Goal: Information Seeking & Learning: Check status

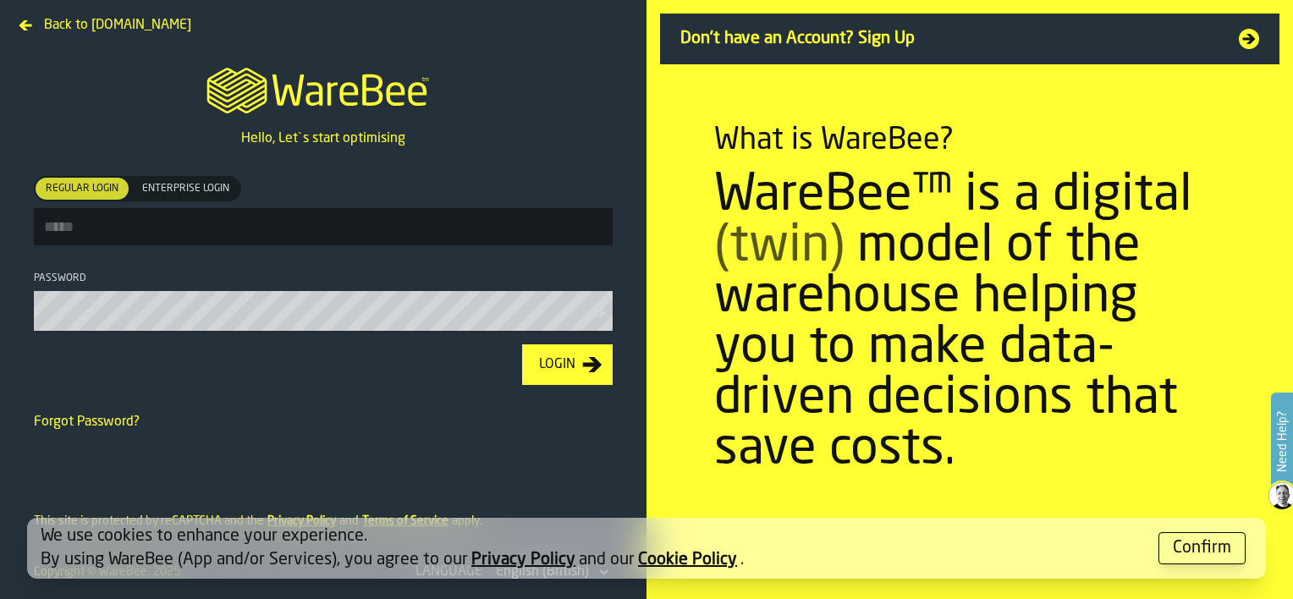
type input "**********"
drag, startPoint x: 1229, startPoint y: 552, endPoint x: 1194, endPoint y: 543, distance: 35.9
click at [1232, 554] on button "Confirm" at bounding box center [1202, 548] width 87 height 32
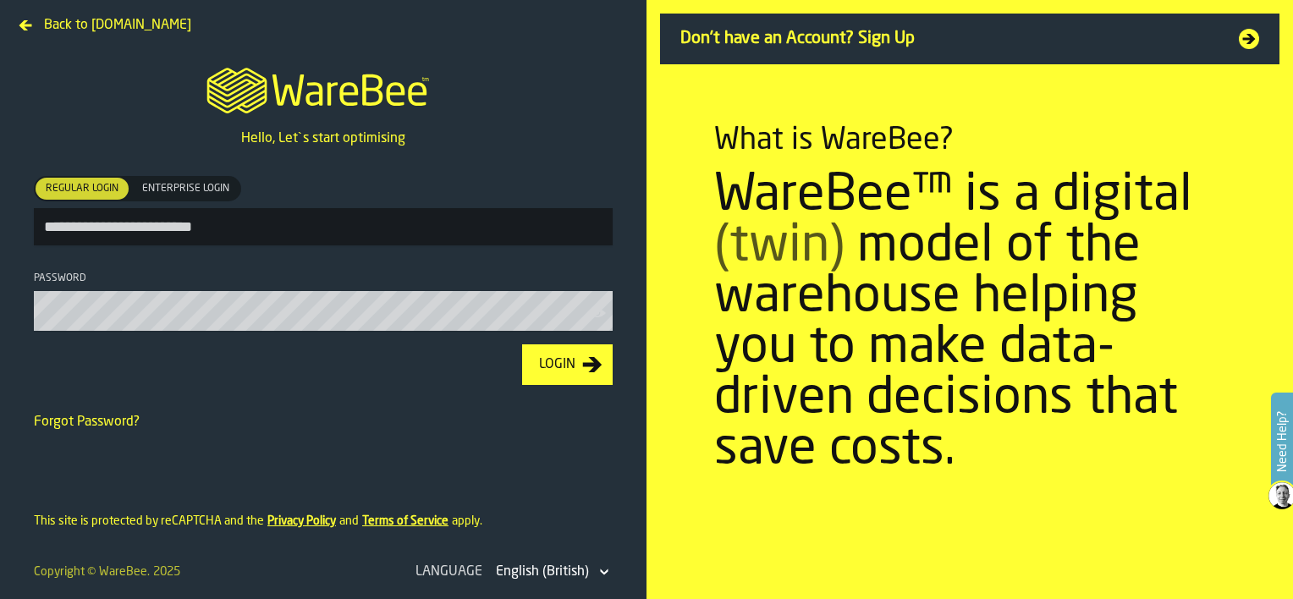
click at [562, 374] on div "Login" at bounding box center [557, 365] width 50 height 20
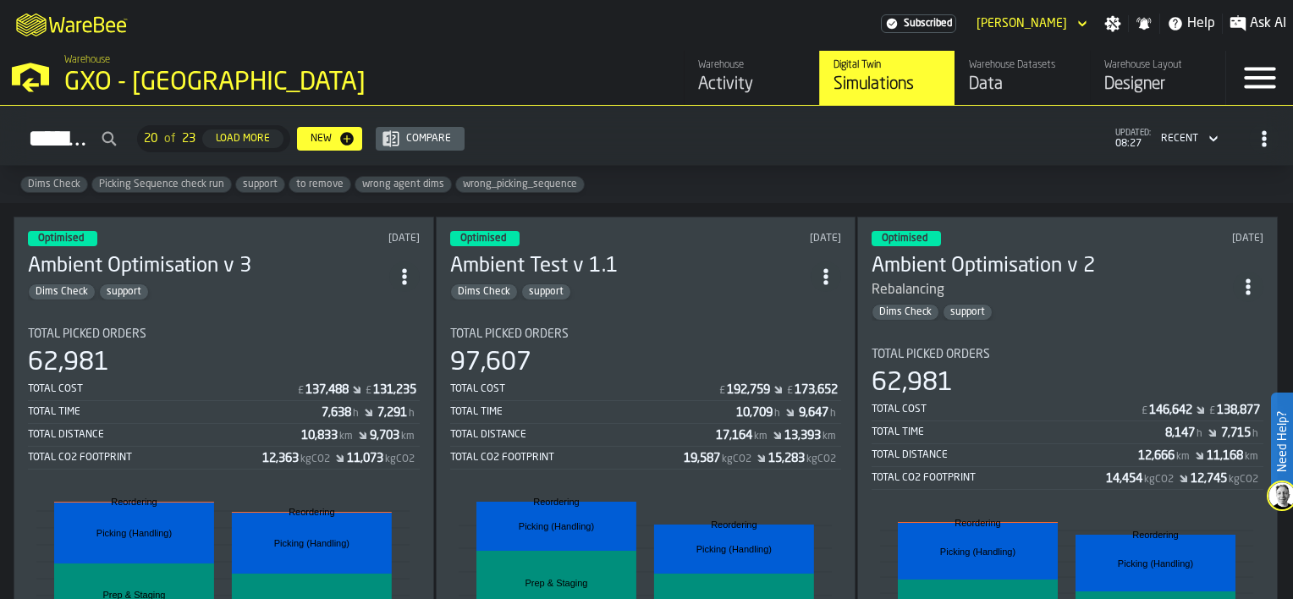
click at [705, 76] on div "Activity" at bounding box center [751, 85] width 107 height 24
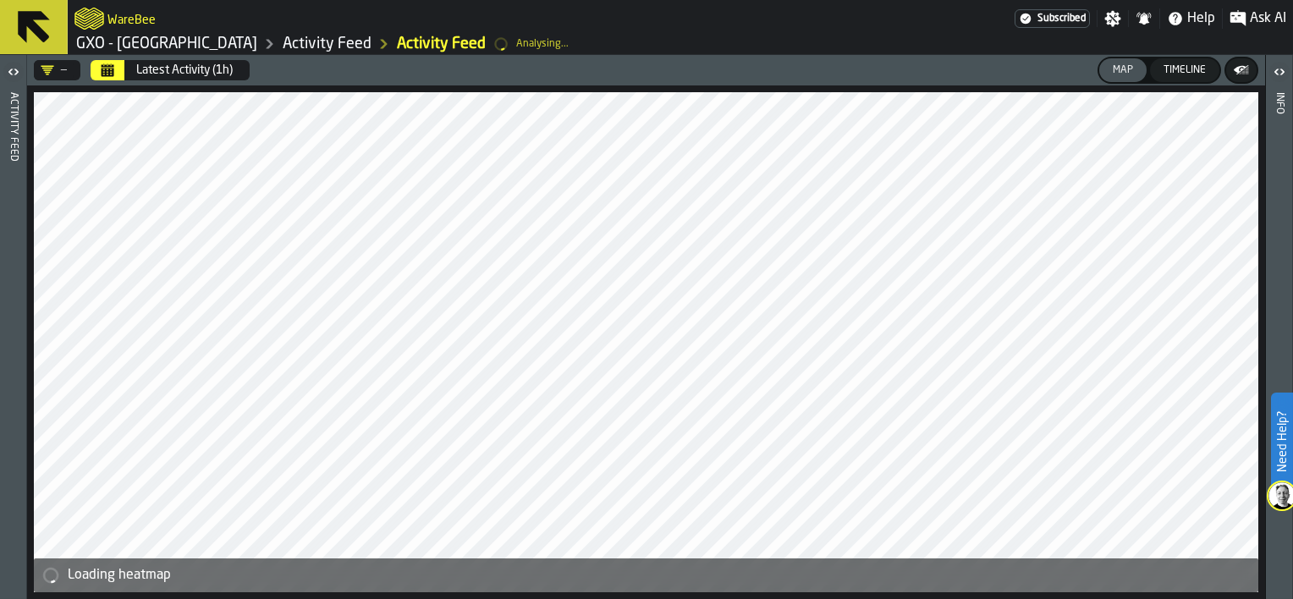
click at [113, 73] on icon "Calendar" at bounding box center [108, 72] width 13 height 8
click at [198, 74] on div "Latest Activity (1h)" at bounding box center [184, 70] width 96 height 14
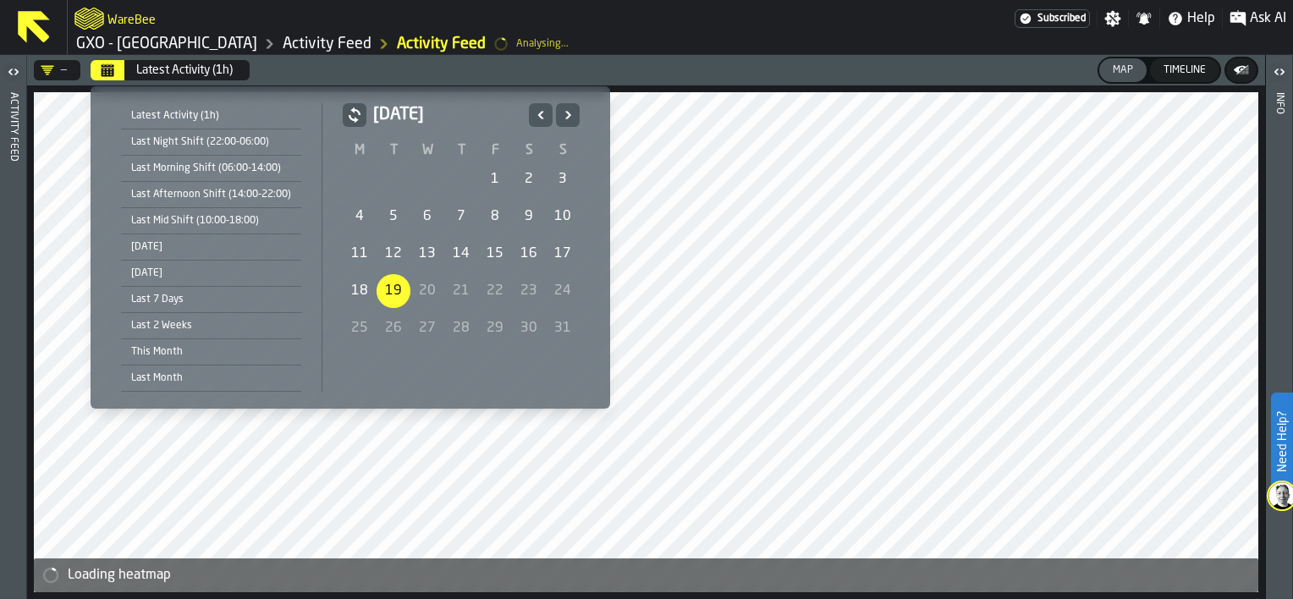
click at [383, 294] on div "19" at bounding box center [394, 291] width 34 height 34
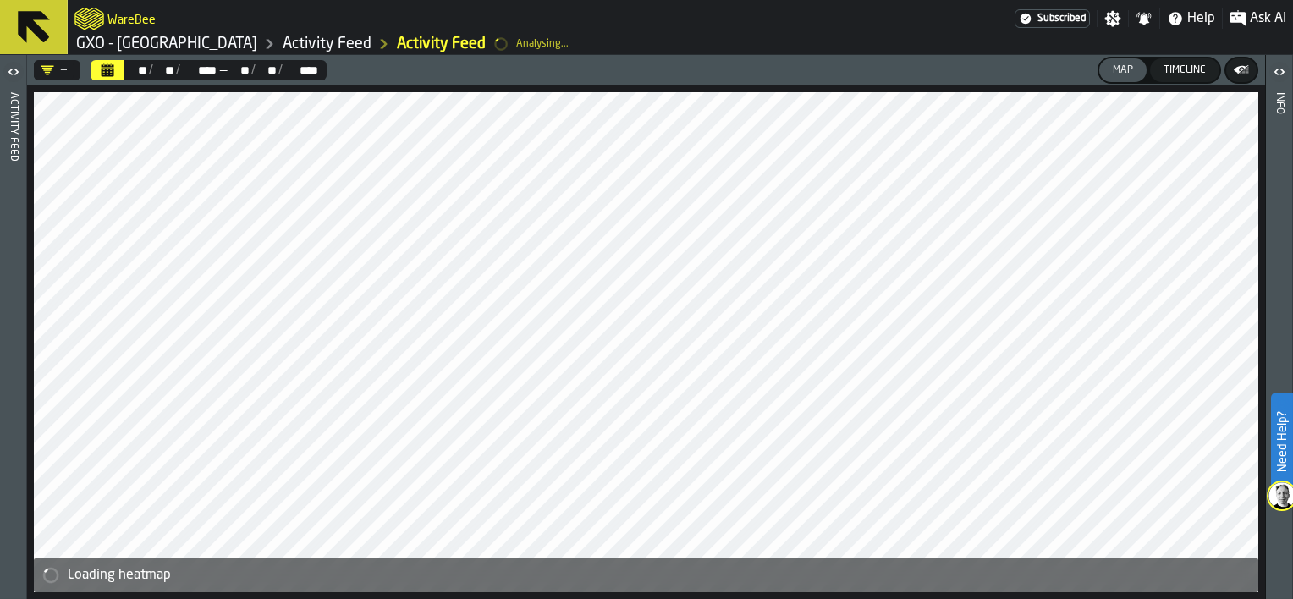
click at [102, 64] on icon "Calendar" at bounding box center [108, 70] width 14 height 14
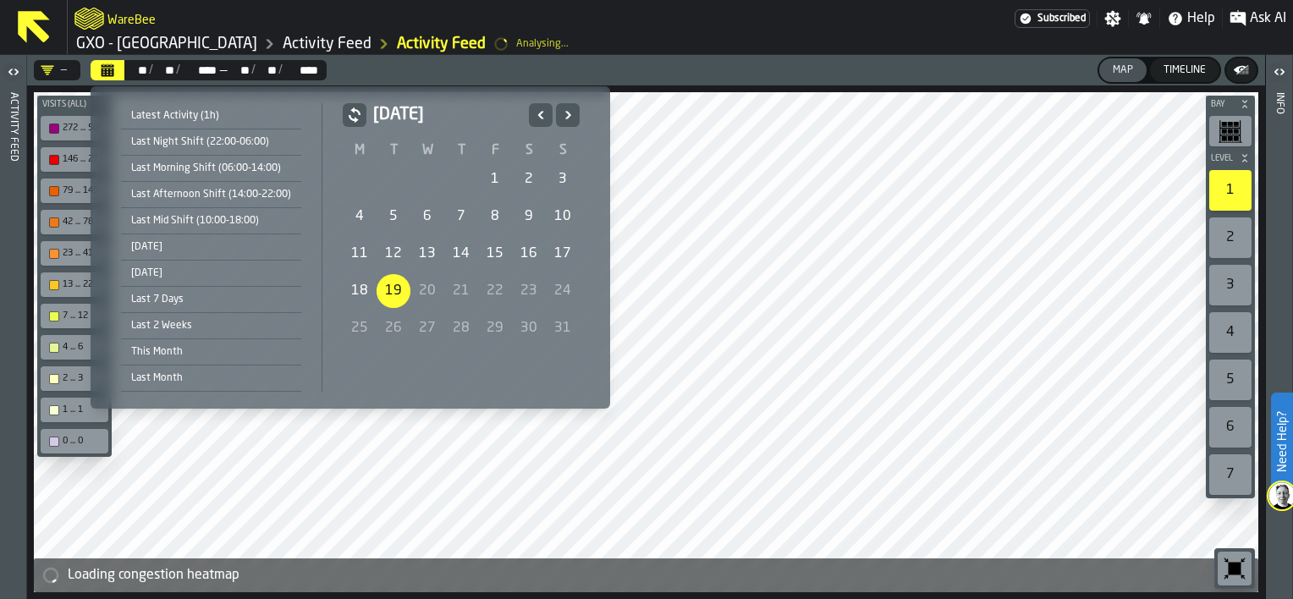
click at [203, 247] on div "[DATE]" at bounding box center [211, 247] width 180 height 19
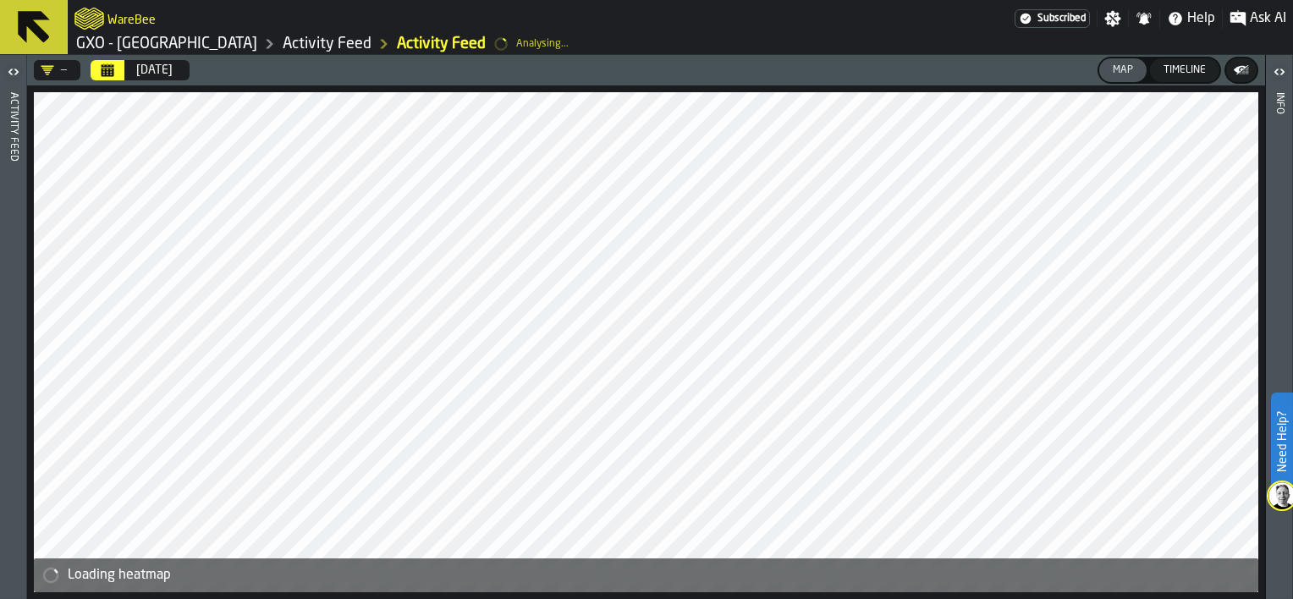
click at [15, 69] on icon "button-toggle-Open" at bounding box center [16, 72] width 4 height 6
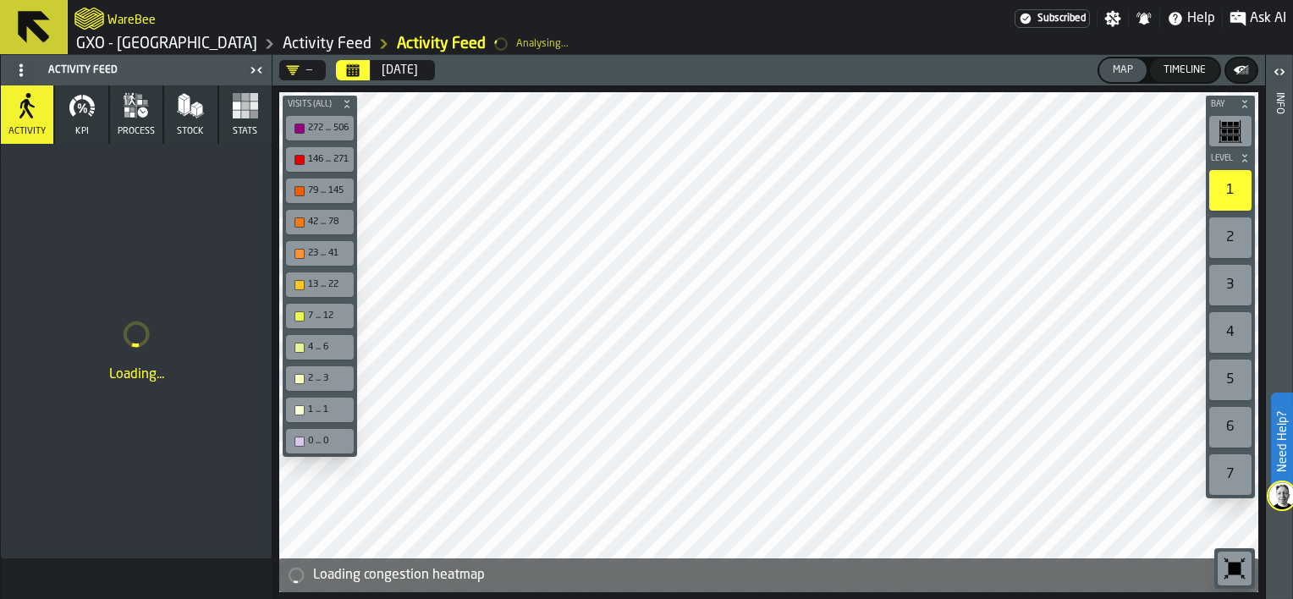
click at [69, 121] on button "KPI" at bounding box center [81, 114] width 52 height 58
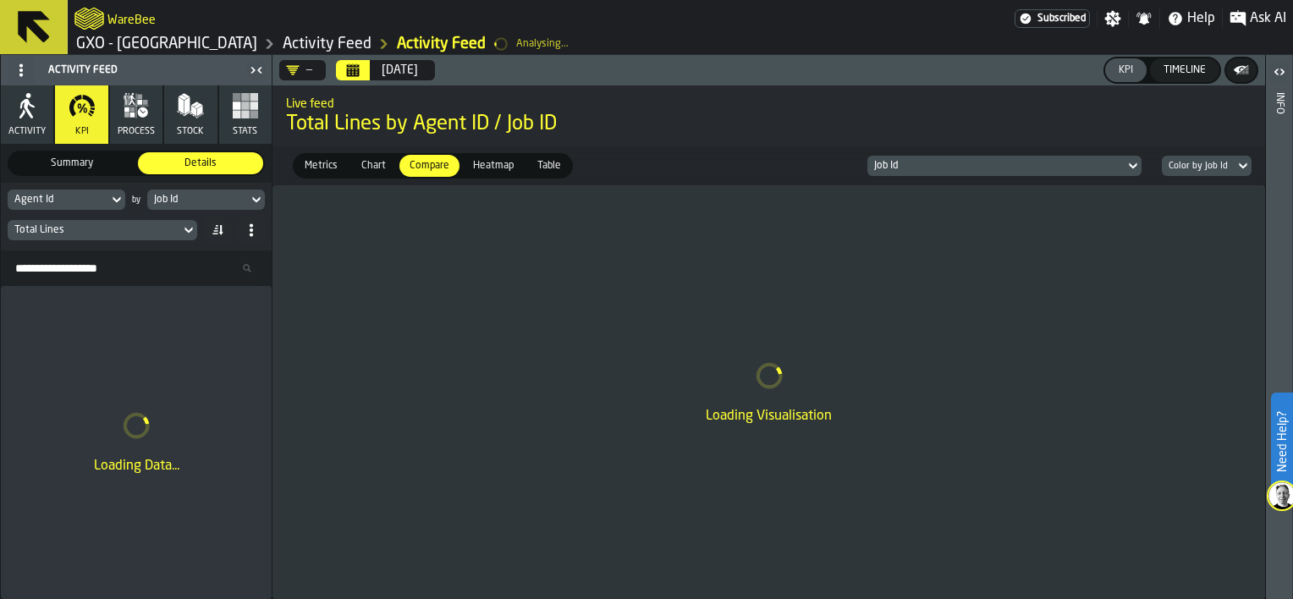
click at [115, 196] on icon at bounding box center [116, 200] width 17 height 20
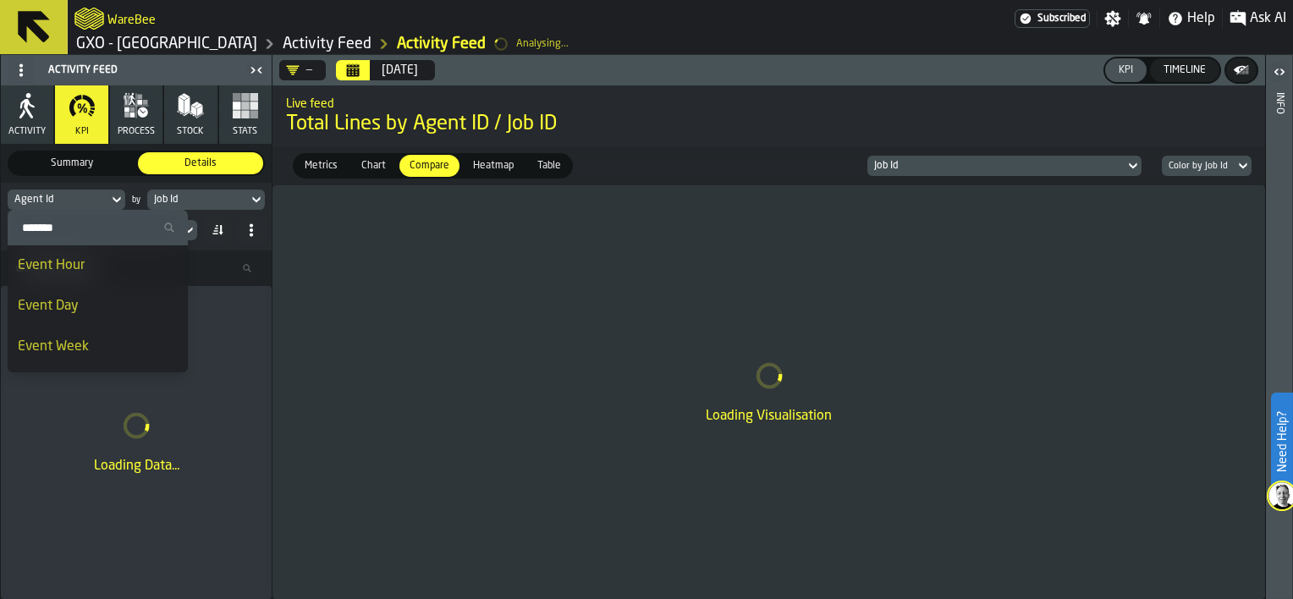
click at [112, 202] on icon at bounding box center [116, 200] width 17 height 20
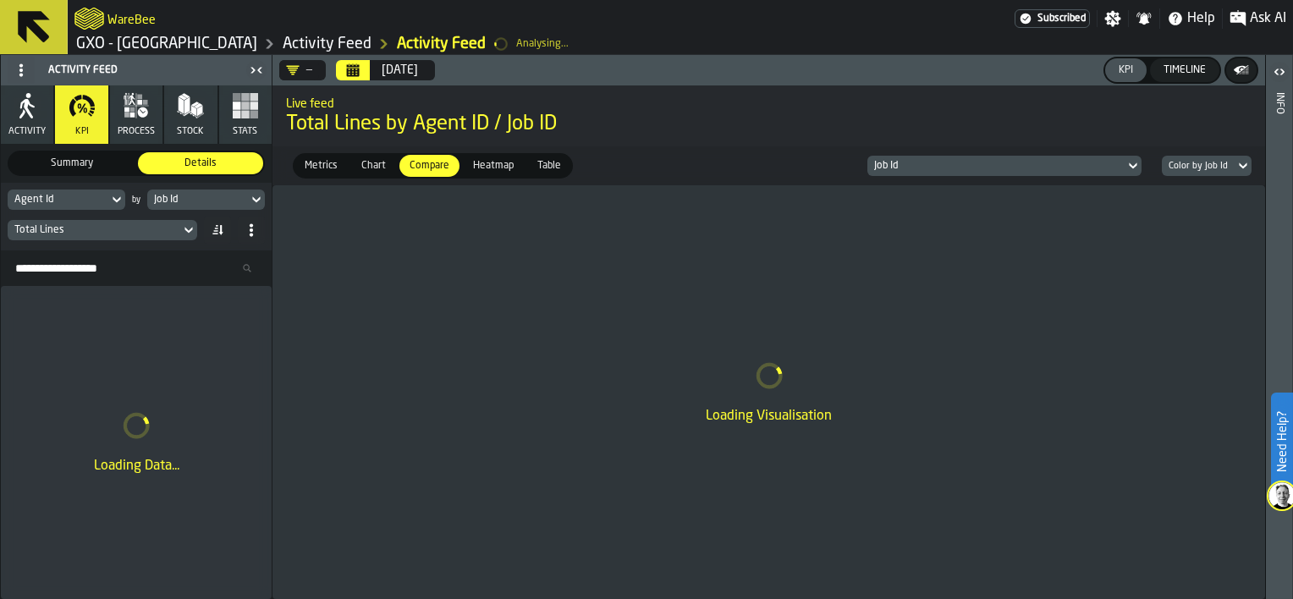
click at [363, 163] on span "Chart" at bounding box center [374, 165] width 38 height 15
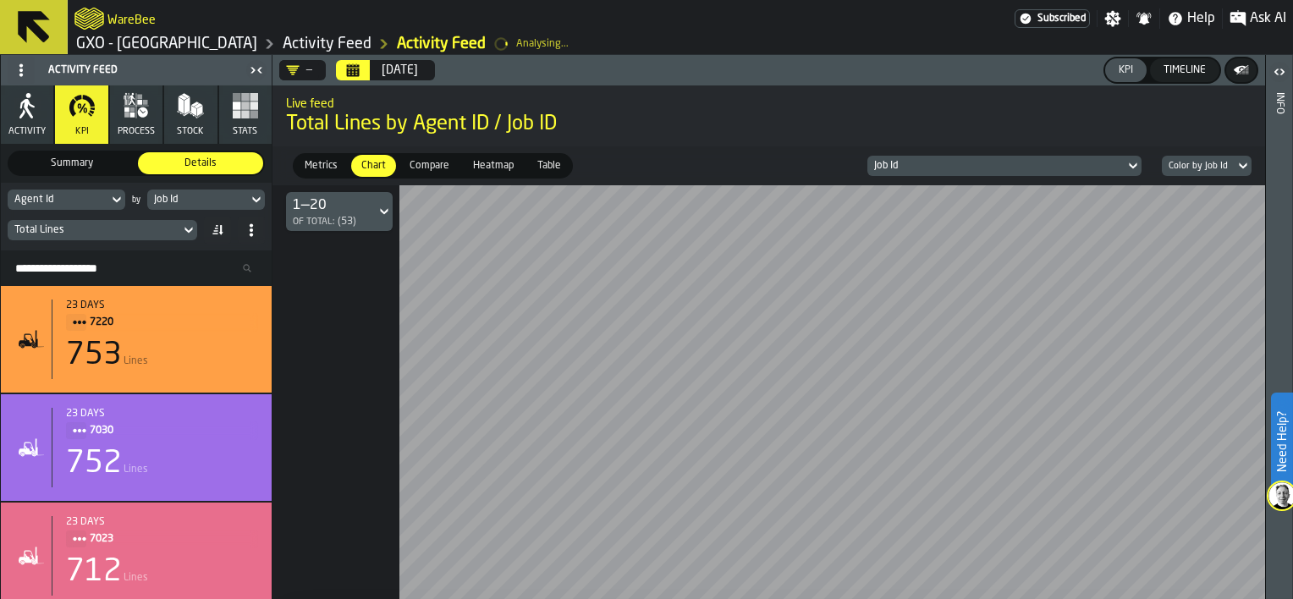
click at [186, 231] on icon at bounding box center [188, 230] width 17 height 20
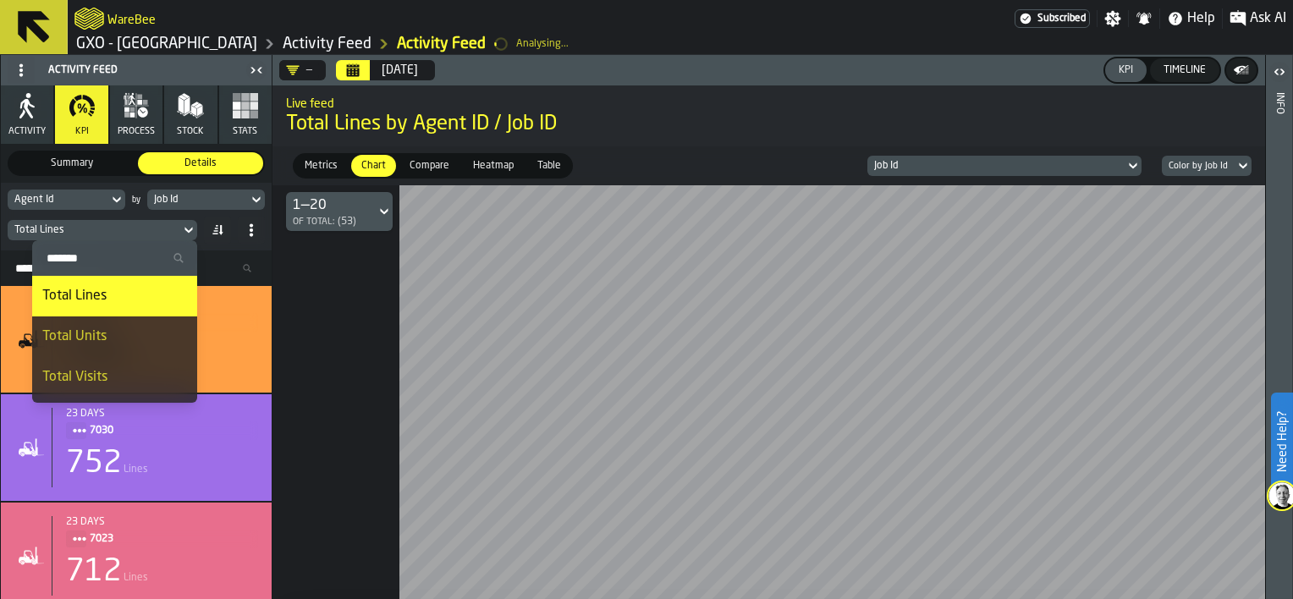
click at [108, 340] on div "Total Units" at bounding box center [114, 337] width 145 height 20
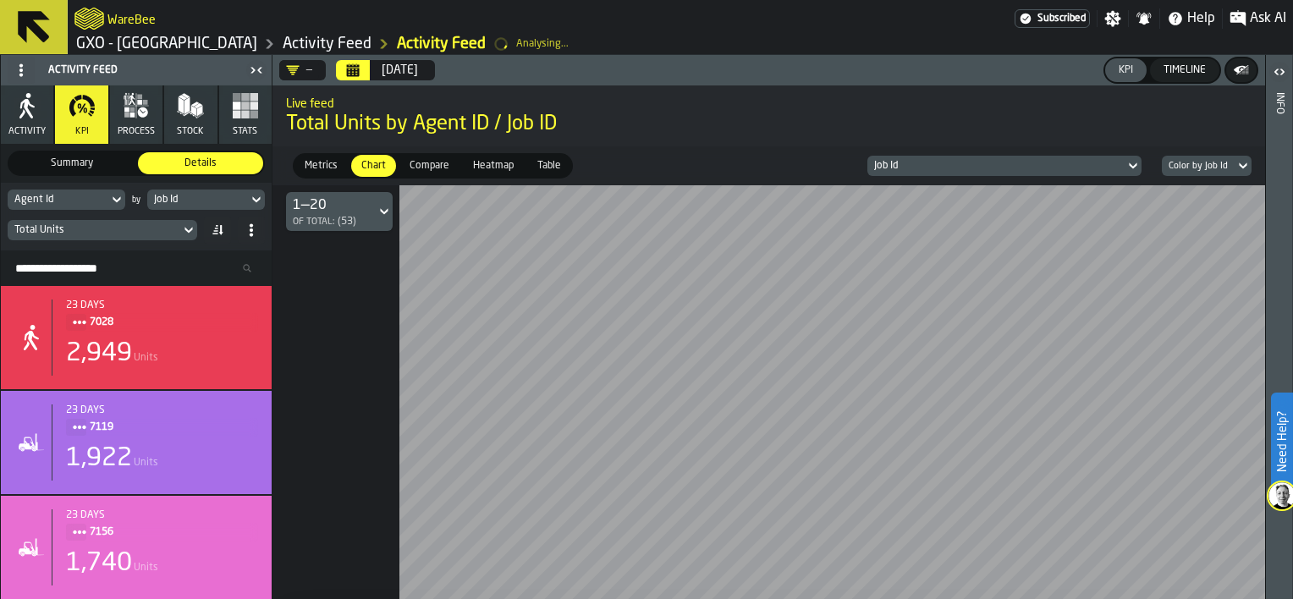
click at [119, 201] on icon at bounding box center [116, 200] width 17 height 20
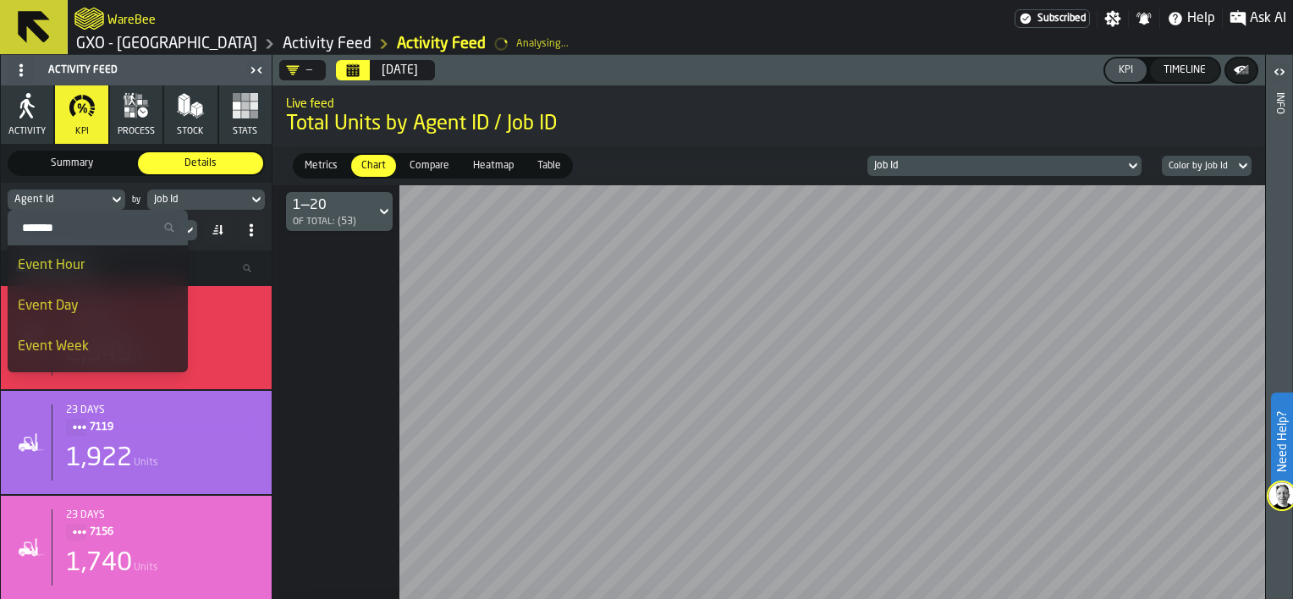
click at [95, 301] on div "Event Day" at bounding box center [98, 306] width 160 height 20
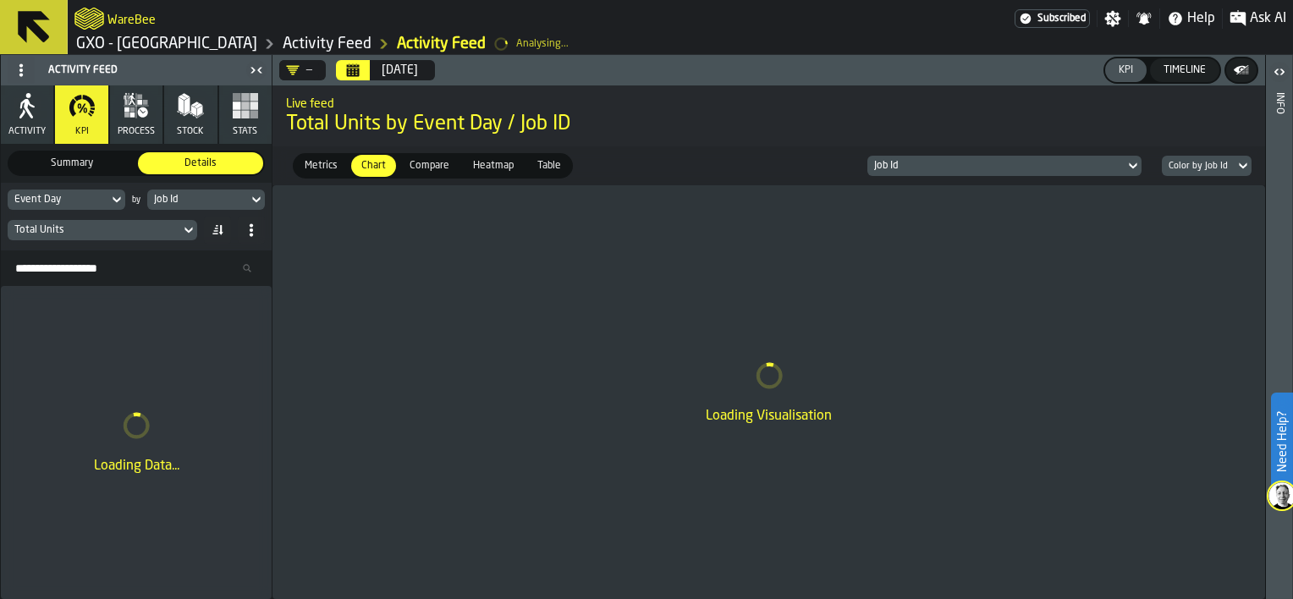
click at [257, 200] on icon at bounding box center [256, 200] width 8 height 6
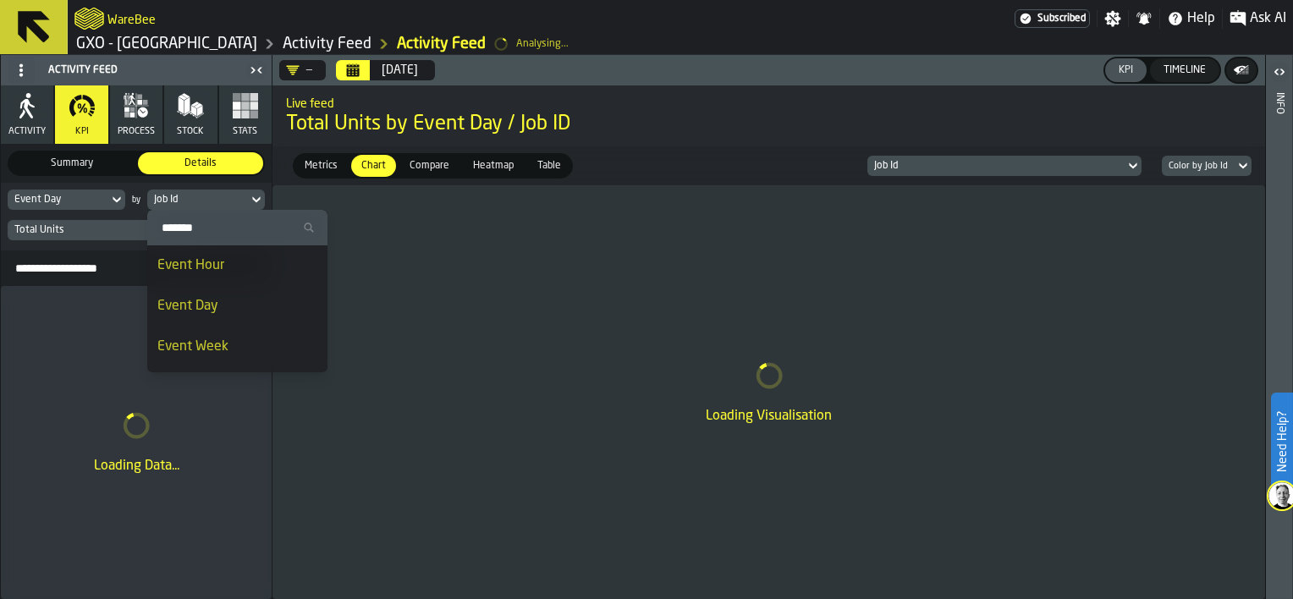
click at [239, 272] on div "Event Hour" at bounding box center [237, 266] width 160 height 20
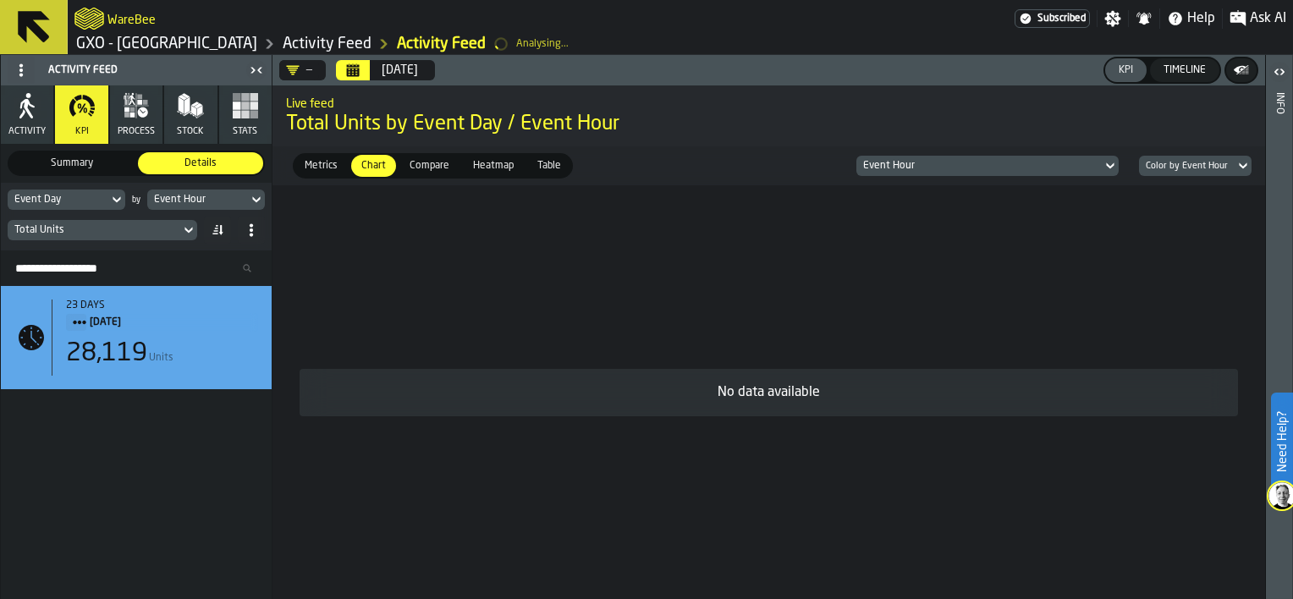
click at [117, 200] on icon at bounding box center [117, 200] width 8 height 6
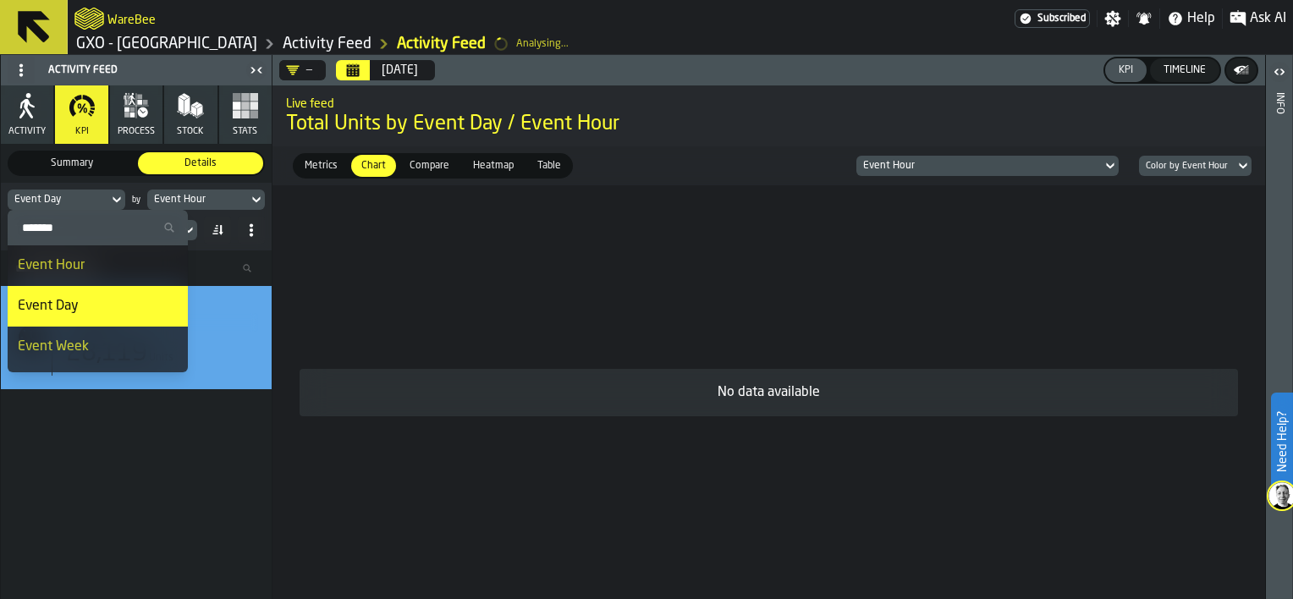
click at [85, 272] on div "Event Hour" at bounding box center [98, 266] width 160 height 20
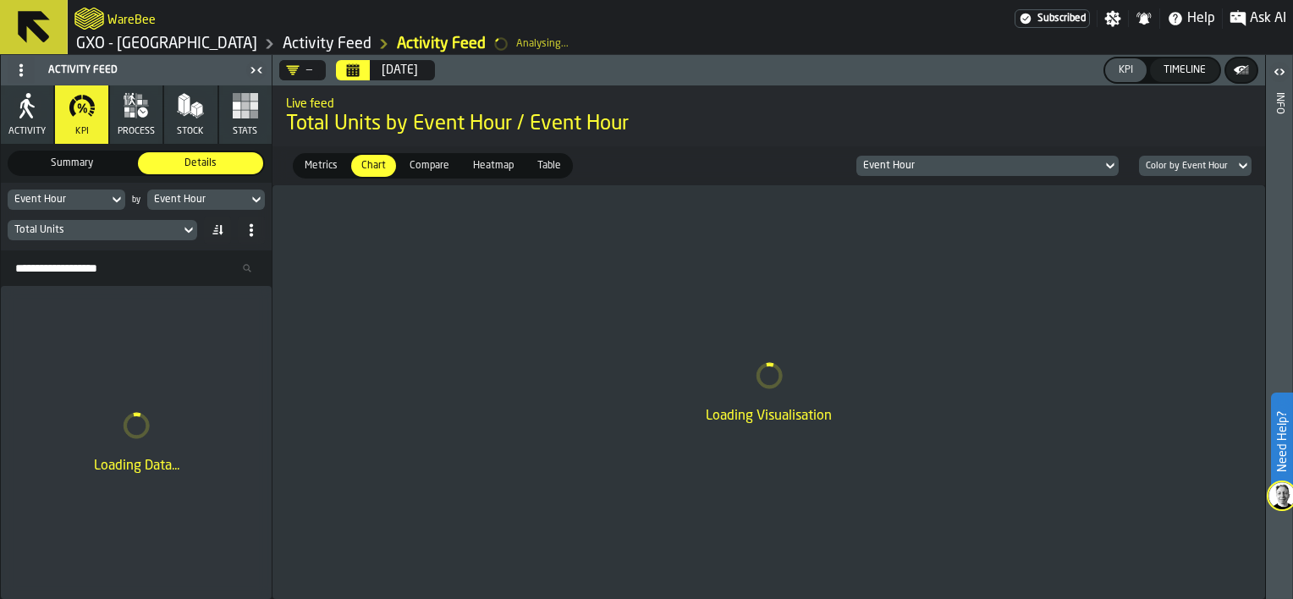
click at [253, 196] on icon at bounding box center [256, 200] width 17 height 20
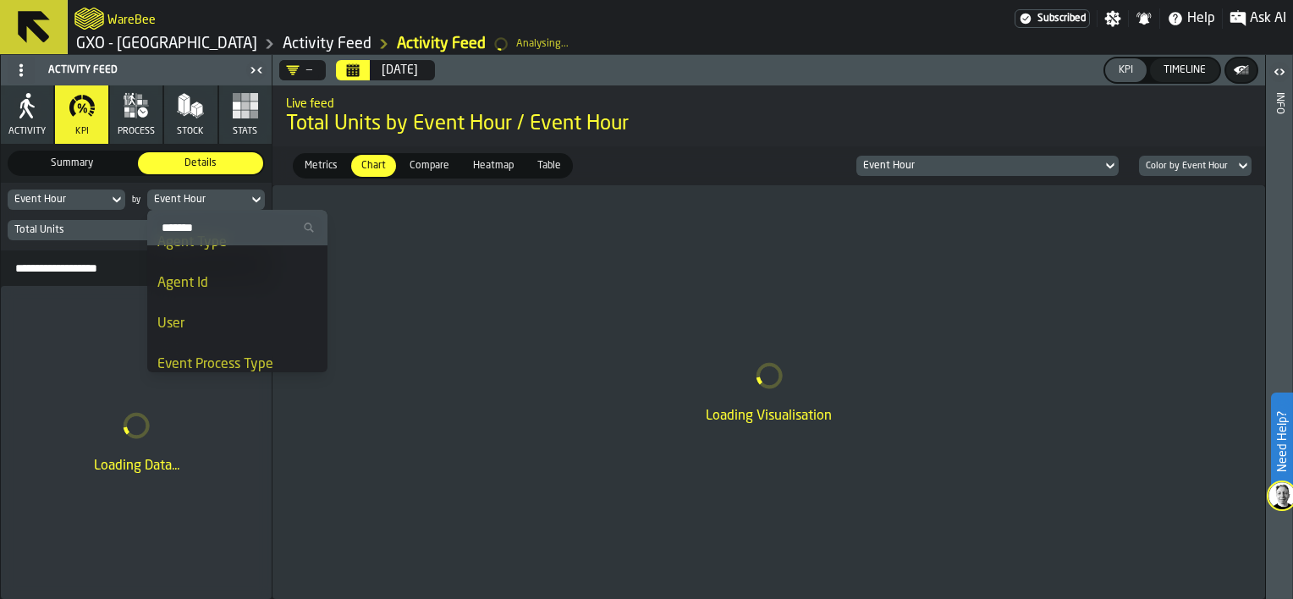
scroll to position [152, 0]
click at [239, 274] on div "Agent Id" at bounding box center [237, 276] width 160 height 20
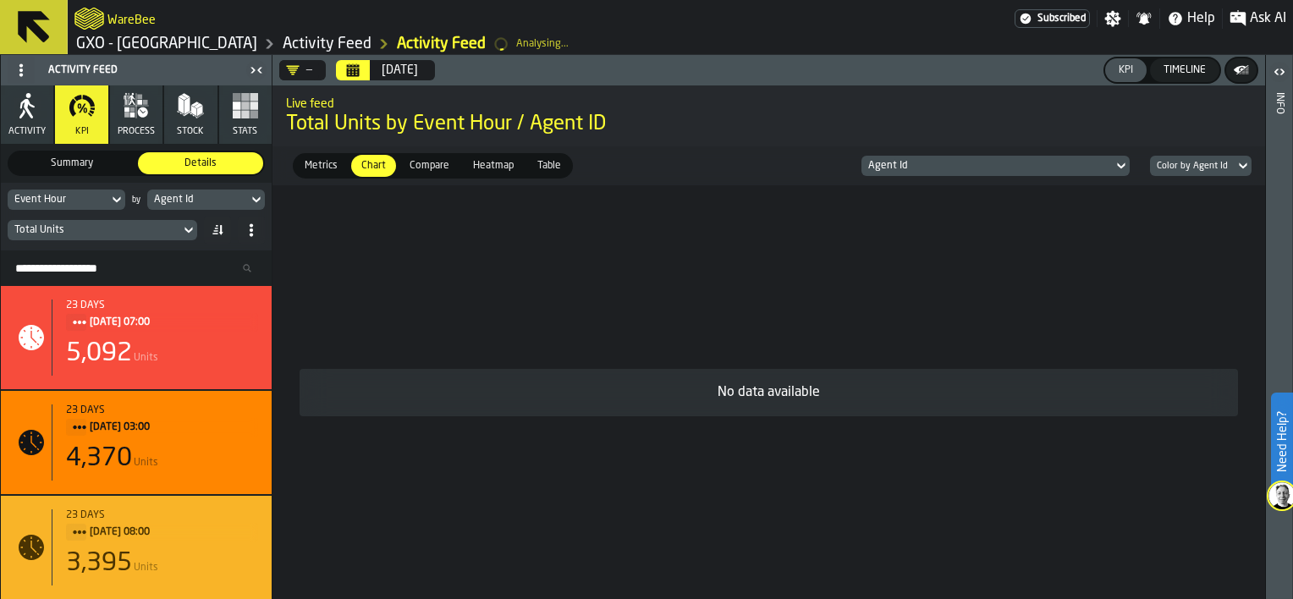
click at [328, 164] on span "Metrics" at bounding box center [321, 165] width 47 height 15
click at [119, 198] on icon at bounding box center [117, 200] width 8 height 6
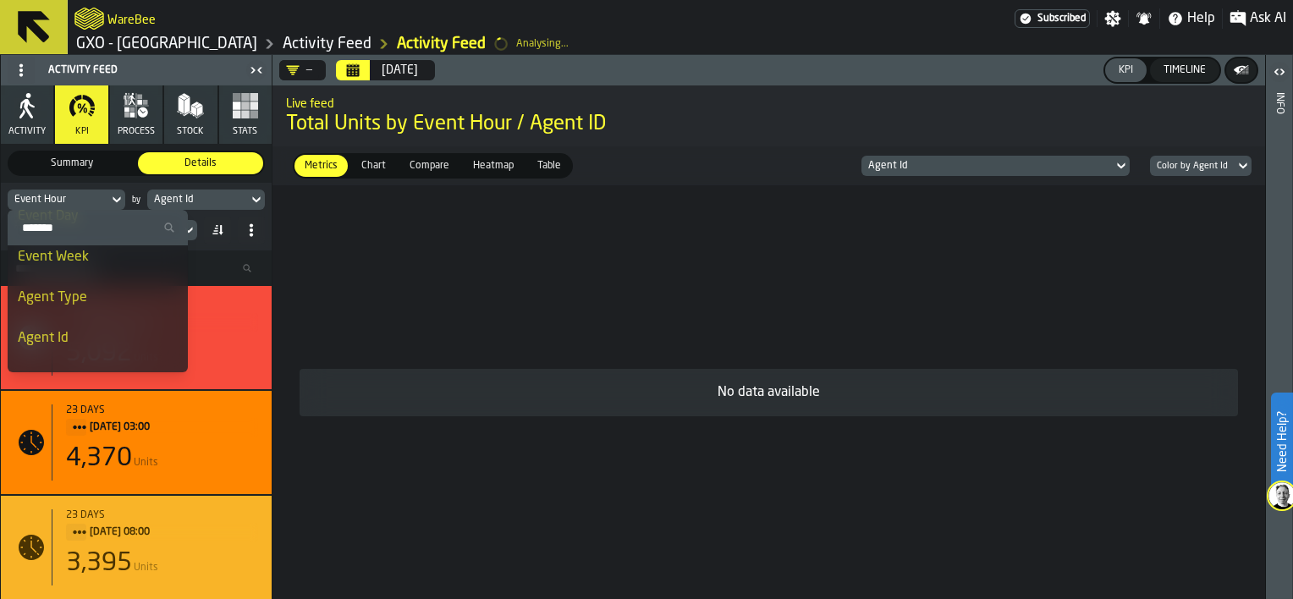
scroll to position [138, 0]
click at [119, 285] on div "Agent Id" at bounding box center [98, 290] width 160 height 20
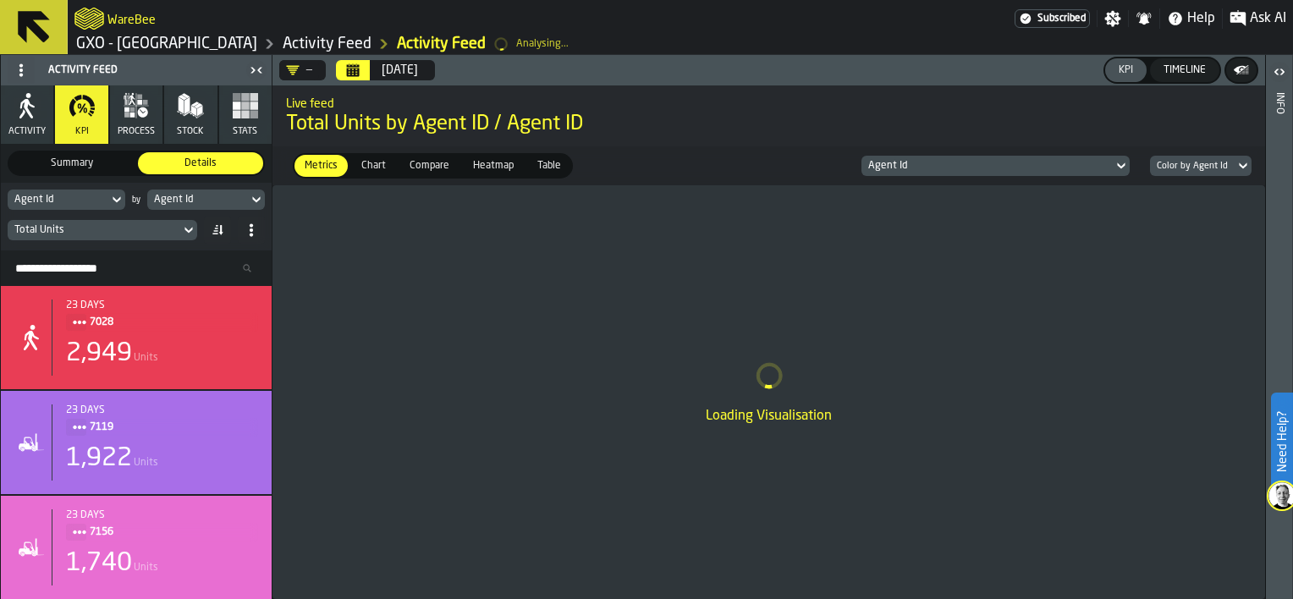
click at [256, 196] on icon at bounding box center [256, 200] width 17 height 20
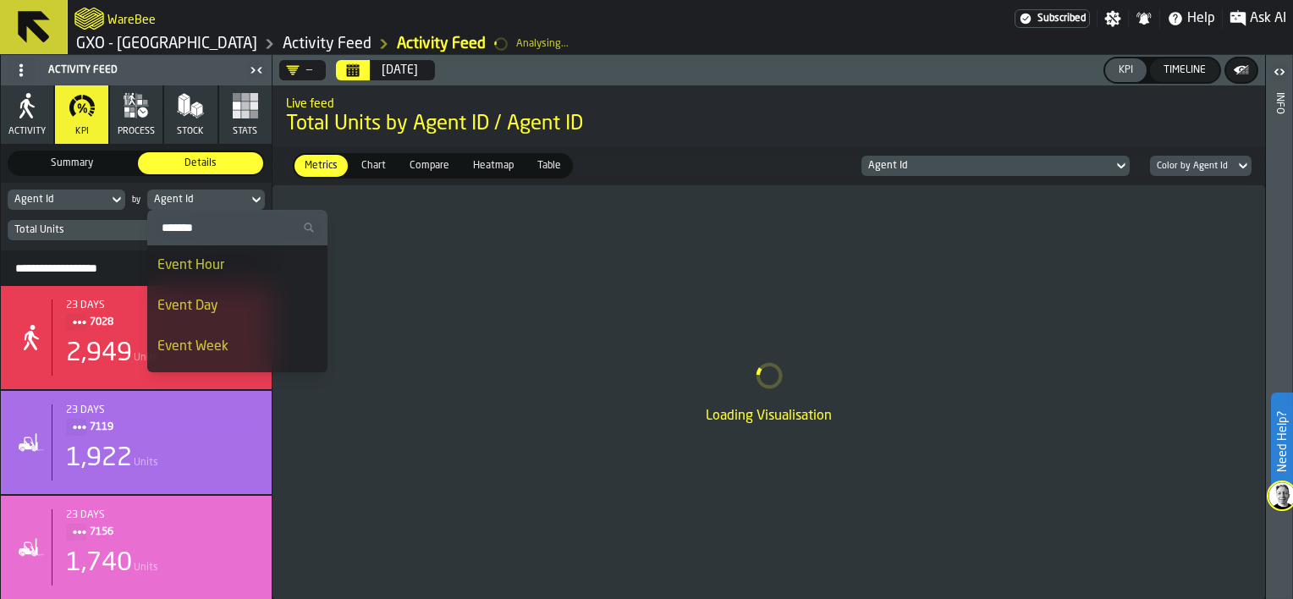
click at [238, 264] on div "Event Hour" at bounding box center [237, 266] width 160 height 20
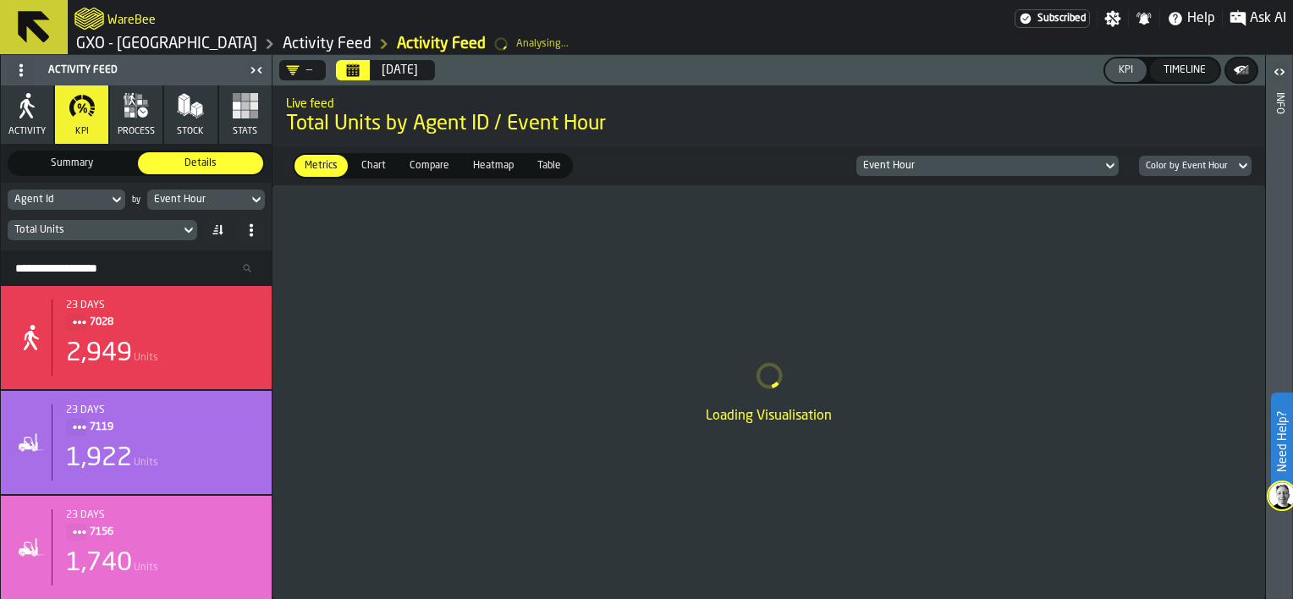
click at [366, 164] on span "Chart" at bounding box center [374, 165] width 38 height 15
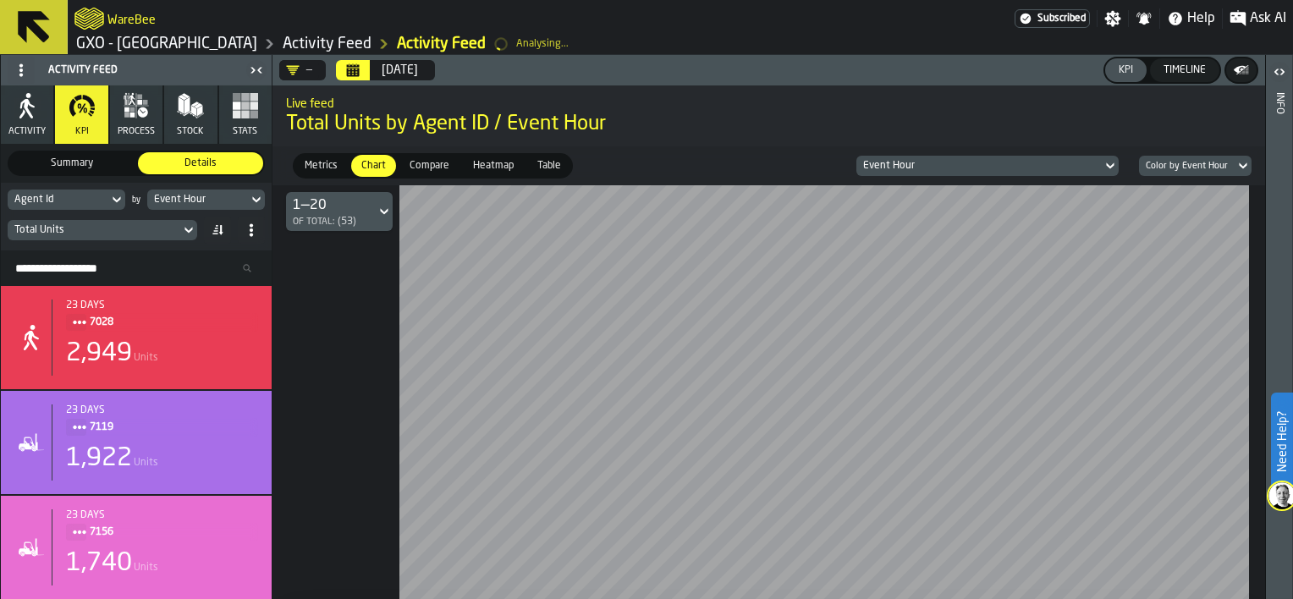
click at [325, 163] on span "Metrics" at bounding box center [321, 165] width 47 height 15
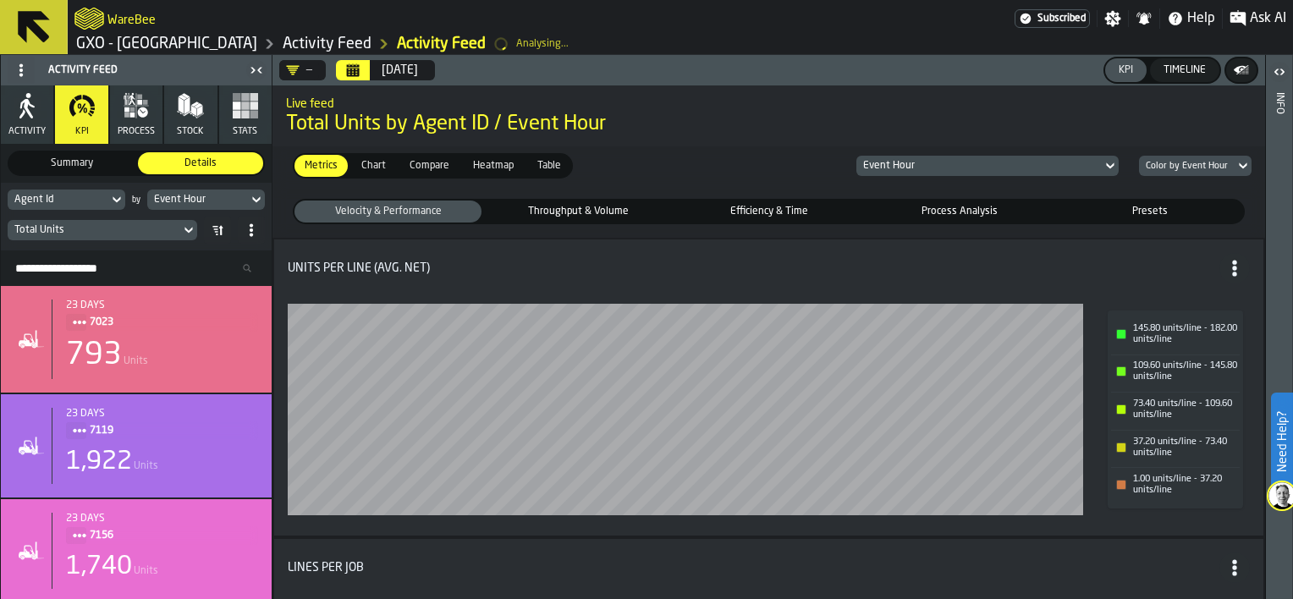
click at [1241, 70] on icon "button-" at bounding box center [1242, 70] width 3 height 3
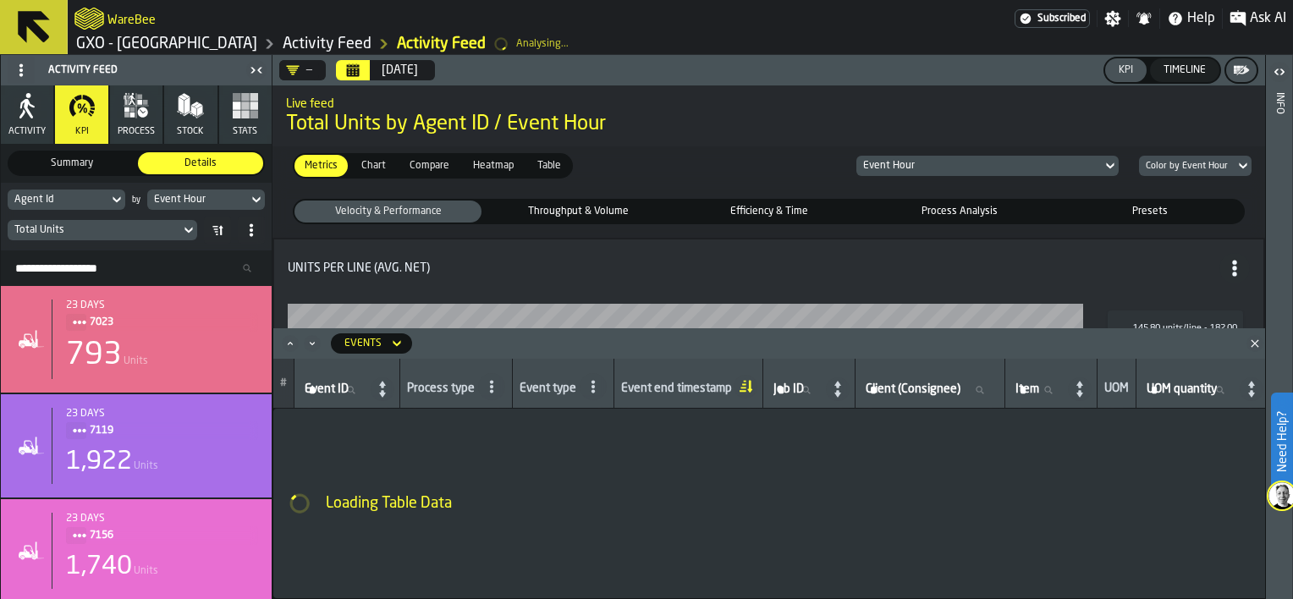
click at [1244, 66] on icon "button-" at bounding box center [1241, 70] width 17 height 17
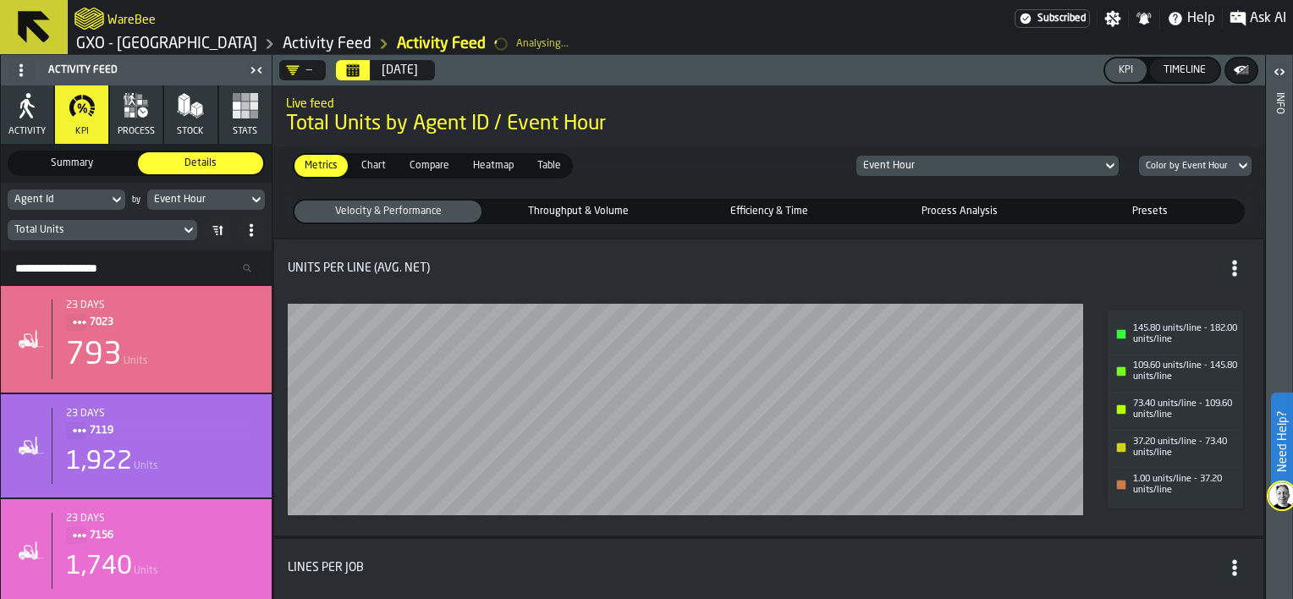
click at [1163, 71] on div "Timeline" at bounding box center [1185, 70] width 56 height 12
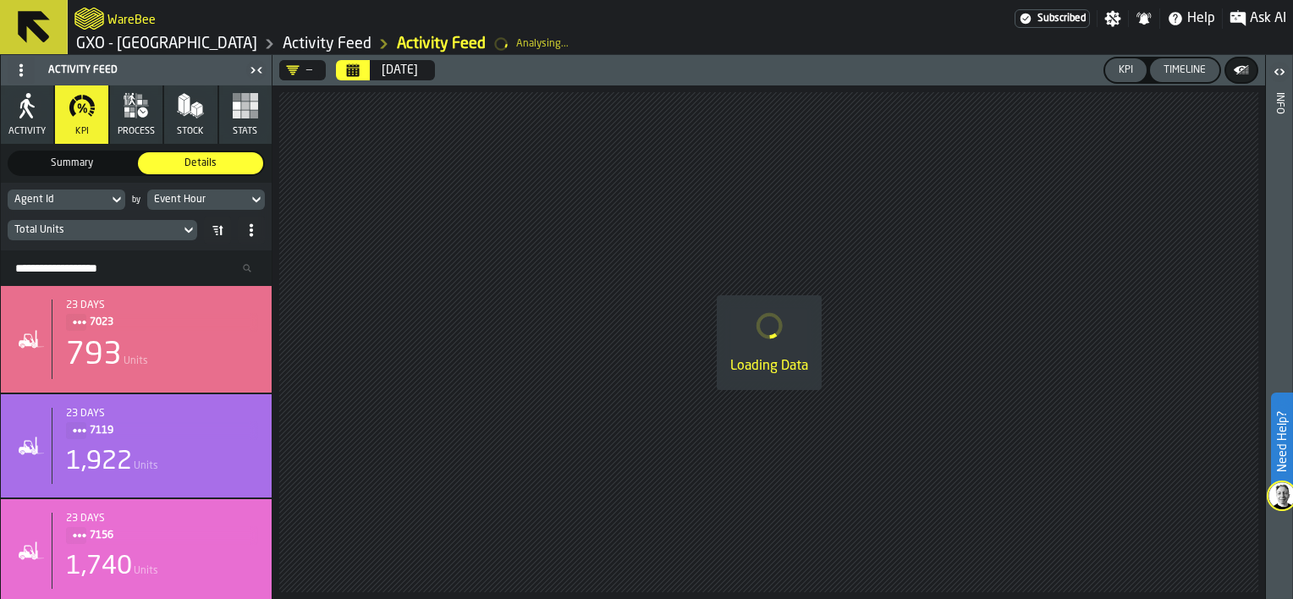
click at [1133, 72] on div "KPI" at bounding box center [1126, 70] width 28 height 12
click at [1192, 68] on div "Timeline" at bounding box center [1185, 70] width 56 height 12
click at [1140, 69] on button "KPI" at bounding box center [1125, 70] width 41 height 24
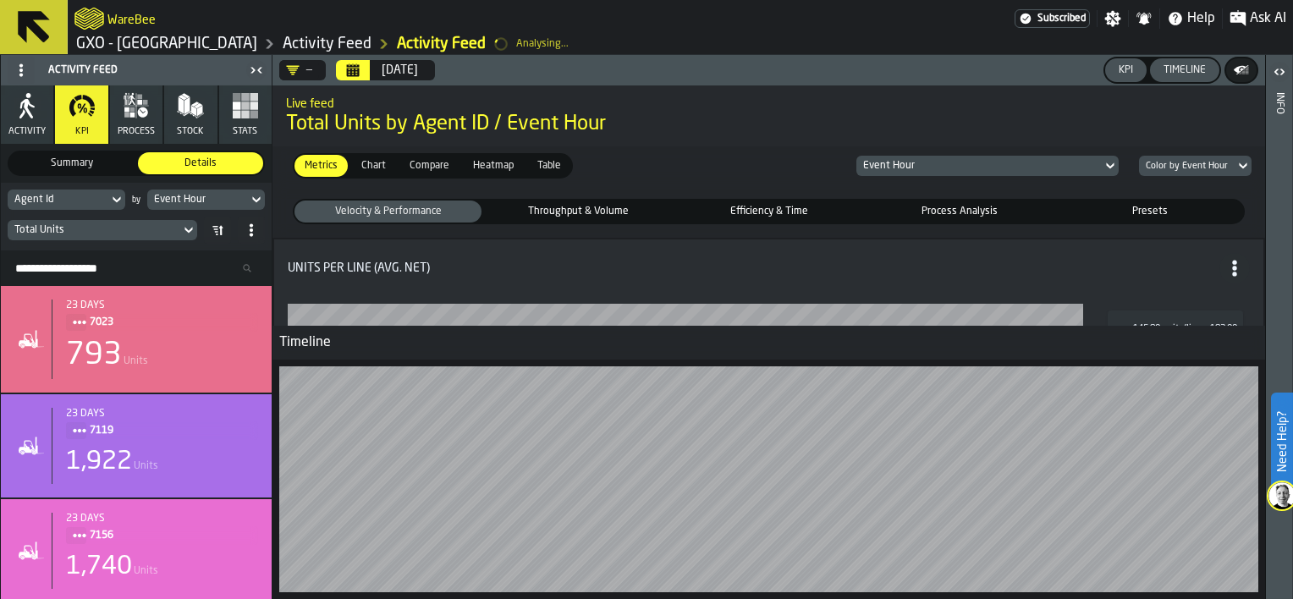
click at [1195, 65] on div "Timeline" at bounding box center [1185, 70] width 56 height 12
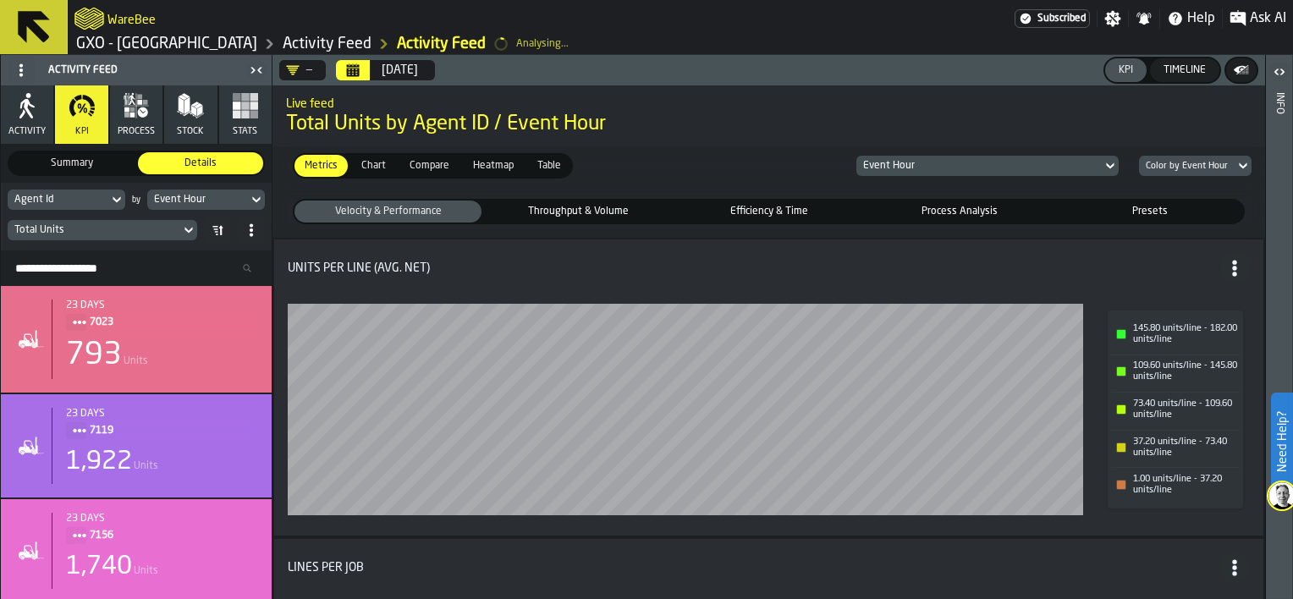
click at [1112, 161] on icon at bounding box center [1110, 166] width 17 height 20
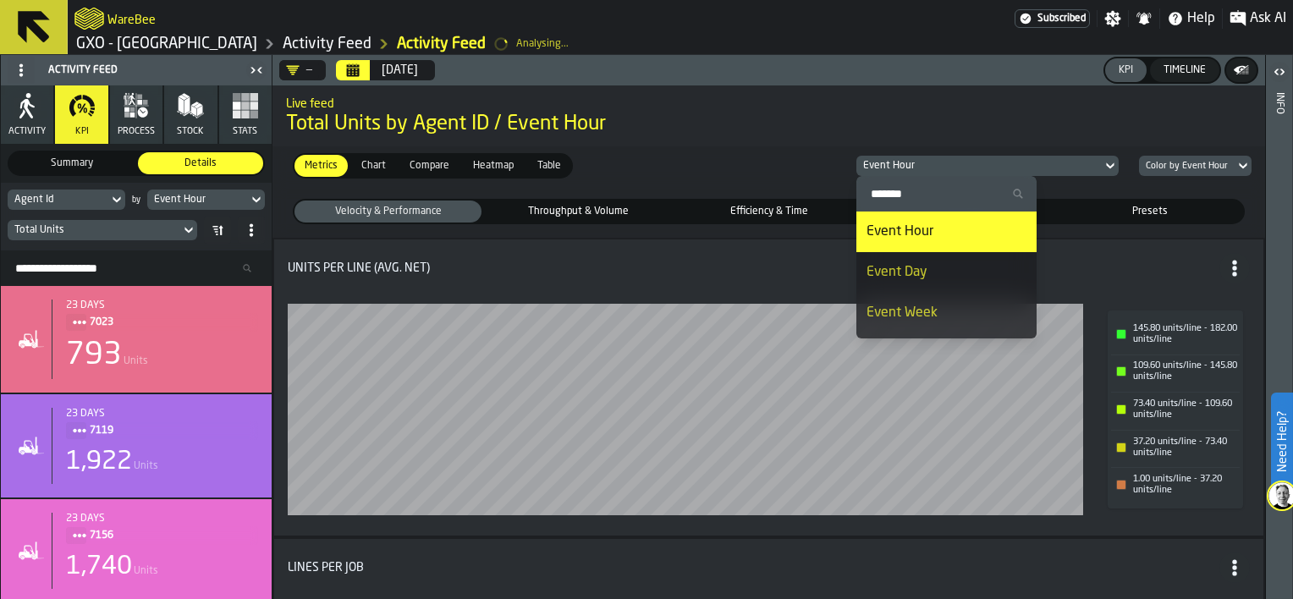
click at [1041, 157] on div "Event Hour" at bounding box center [980, 166] width 246 height 19
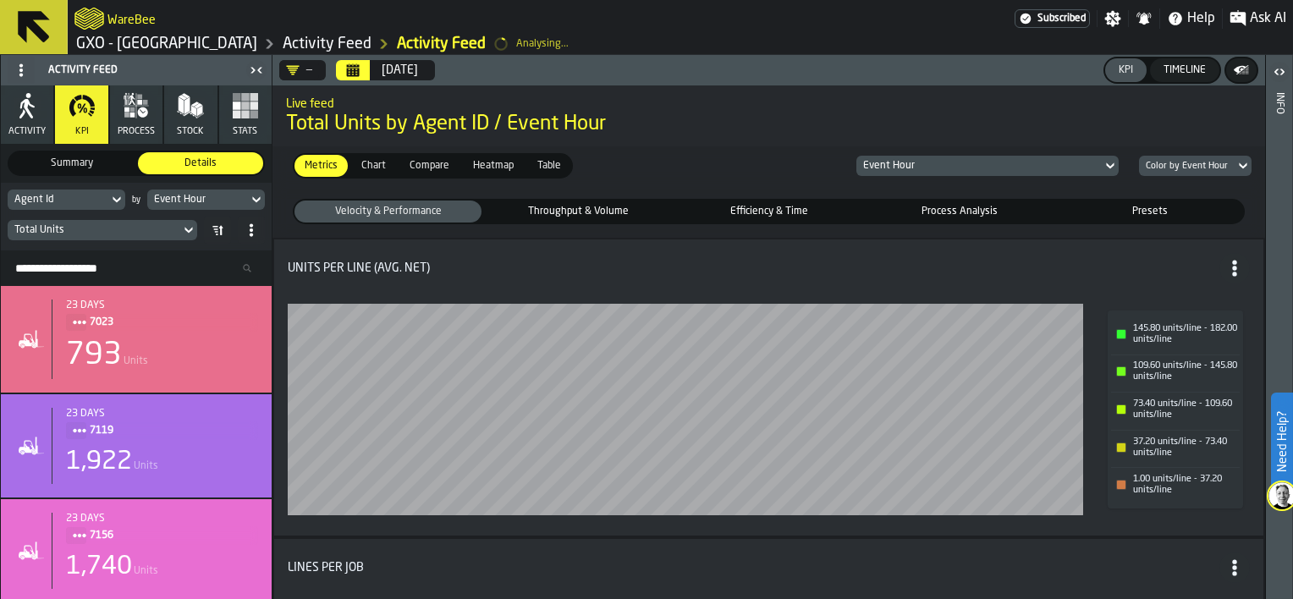
click at [119, 196] on icon at bounding box center [116, 200] width 17 height 20
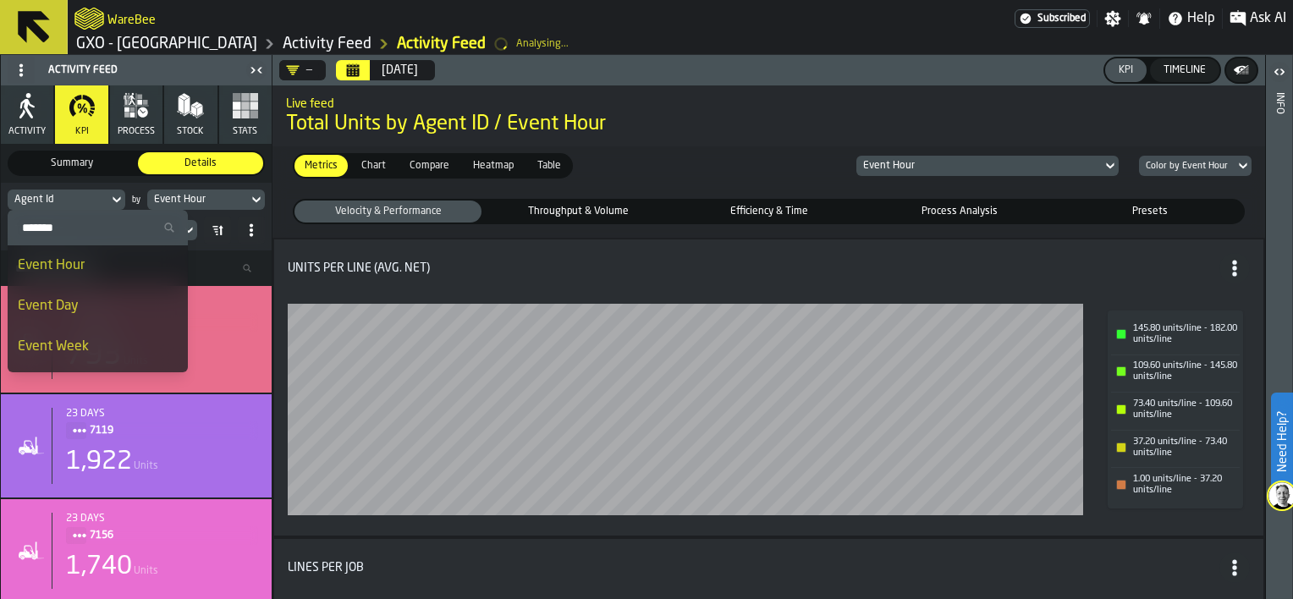
click at [97, 266] on div "Event Hour" at bounding box center [98, 266] width 160 height 20
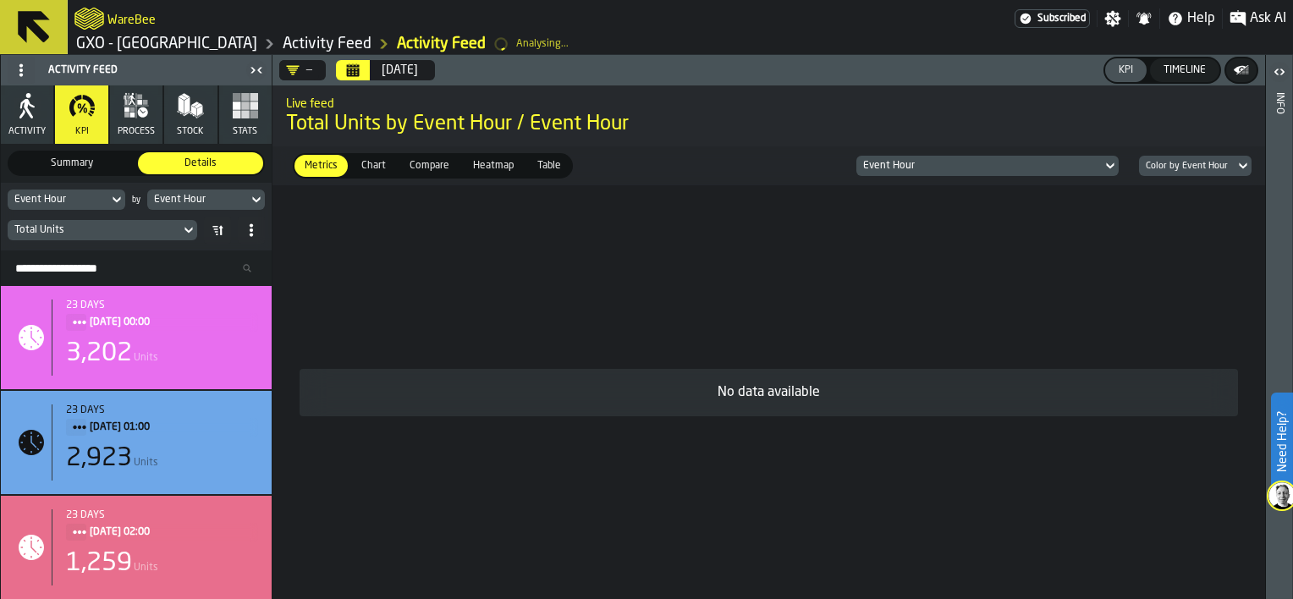
click at [260, 200] on icon at bounding box center [256, 200] width 17 height 20
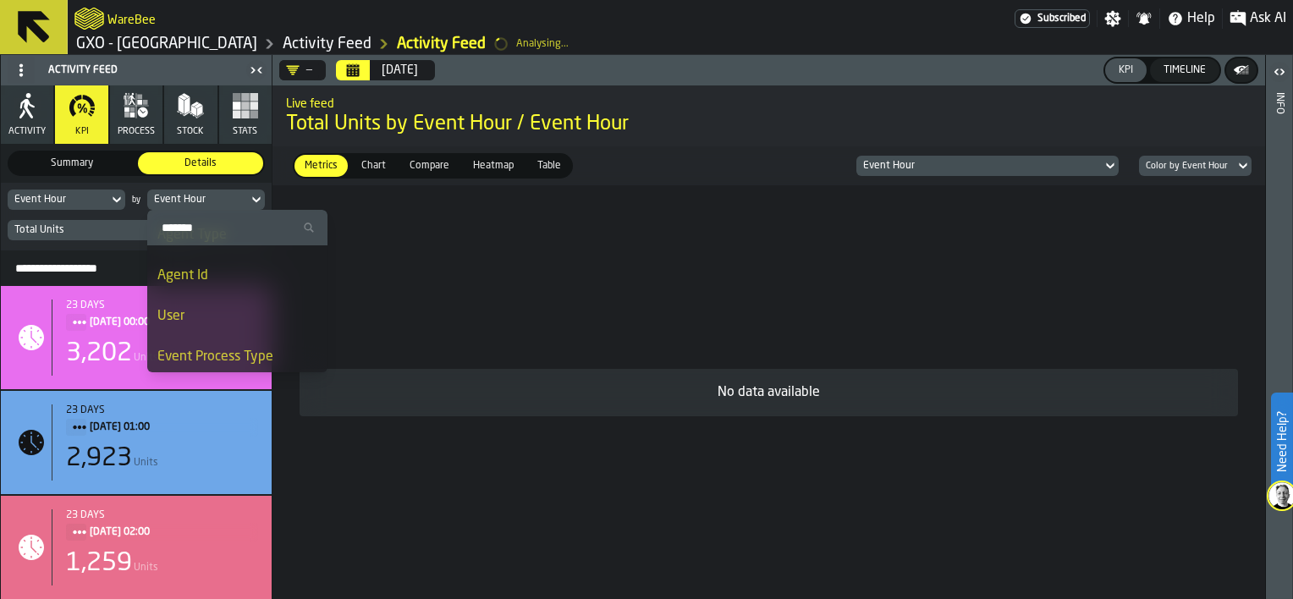
scroll to position [131, 0]
click at [246, 283] on li "Agent Id" at bounding box center [237, 297] width 180 height 41
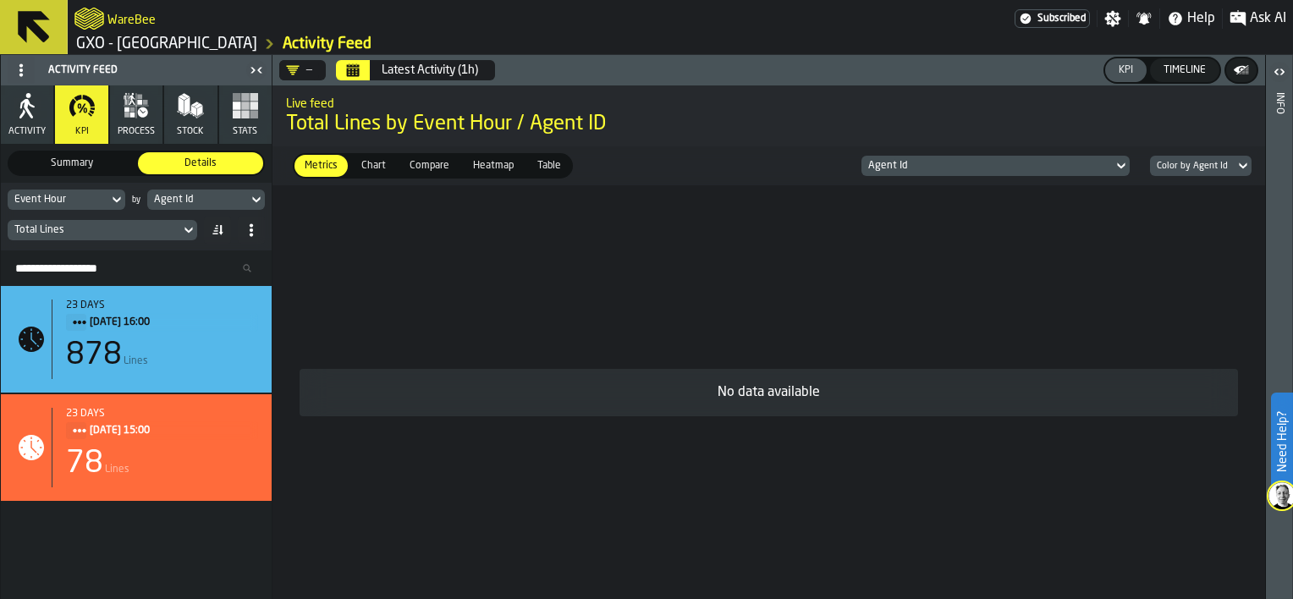
click at [119, 197] on icon at bounding box center [116, 200] width 17 height 20
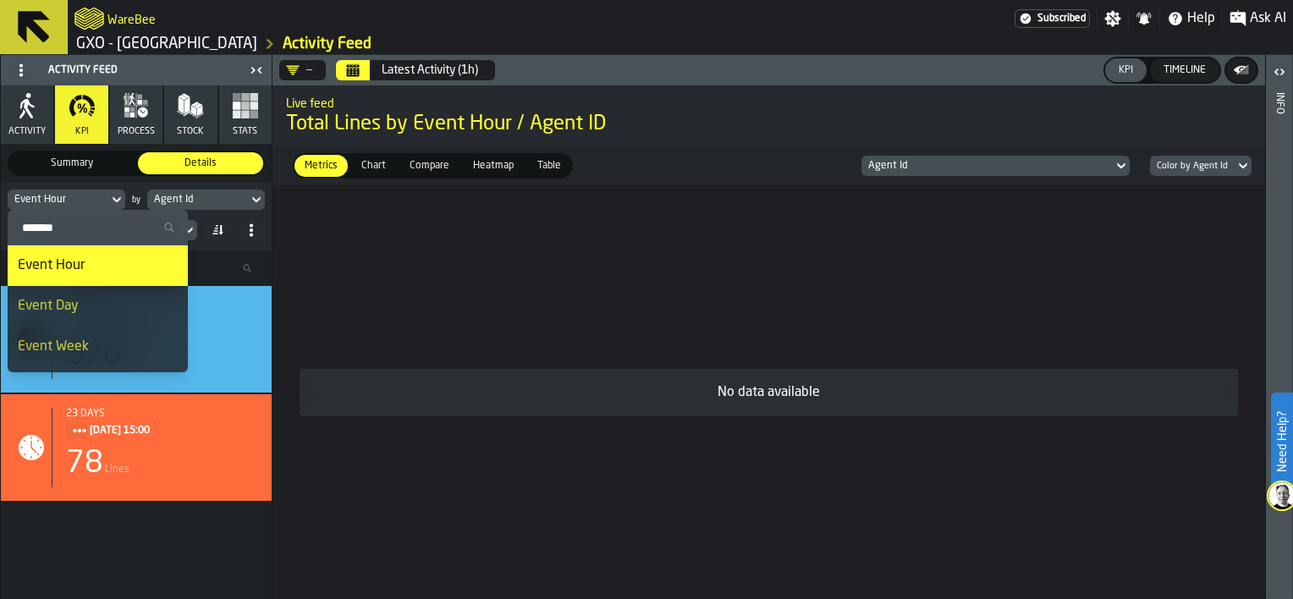
click at [133, 299] on div "Event Day" at bounding box center [98, 306] width 160 height 20
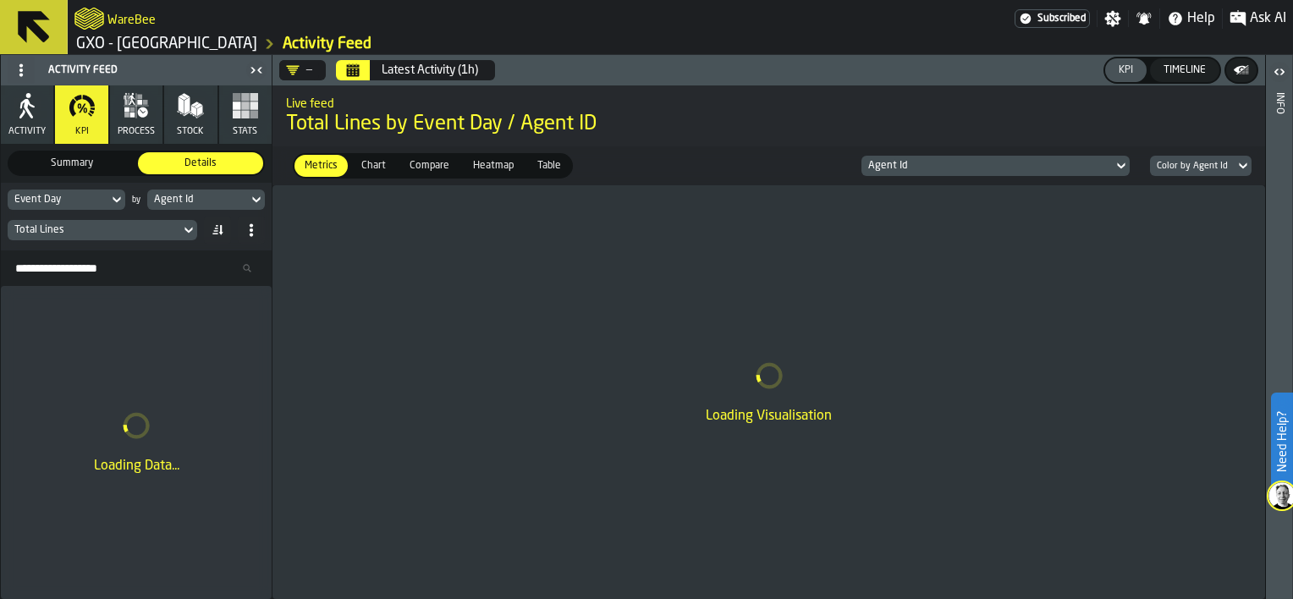
click at [354, 71] on icon "Calendar" at bounding box center [353, 72] width 13 height 8
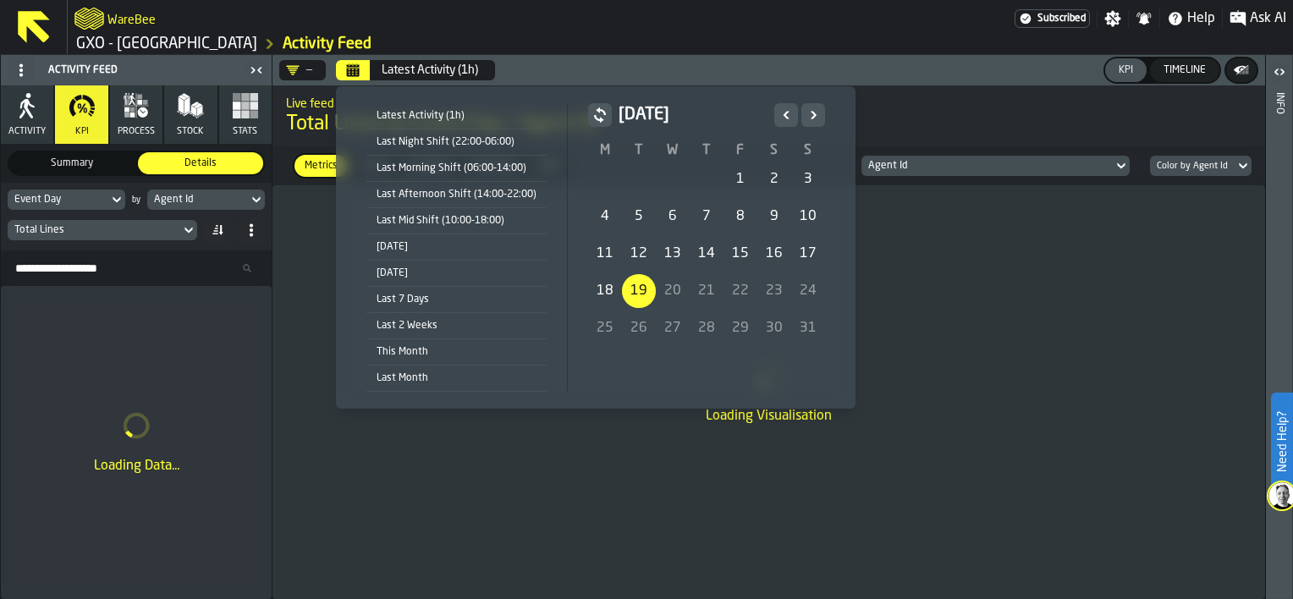
click at [632, 289] on div "19" at bounding box center [639, 291] width 34 height 34
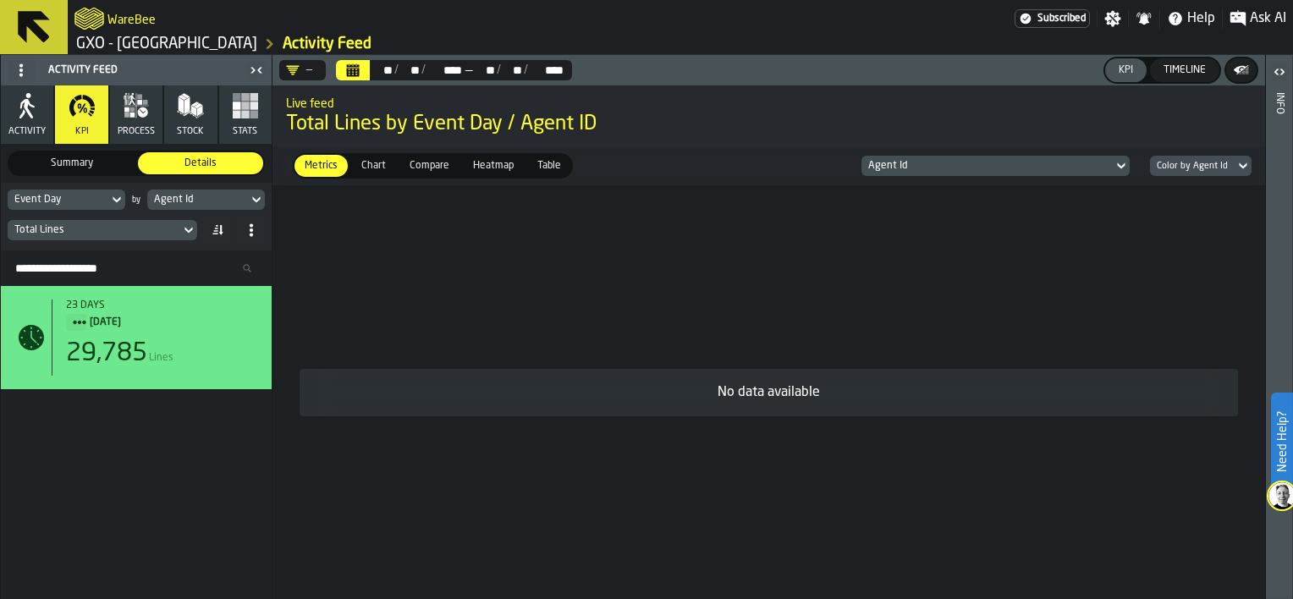
click at [118, 199] on icon at bounding box center [117, 200] width 8 height 6
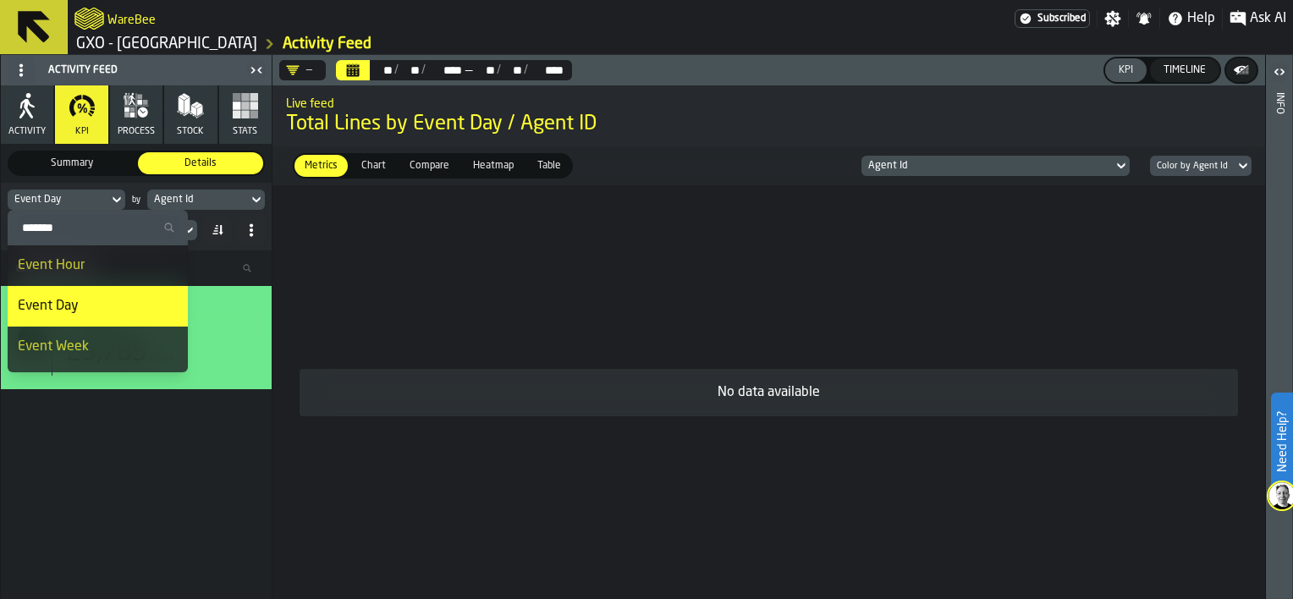
click at [376, 166] on span "Chart" at bounding box center [374, 165] width 38 height 15
click at [366, 169] on span "Chart" at bounding box center [374, 165] width 38 height 15
click at [113, 196] on icon at bounding box center [116, 200] width 17 height 20
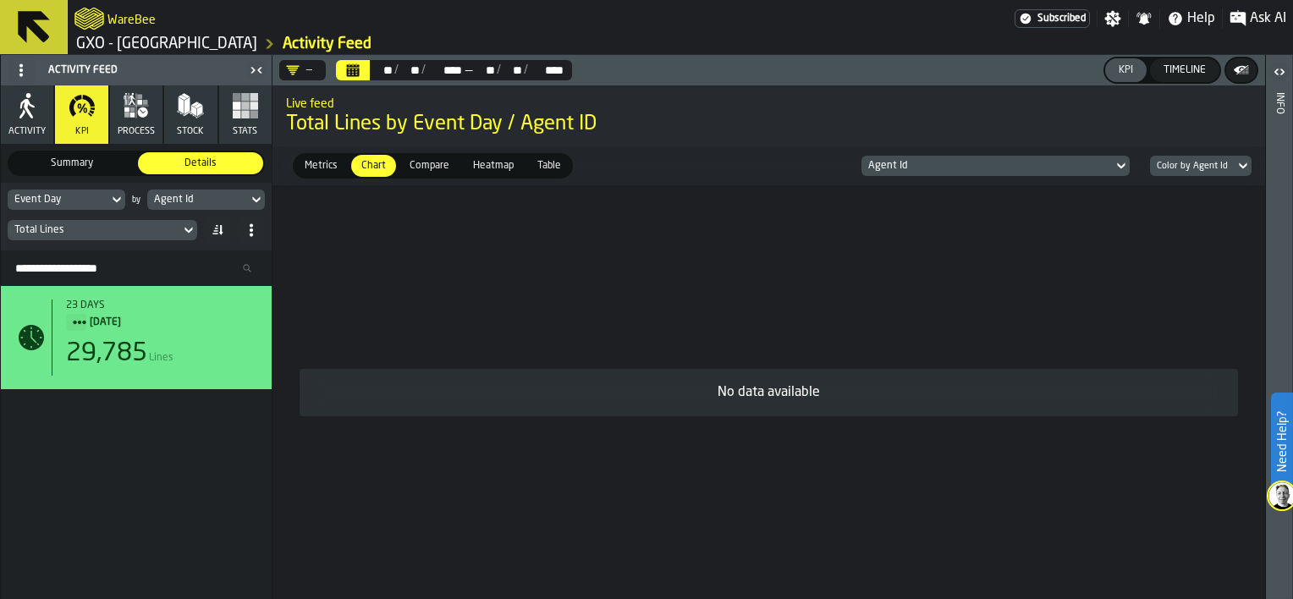
click at [372, 170] on span "Chart" at bounding box center [374, 165] width 38 height 15
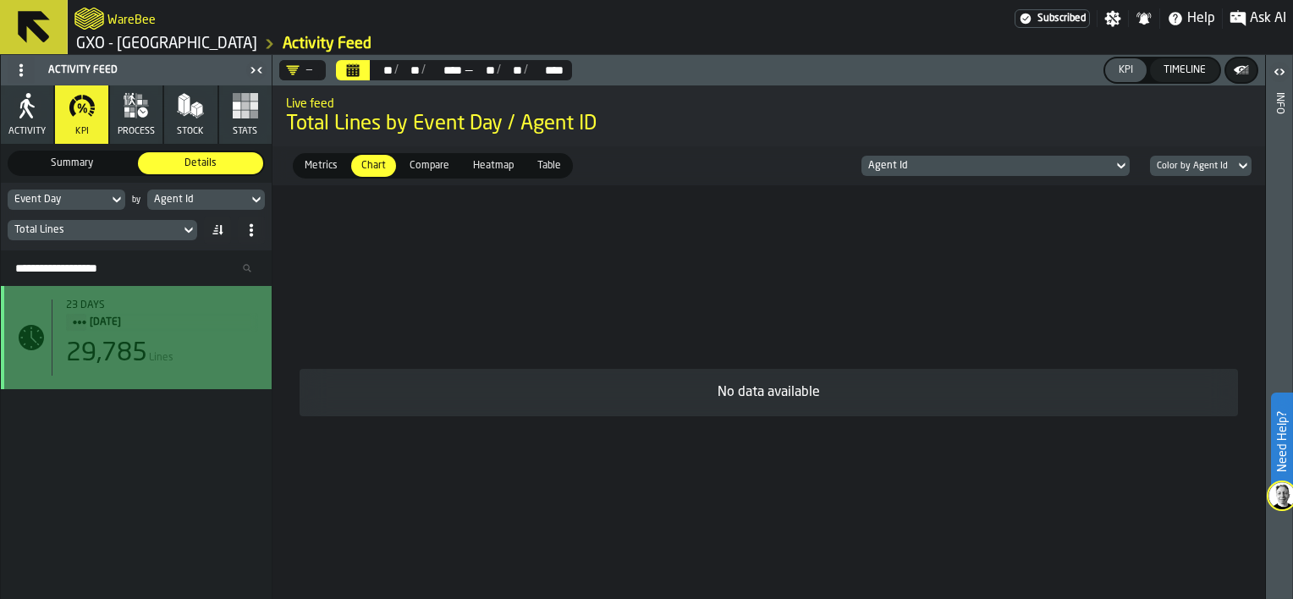
click at [157, 350] on div "29,785 Lines" at bounding box center [162, 354] width 192 height 30
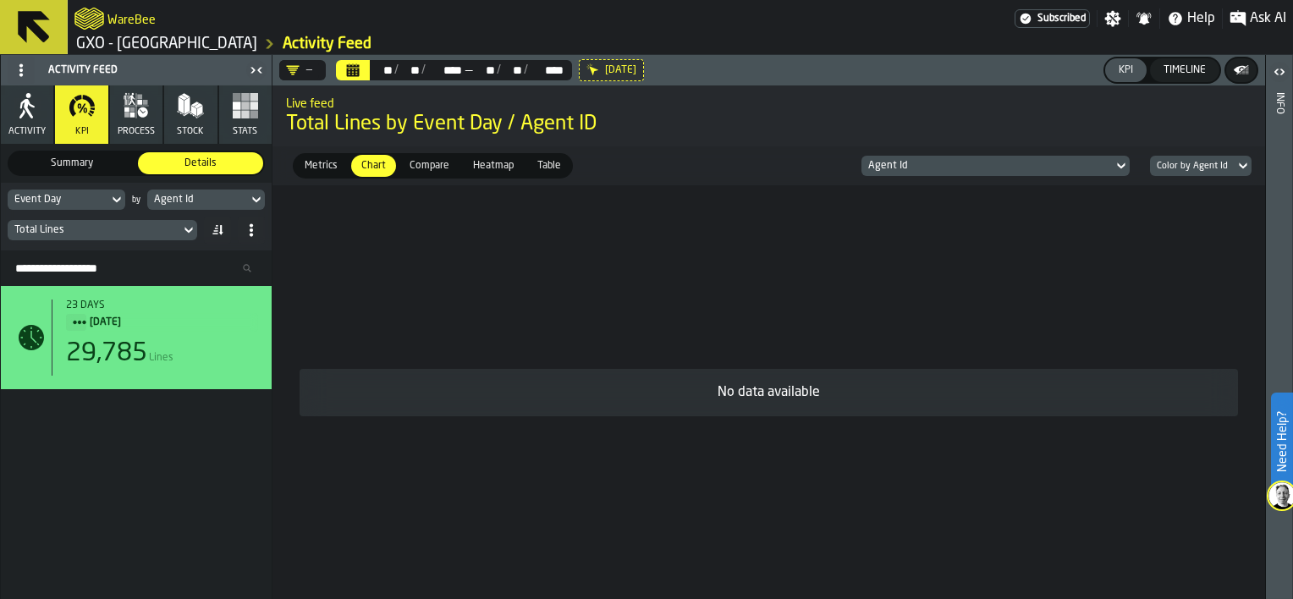
click at [0, 0] on icon at bounding box center [0, 0] width 0 height 0
click at [92, 168] on span "Summary" at bounding box center [72, 163] width 119 height 15
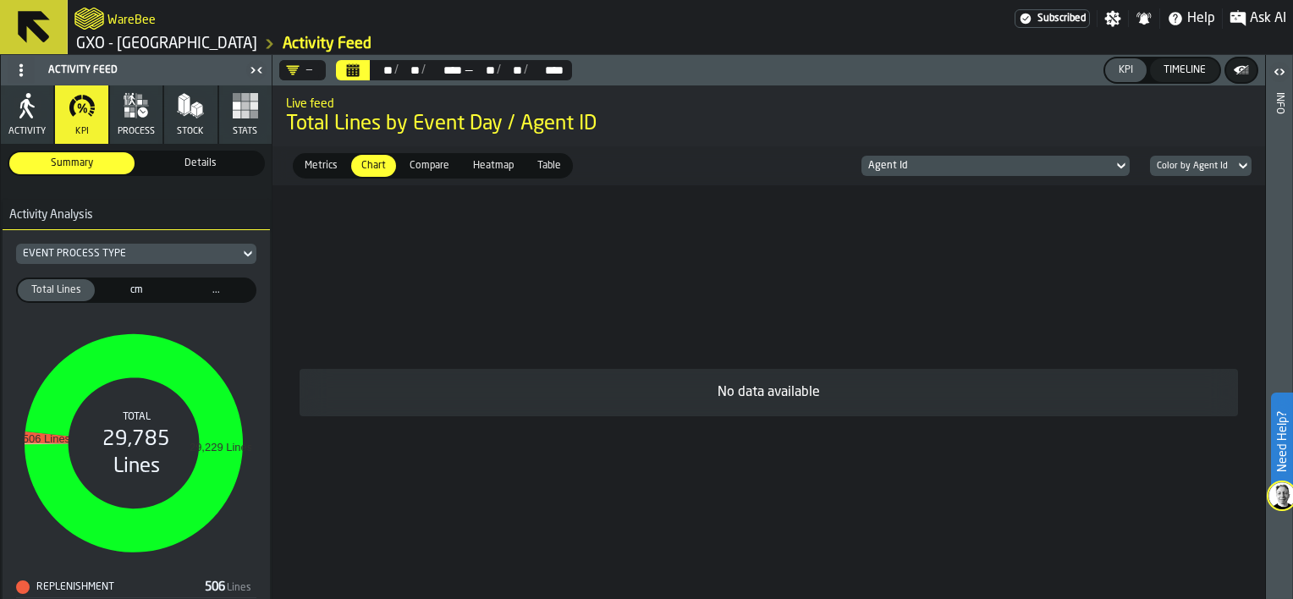
click at [173, 163] on span "Details" at bounding box center [200, 163] width 119 height 15
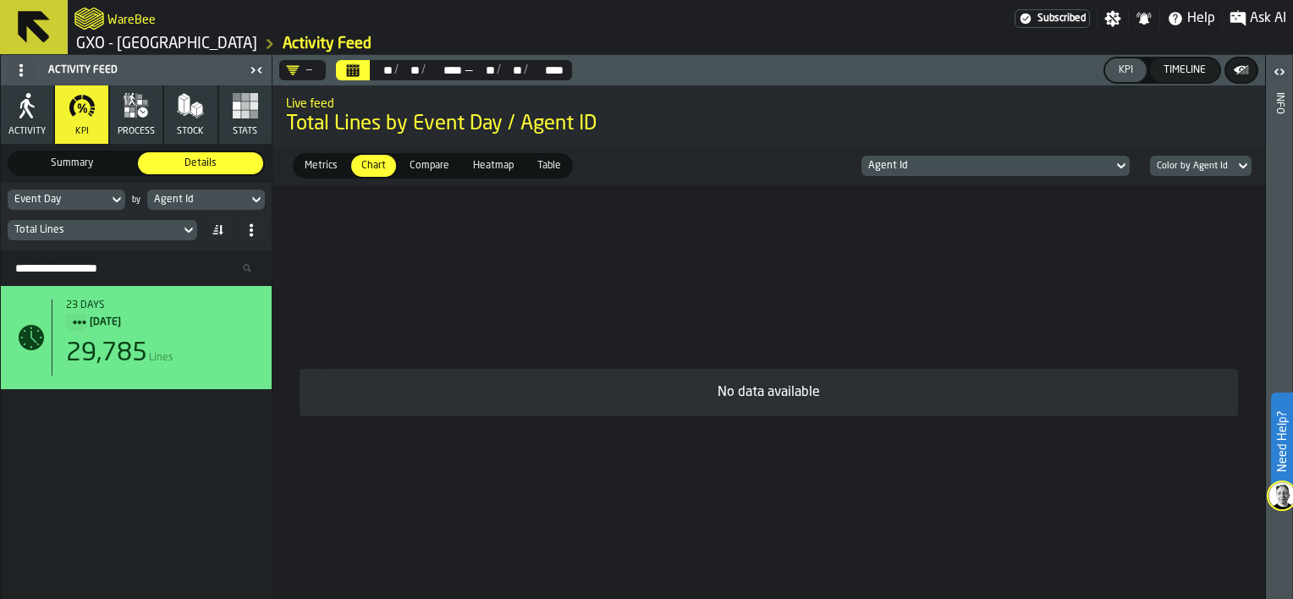
click at [118, 196] on icon at bounding box center [116, 200] width 17 height 20
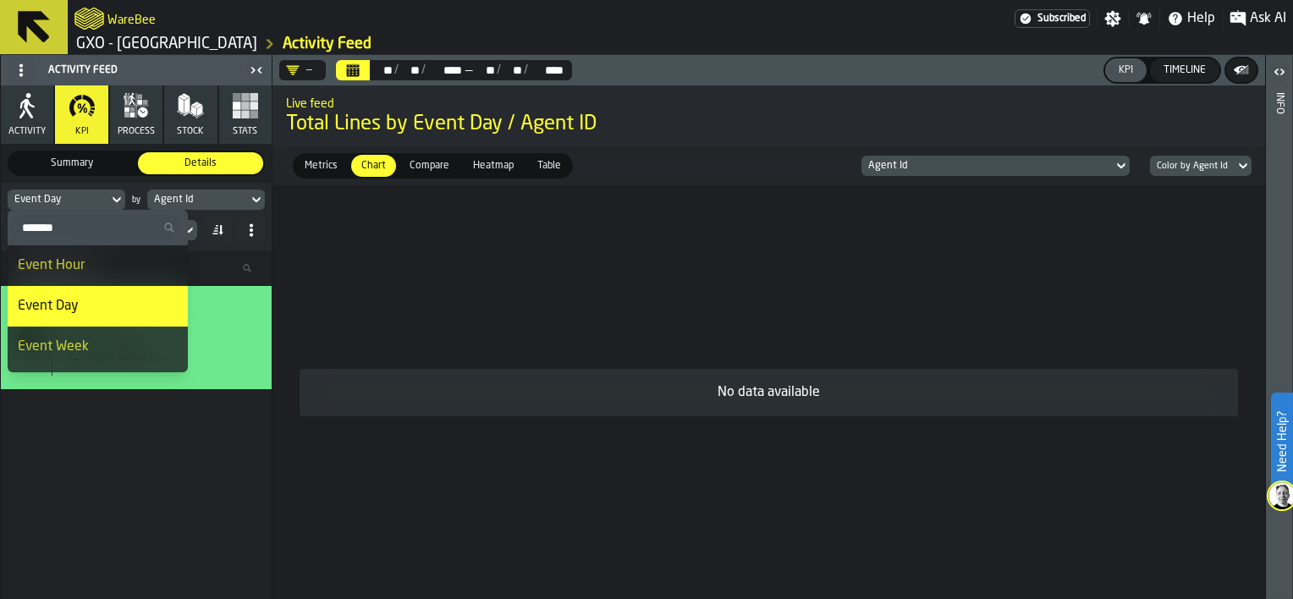
click at [91, 231] on input "Search" at bounding box center [97, 228] width 167 height 22
click at [102, 261] on div "Event Hour" at bounding box center [98, 266] width 160 height 20
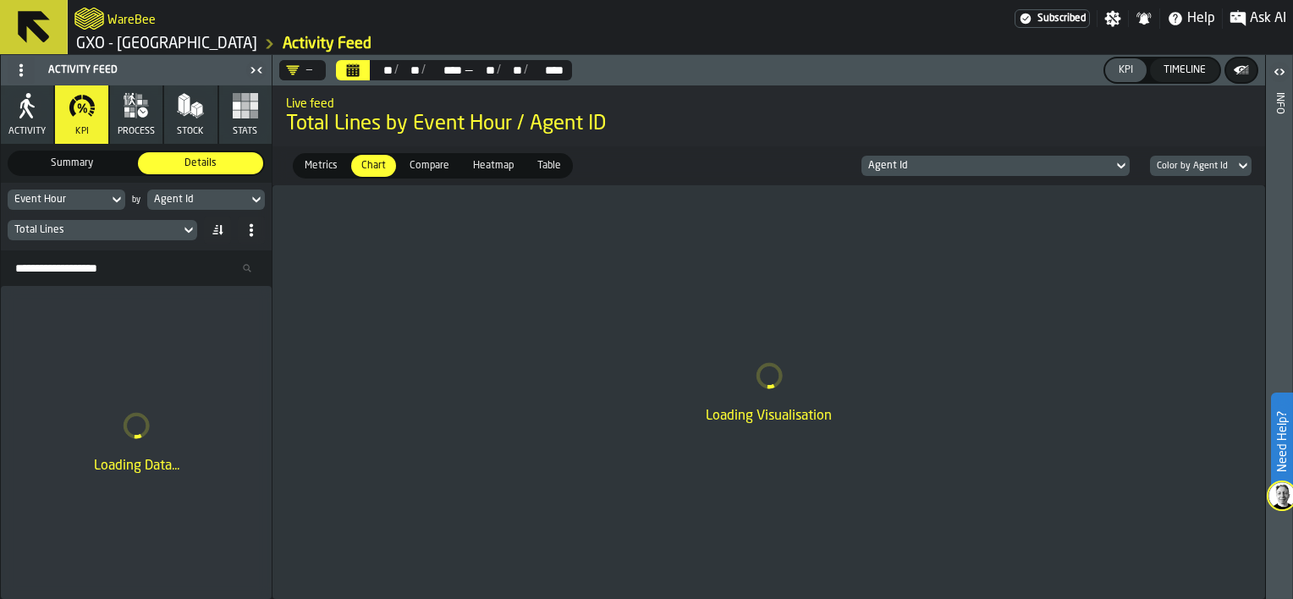
click at [122, 203] on icon at bounding box center [116, 200] width 17 height 20
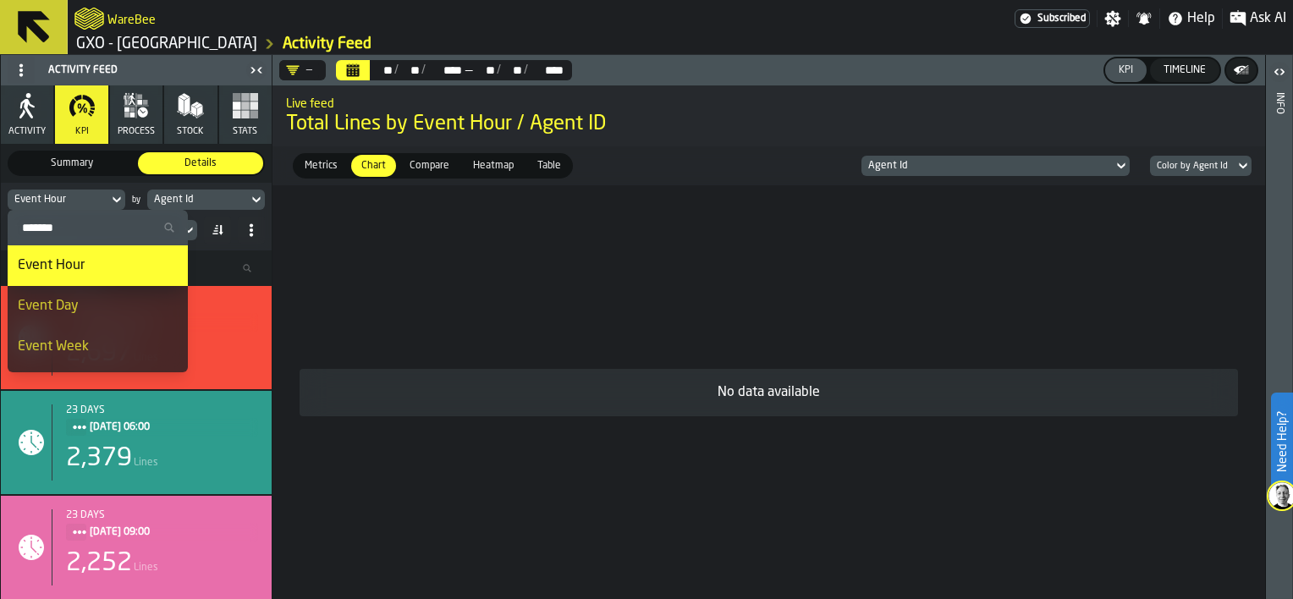
click at [103, 183] on div "Event Hour by Agent Id Total Lines" at bounding box center [136, 217] width 271 height 68
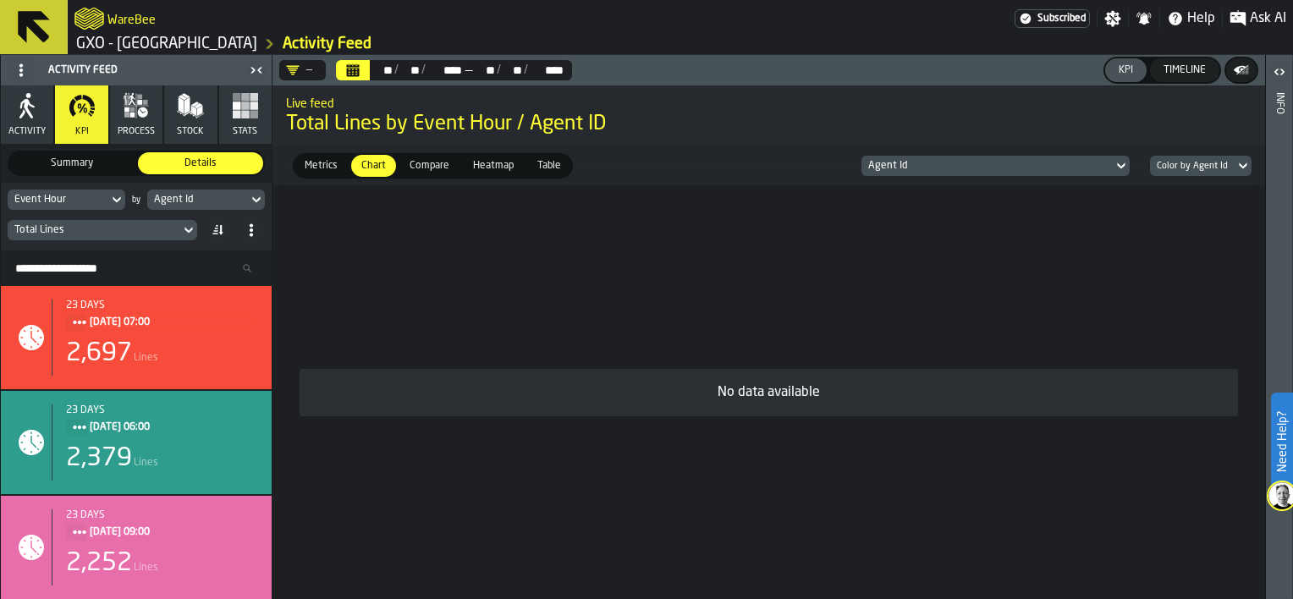
click at [416, 164] on span "Compare" at bounding box center [429, 165] width 53 height 15
click at [362, 159] on span "Chart" at bounding box center [374, 165] width 38 height 15
click at [372, 165] on span "Chart" at bounding box center [374, 165] width 38 height 15
click at [190, 233] on icon at bounding box center [188, 230] width 17 height 20
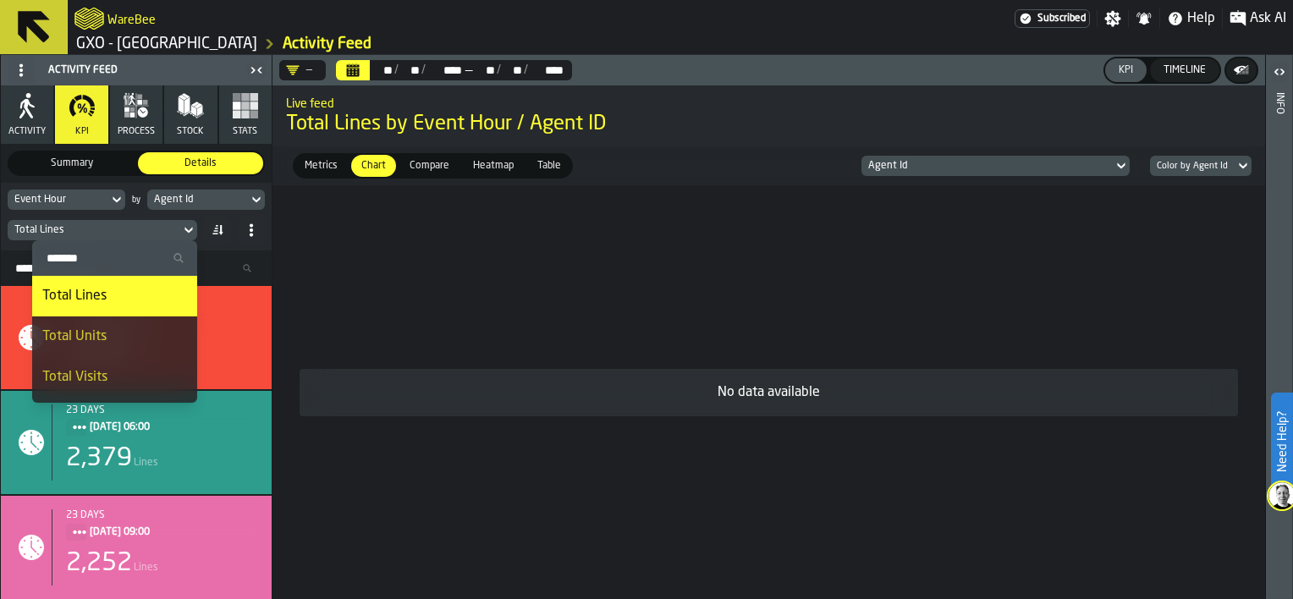
click at [125, 311] on li "Total Lines" at bounding box center [114, 296] width 165 height 41
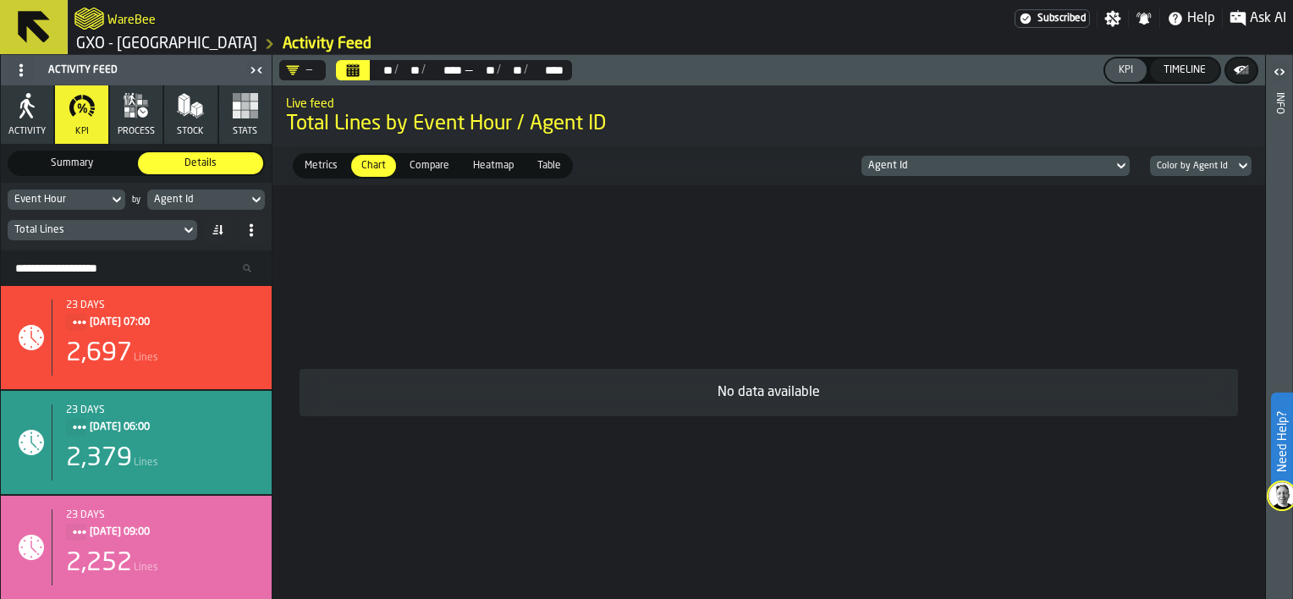
click at [188, 230] on icon at bounding box center [189, 231] width 8 height 6
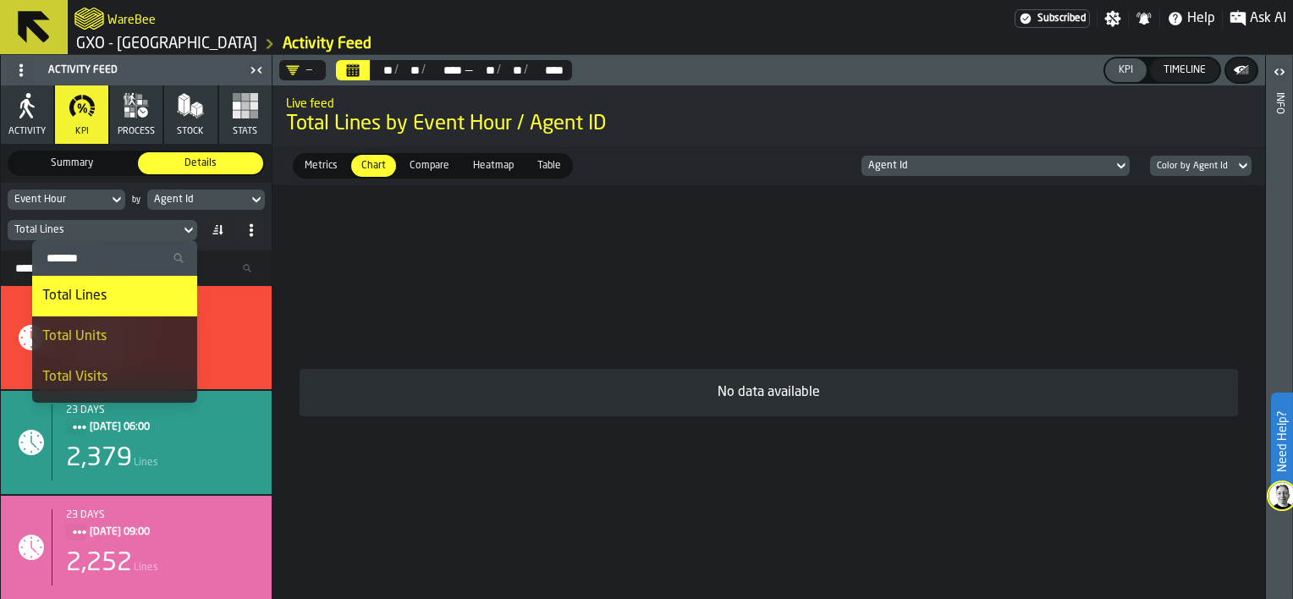
click at [116, 339] on div "Total Units" at bounding box center [114, 337] width 145 height 20
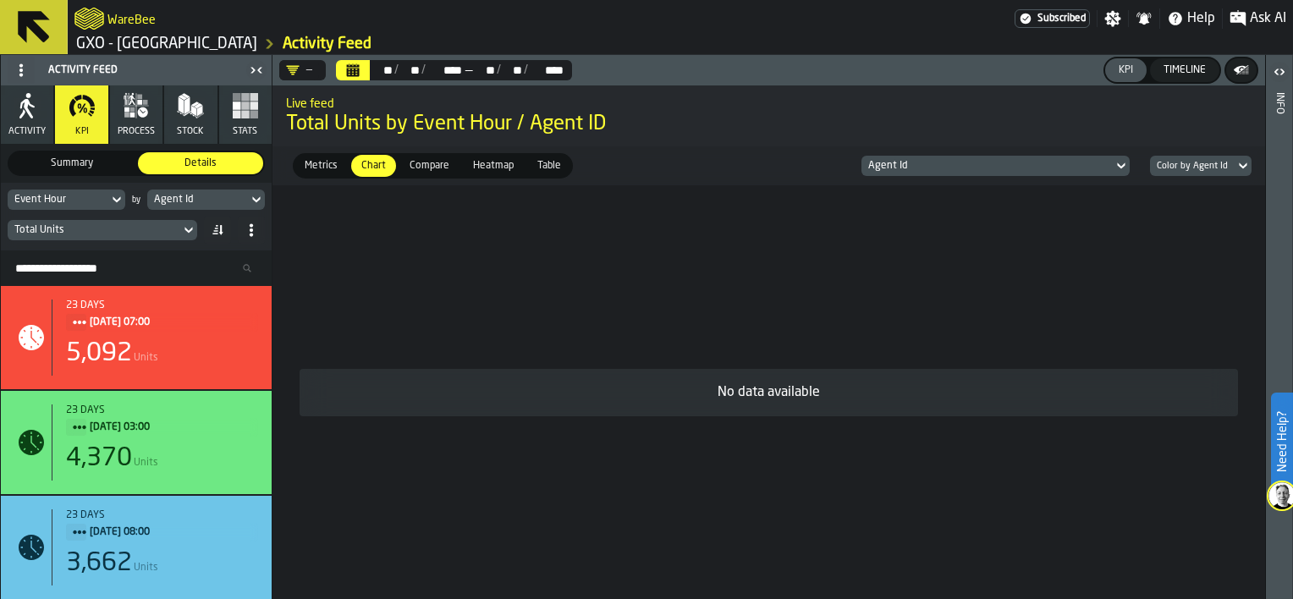
click at [328, 170] on span "Metrics" at bounding box center [321, 165] width 47 height 15
click at [372, 162] on span "Chart" at bounding box center [374, 165] width 38 height 15
click at [1122, 163] on icon at bounding box center [1121, 166] width 17 height 20
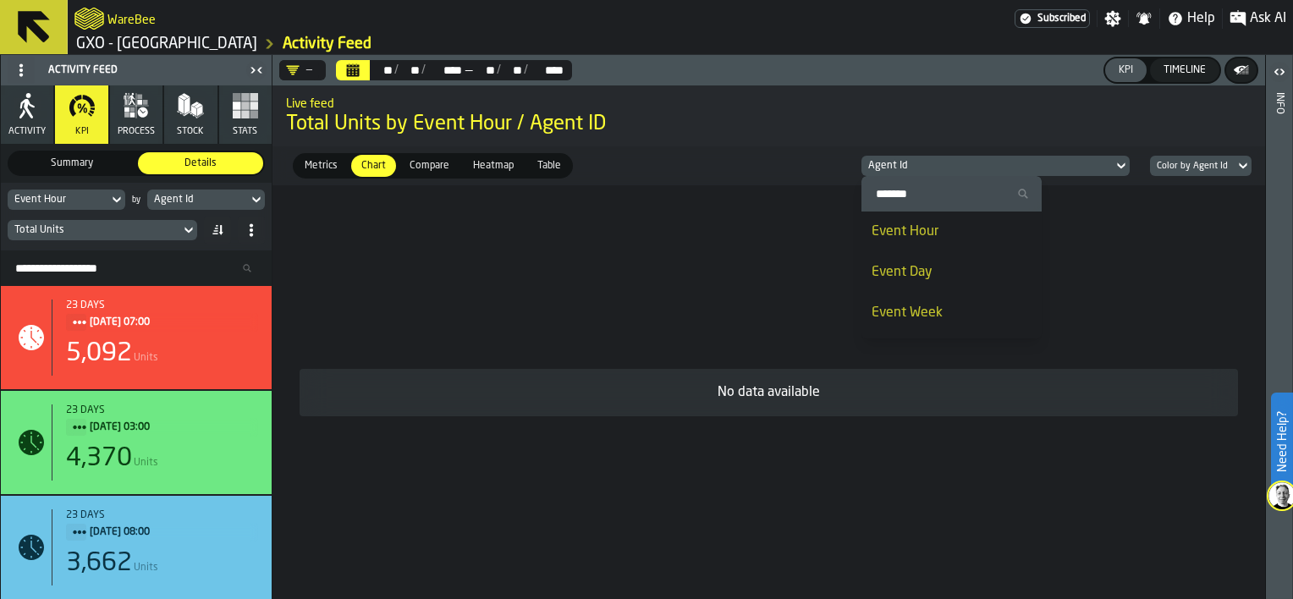
click at [941, 277] on div "Event Day" at bounding box center [952, 272] width 160 height 20
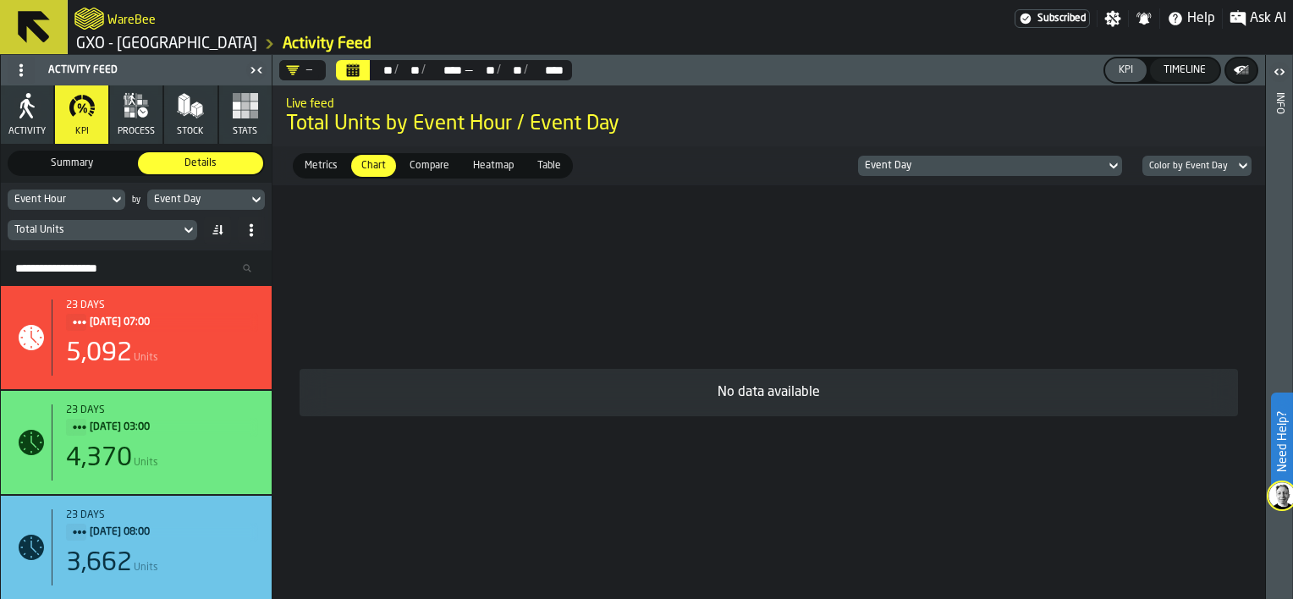
click at [1115, 167] on icon at bounding box center [1113, 166] width 17 height 20
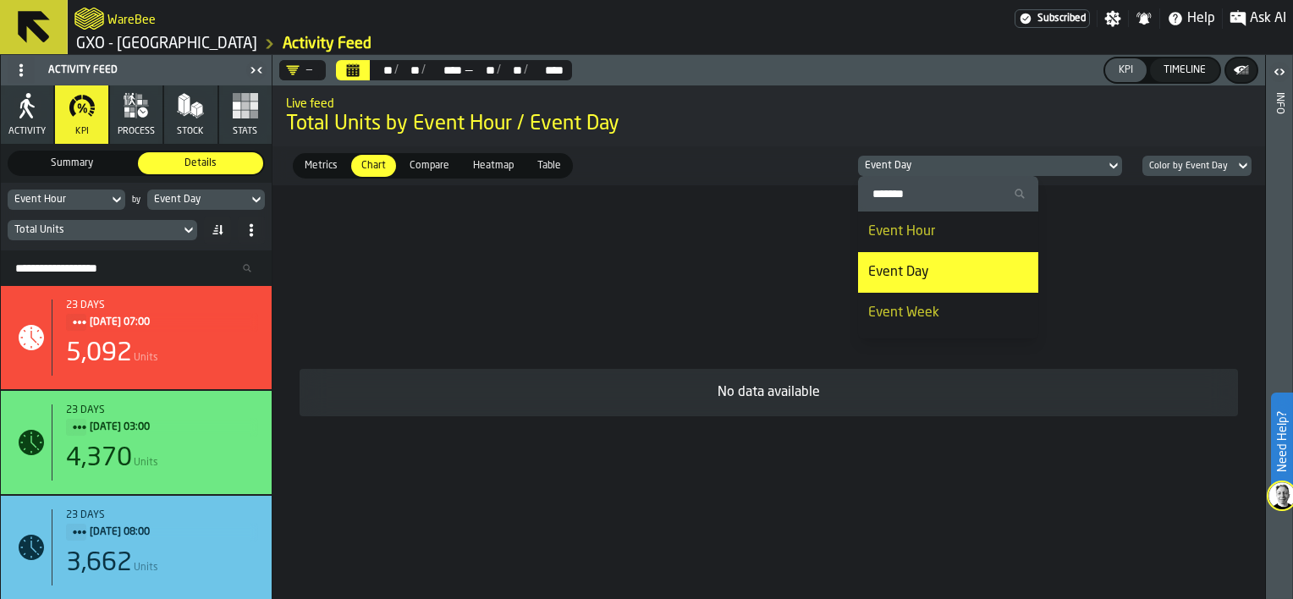
click at [995, 237] on div "Event Hour" at bounding box center [948, 232] width 160 height 20
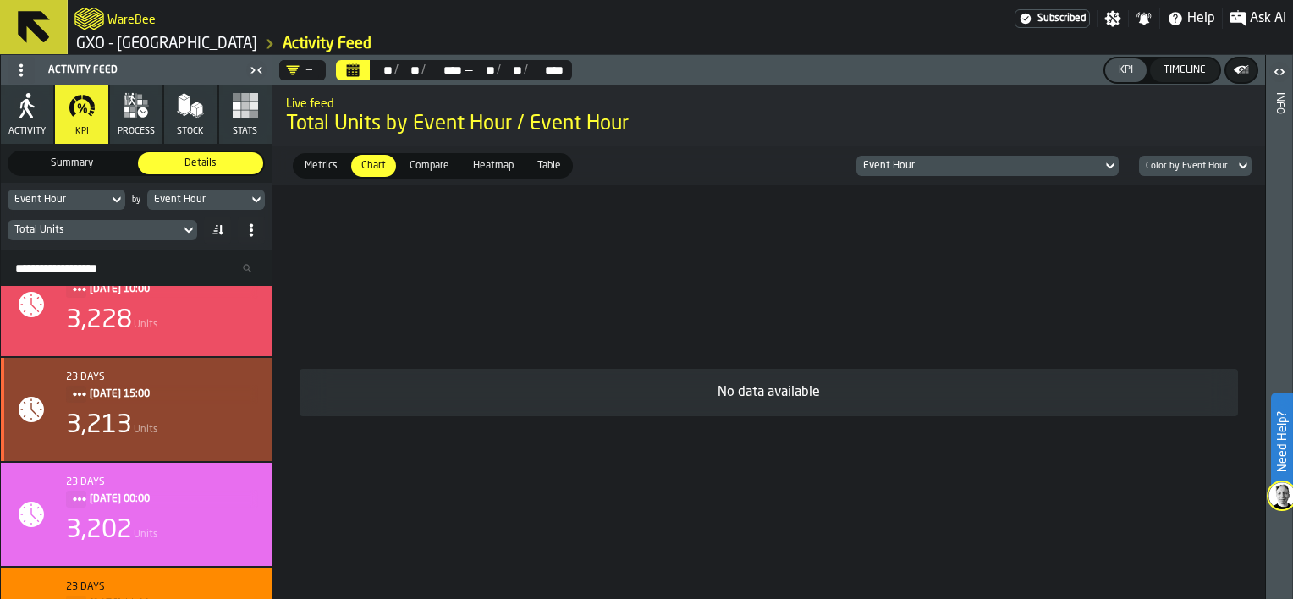
scroll to position [423, 0]
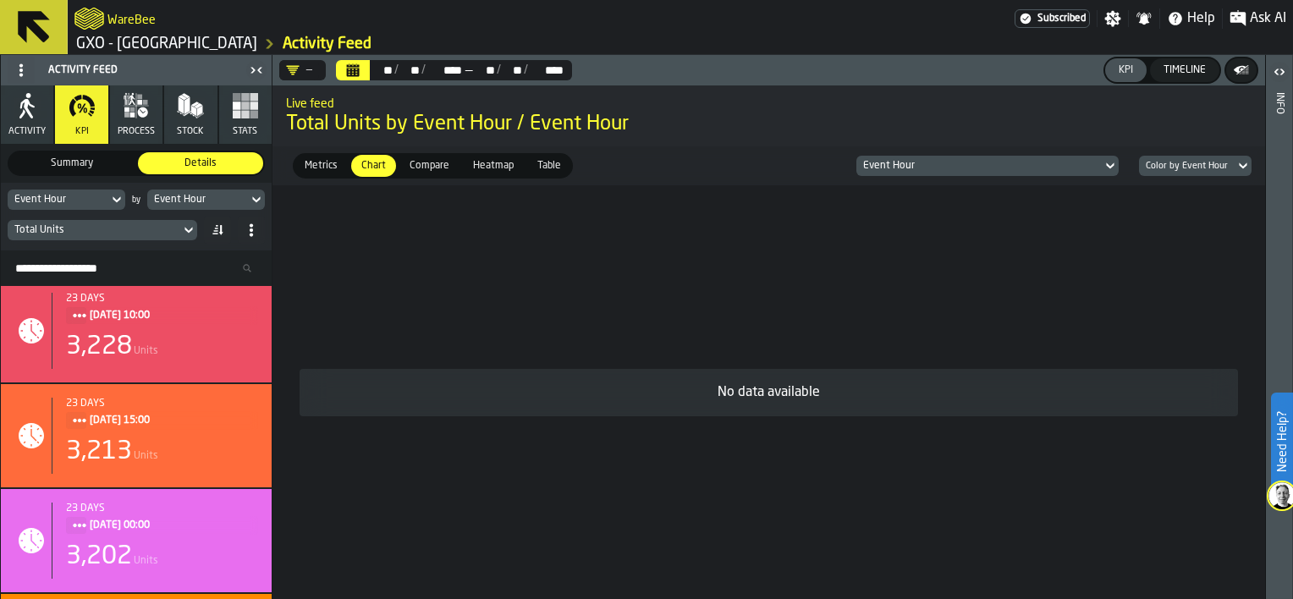
click at [1111, 167] on icon at bounding box center [1110, 166] width 17 height 20
click at [932, 223] on div "Agent Id" at bounding box center [947, 225] width 160 height 20
click at [116, 194] on icon at bounding box center [116, 200] width 17 height 20
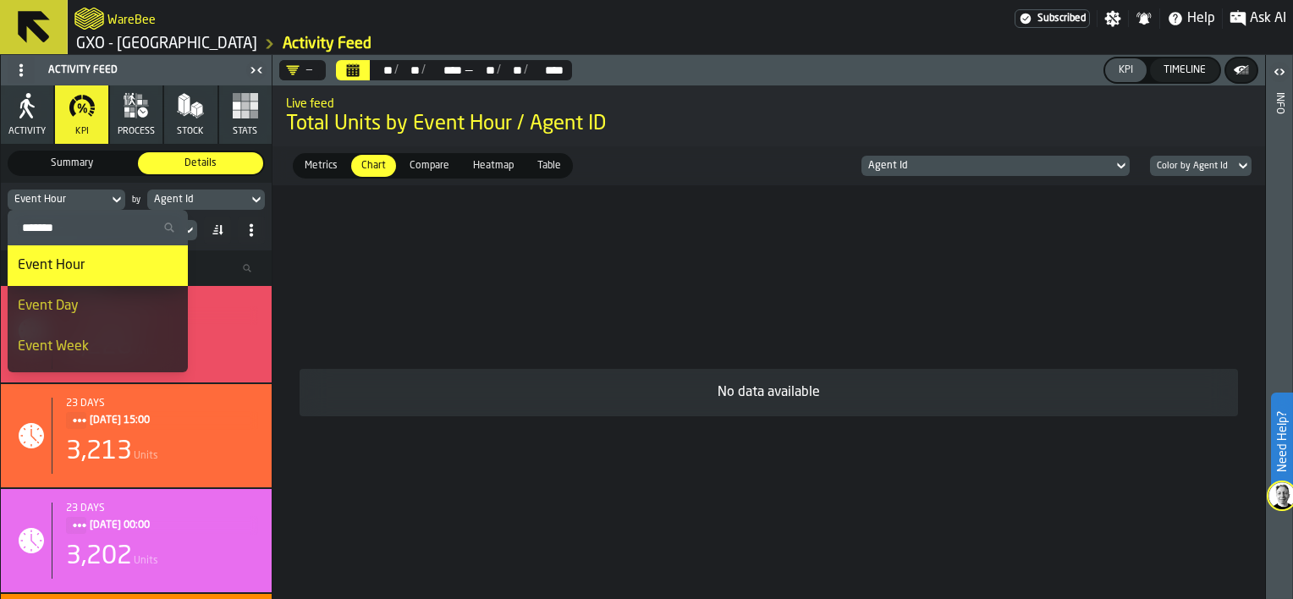
click at [88, 307] on div "Event Day" at bounding box center [98, 306] width 160 height 20
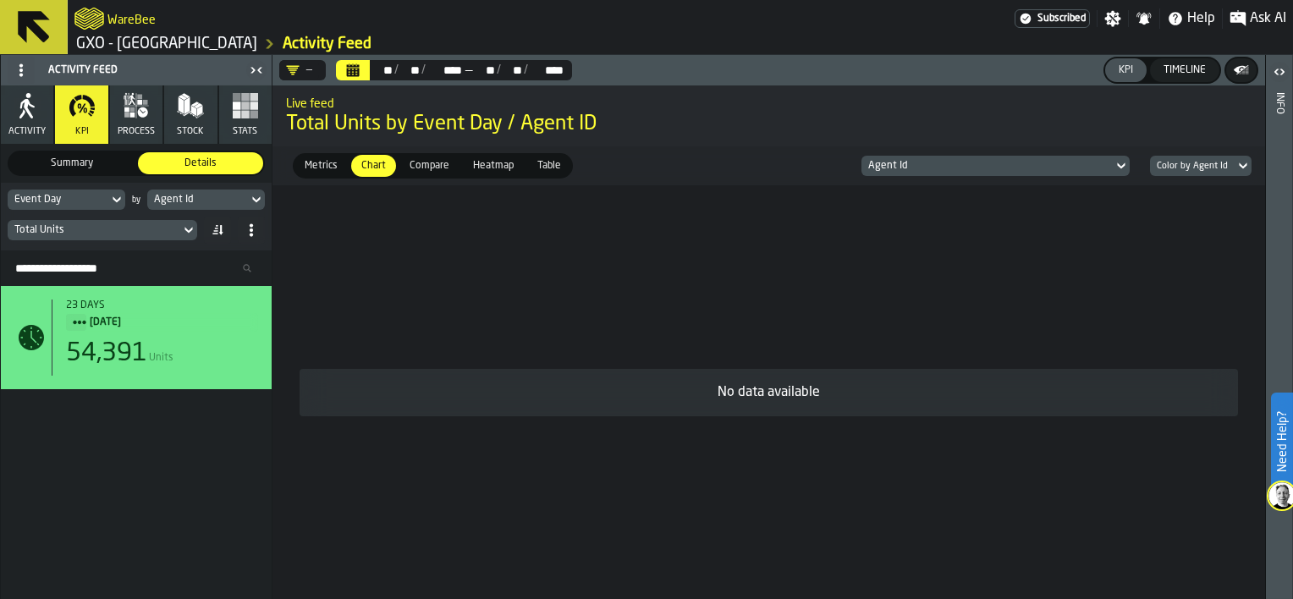
click at [119, 198] on icon at bounding box center [117, 200] width 8 height 6
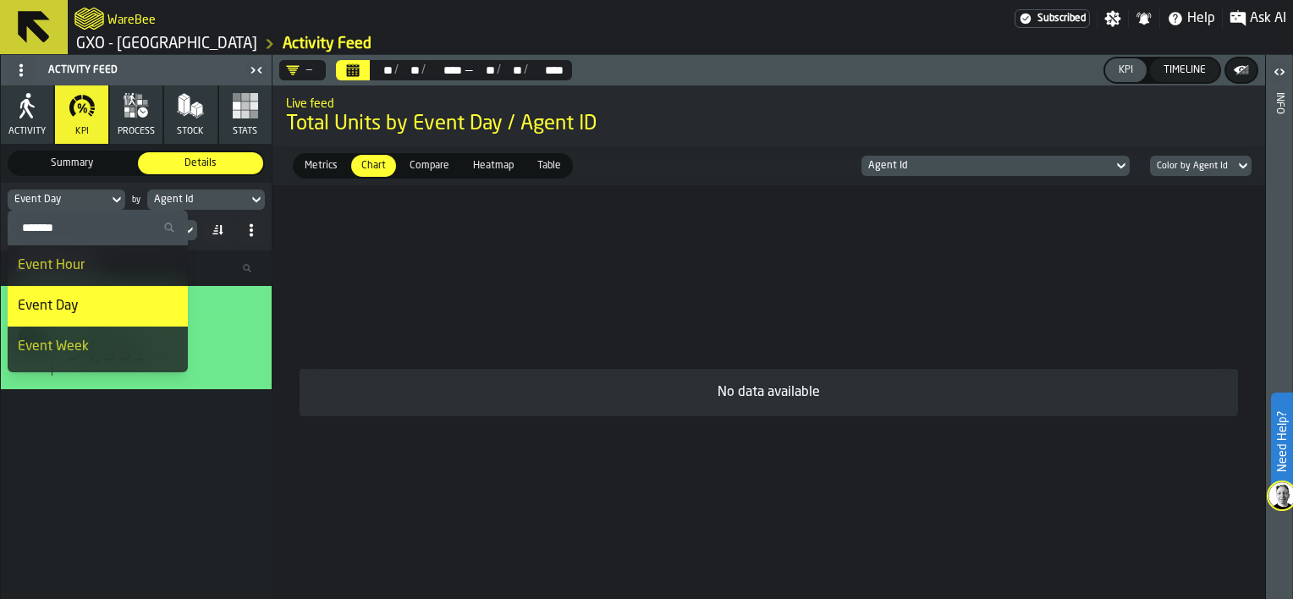
click at [79, 268] on div "Event Hour" at bounding box center [98, 266] width 160 height 20
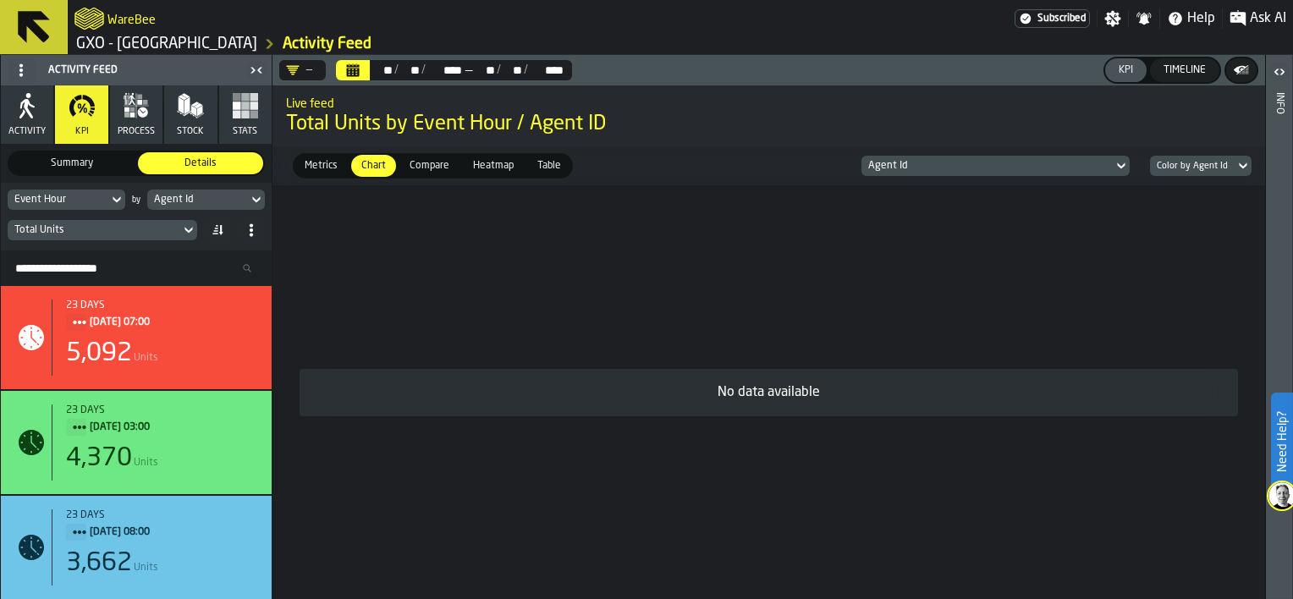
click at [115, 197] on icon at bounding box center [116, 200] width 17 height 20
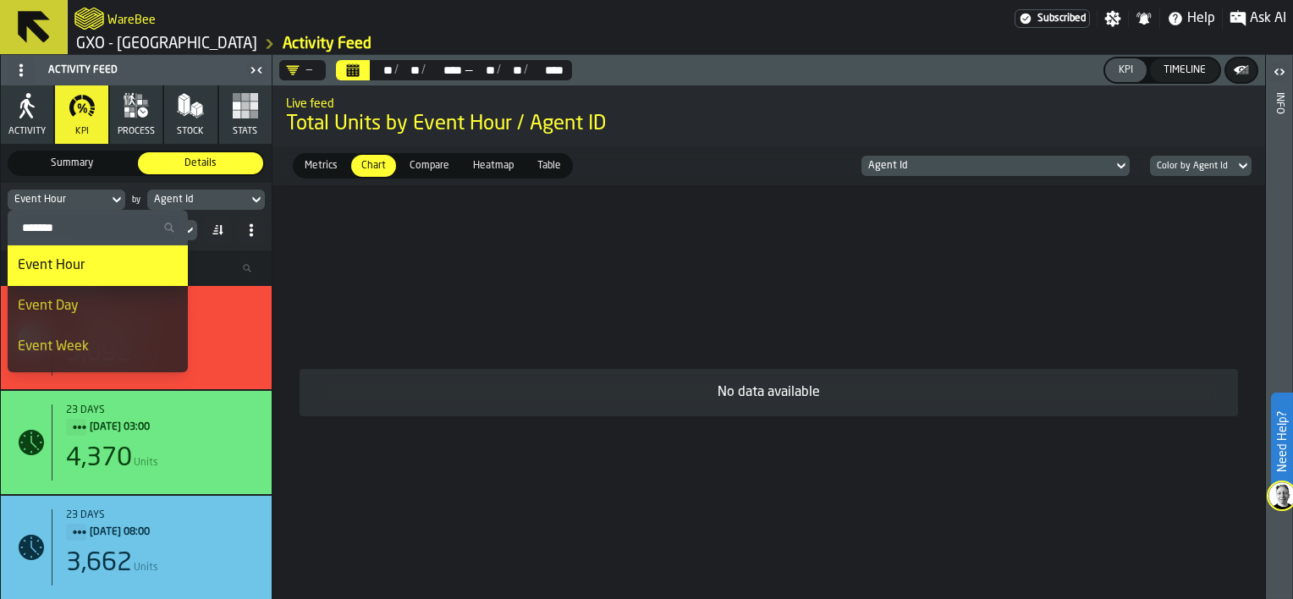
click at [115, 197] on icon at bounding box center [116, 200] width 17 height 20
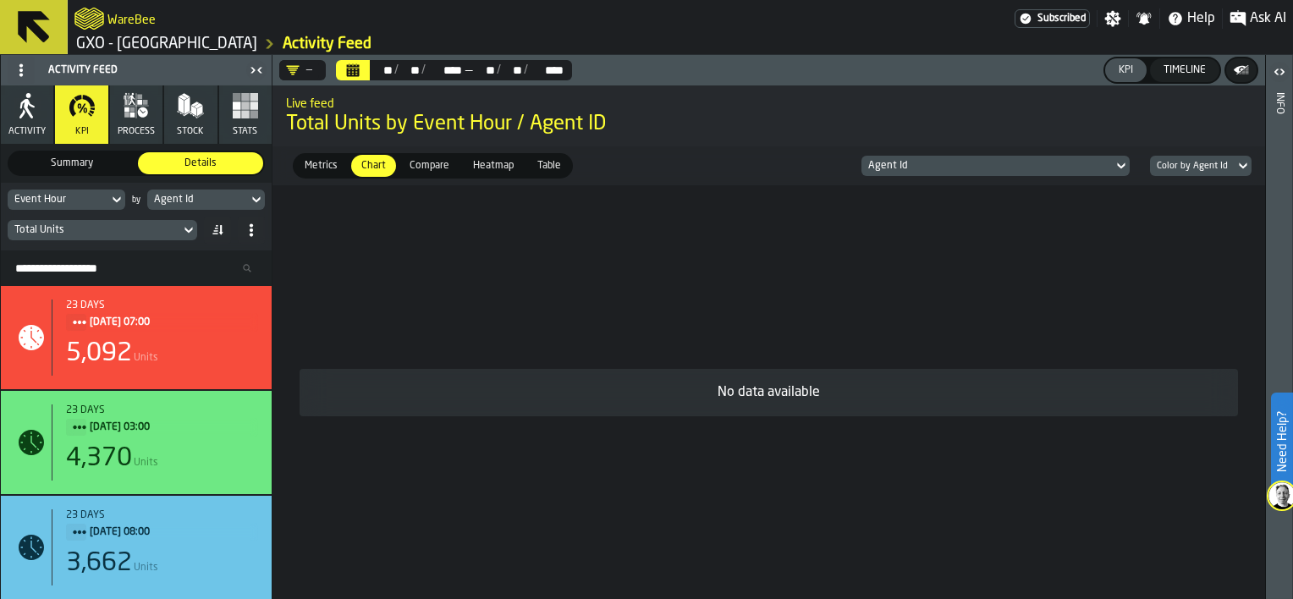
click at [548, 166] on span "Table" at bounding box center [549, 165] width 37 height 15
click at [546, 168] on span "Table" at bounding box center [549, 165] width 37 height 15
click at [186, 37] on link "GXO - [GEOGRAPHIC_DATA]" at bounding box center [166, 44] width 181 height 19
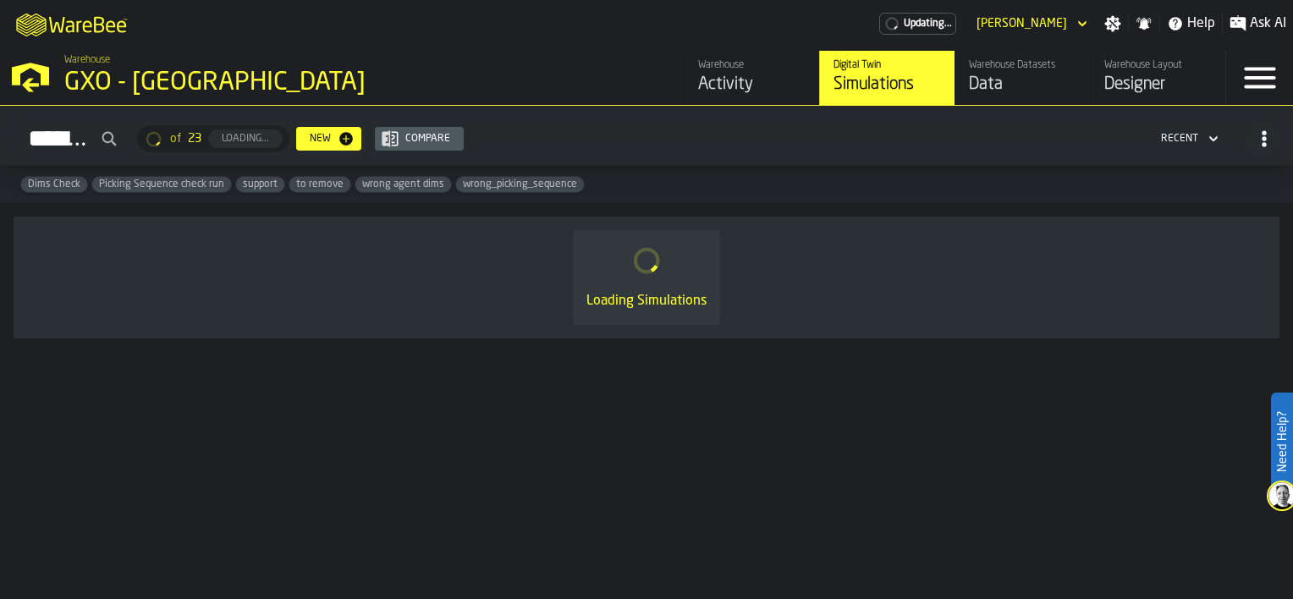
click at [713, 73] on div "Activity" at bounding box center [751, 85] width 107 height 24
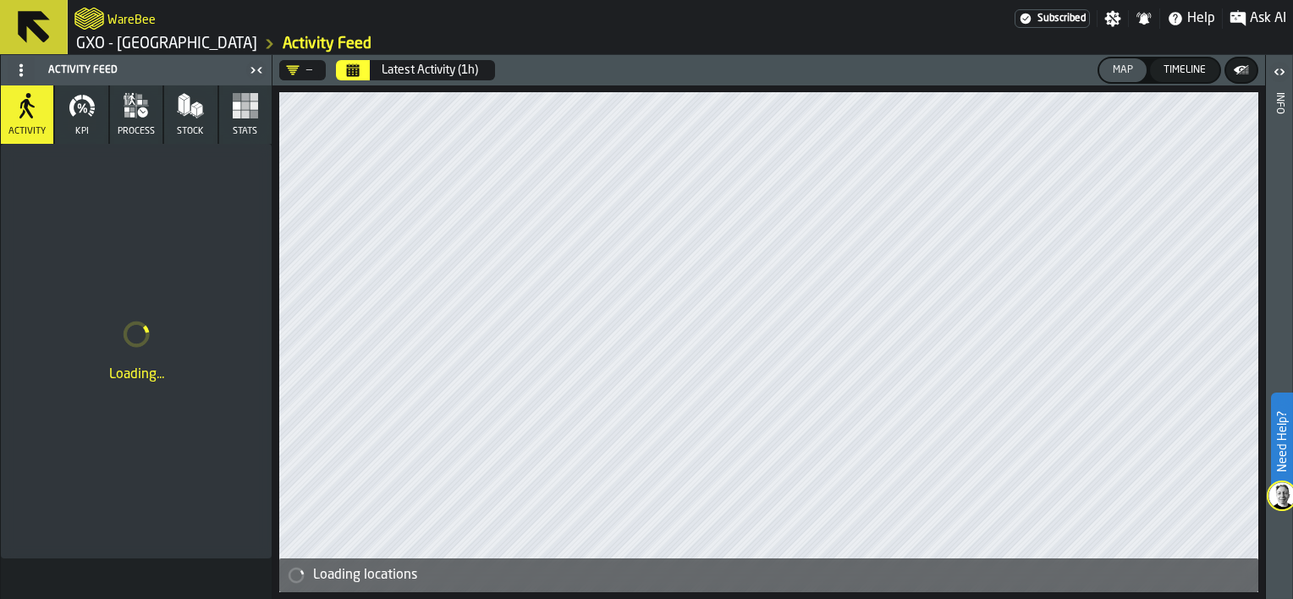
click at [369, 73] on button "Calendar" at bounding box center [353, 70] width 34 height 20
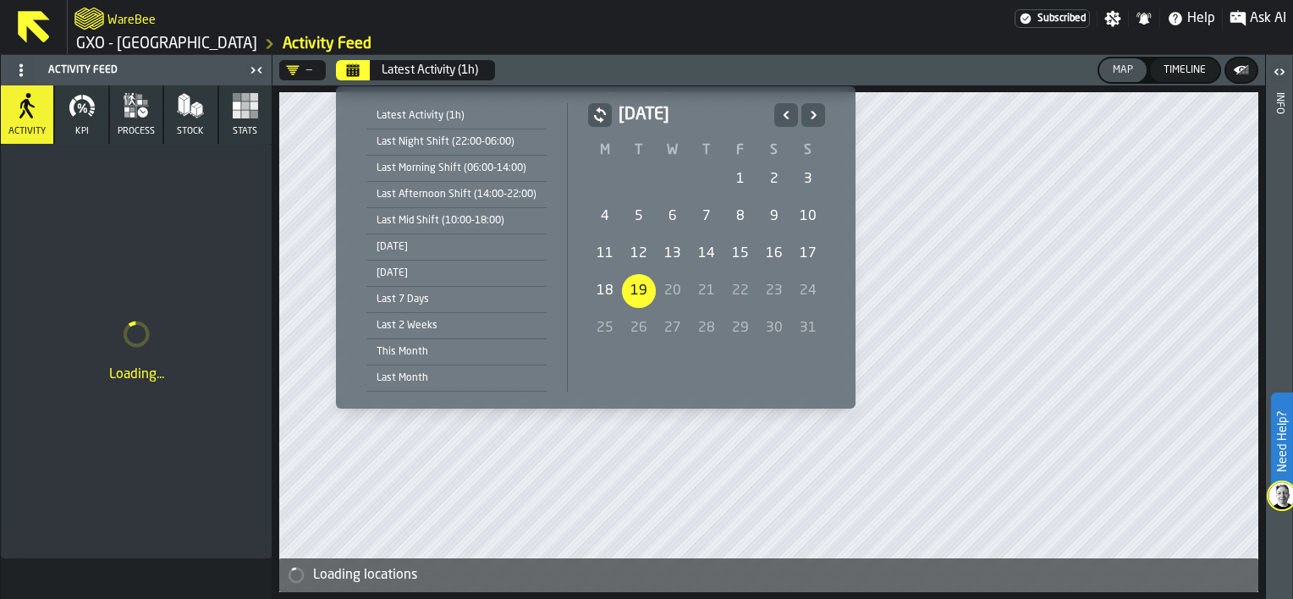
click at [628, 290] on div "19" at bounding box center [639, 291] width 34 height 34
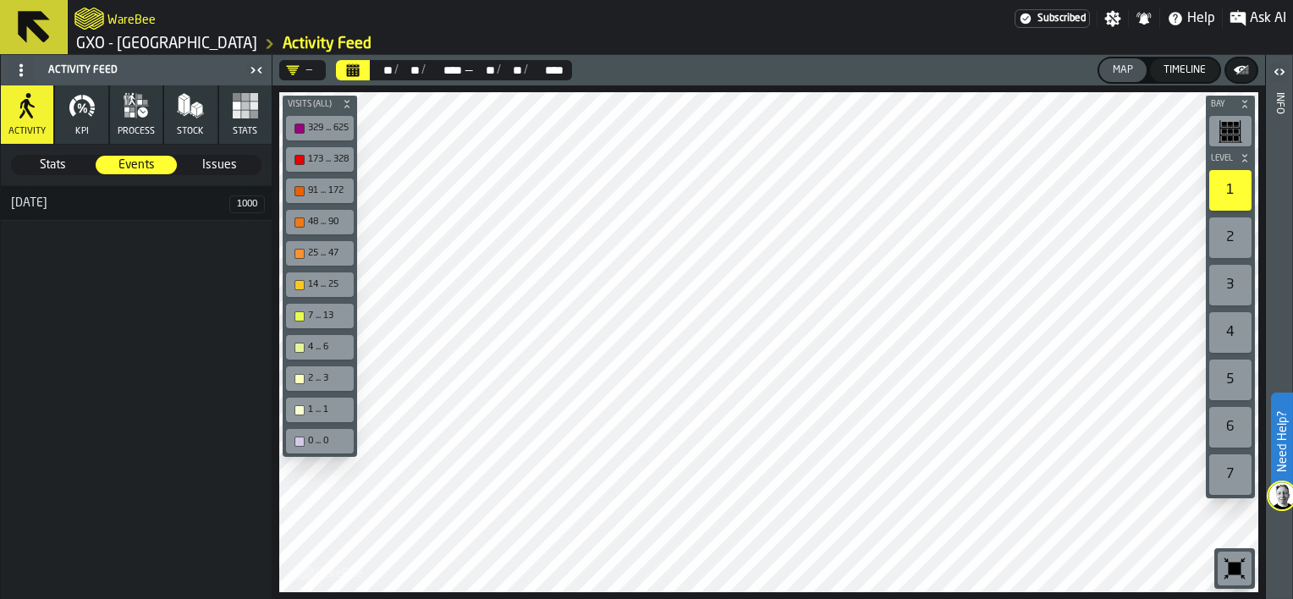
click at [82, 122] on button "KPI" at bounding box center [81, 114] width 52 height 58
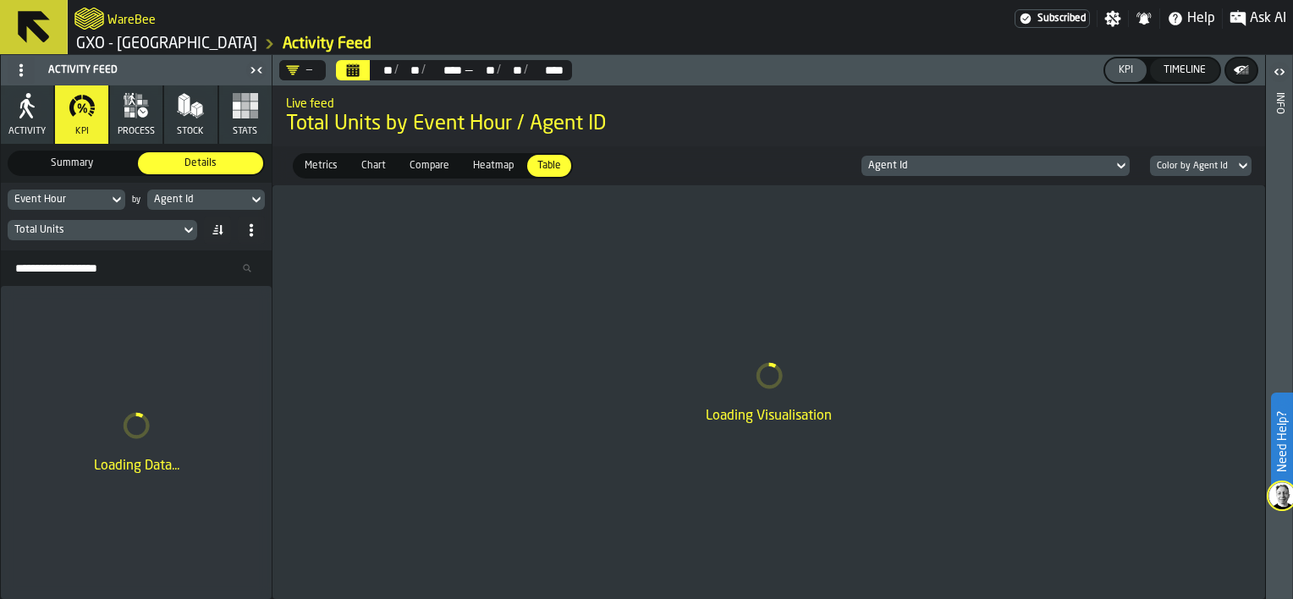
click at [189, 230] on icon at bounding box center [188, 230] width 17 height 20
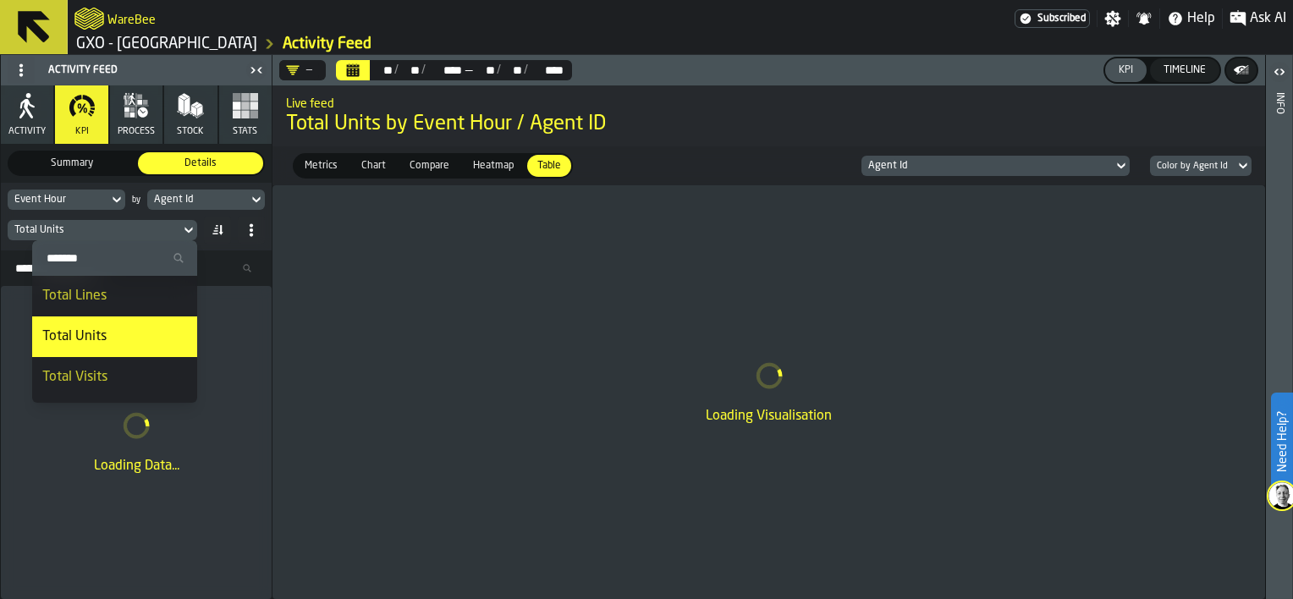
click at [113, 335] on div "Total Units" at bounding box center [114, 337] width 145 height 20
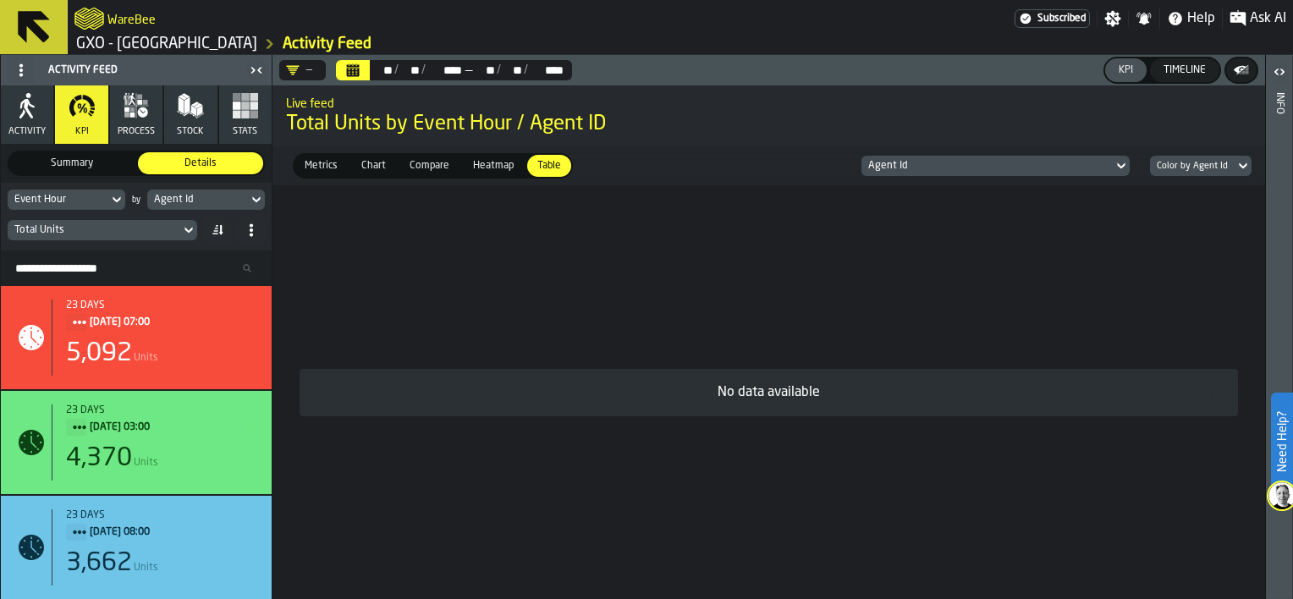
click at [479, 166] on span "Heatmap" at bounding box center [493, 165] width 54 height 15
click at [363, 160] on span "Chart" at bounding box center [374, 165] width 38 height 15
click at [556, 167] on span "Table" at bounding box center [549, 165] width 37 height 15
click at [360, 156] on div "Chart" at bounding box center [373, 166] width 45 height 22
click at [332, 163] on span "Metrics" at bounding box center [321, 165] width 47 height 15
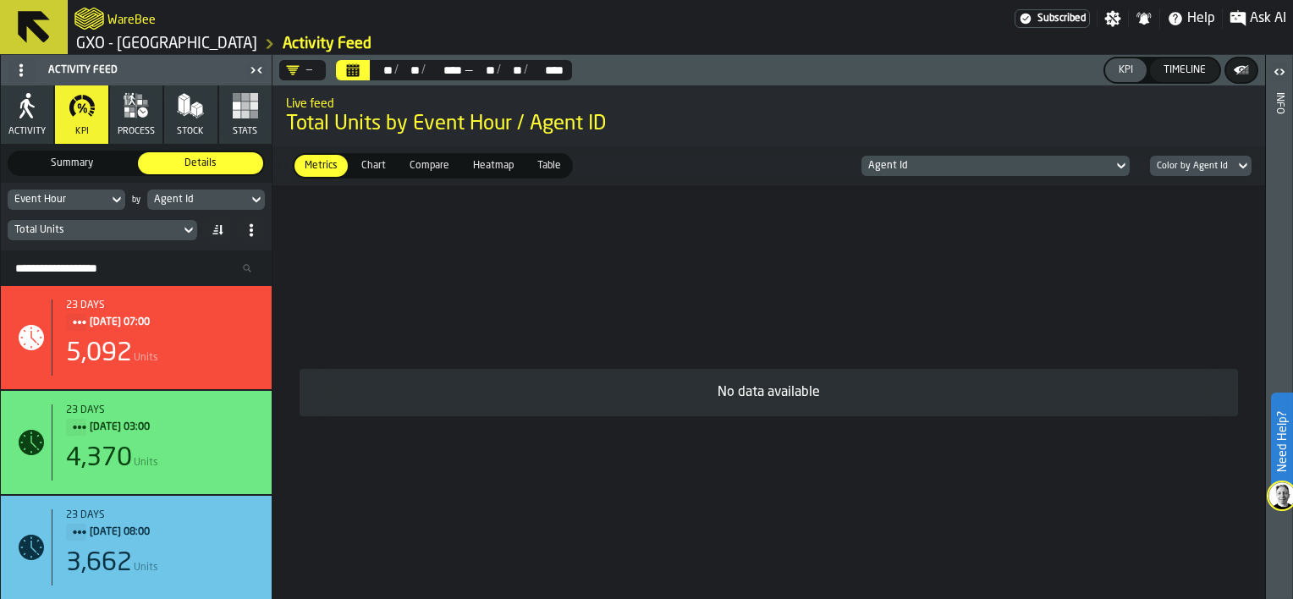
click at [372, 160] on span "Chart" at bounding box center [374, 165] width 38 height 15
click at [257, 200] on icon at bounding box center [256, 200] width 8 height 6
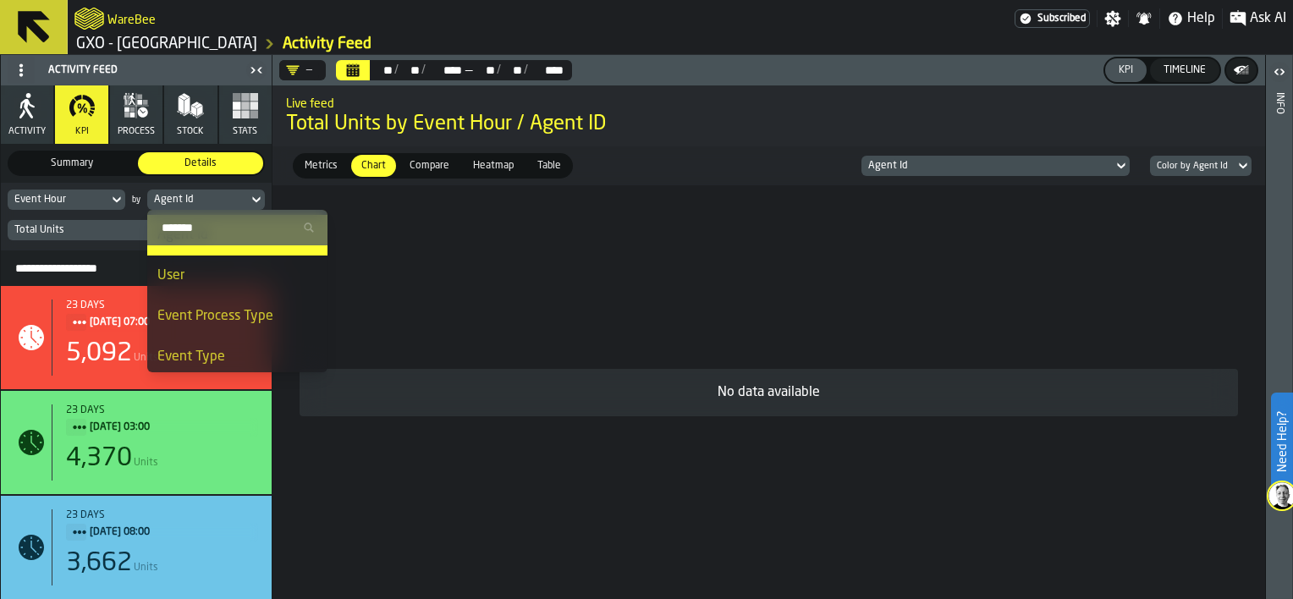
scroll to position [200, 0]
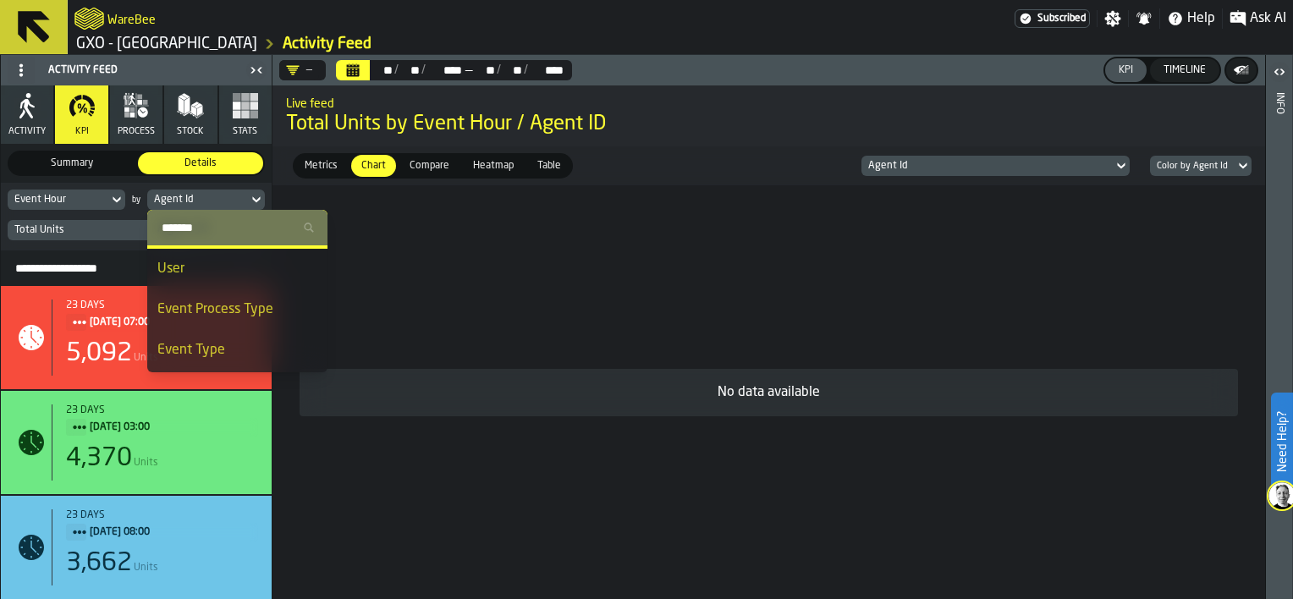
click at [310, 262] on div "User" at bounding box center [237, 269] width 160 height 20
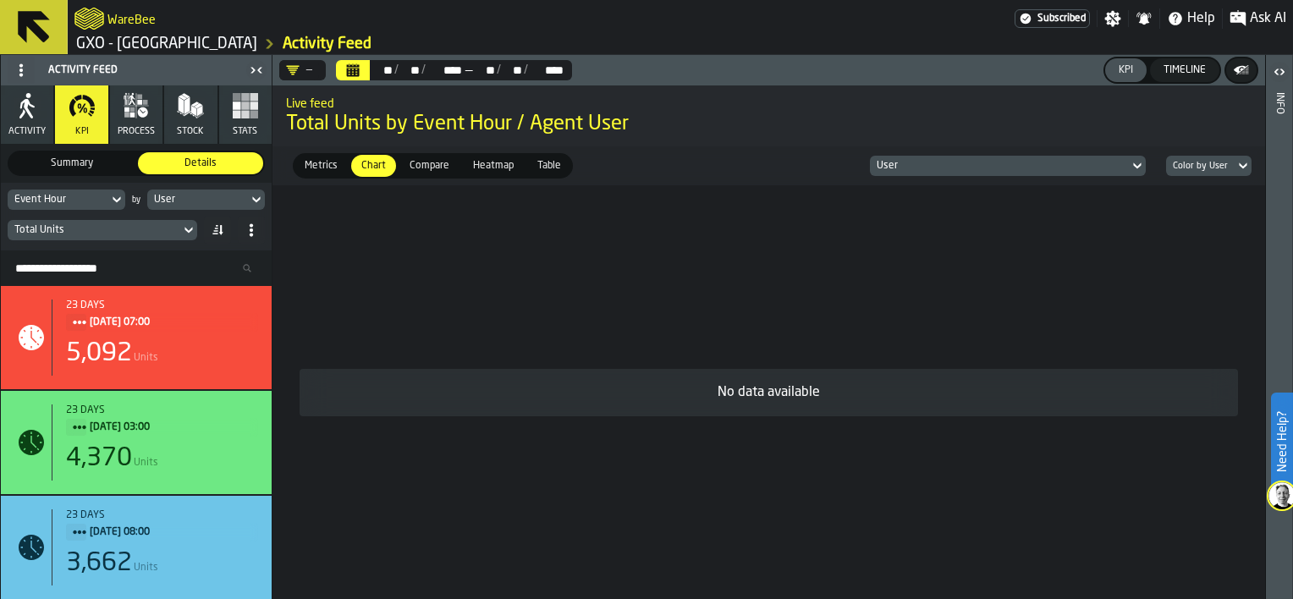
click at [114, 199] on icon at bounding box center [116, 200] width 17 height 20
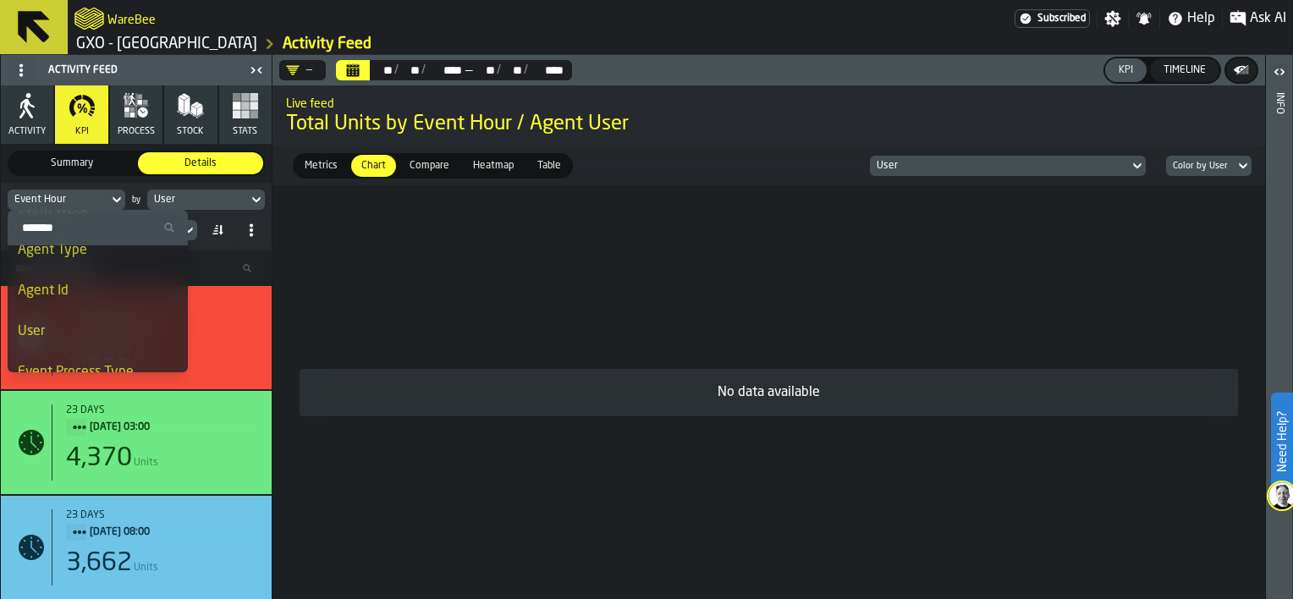
scroll to position [124, 0]
click at [95, 268] on div "Agent Type" at bounding box center [98, 263] width 160 height 20
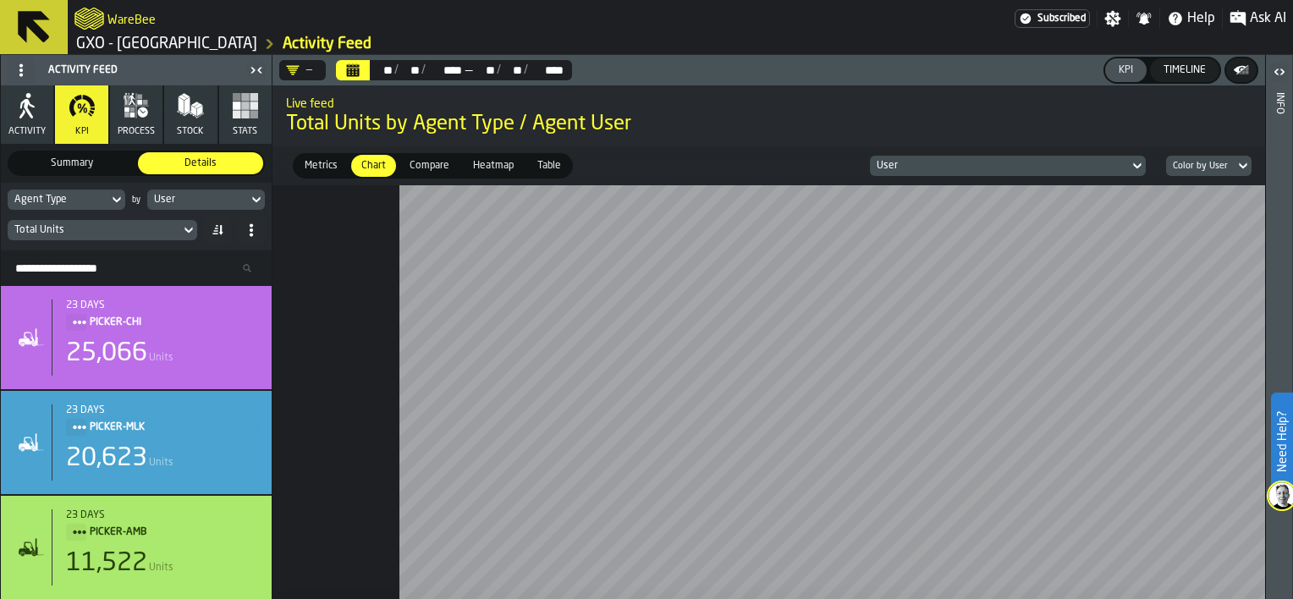
click at [535, 163] on span "Table" at bounding box center [549, 165] width 37 height 15
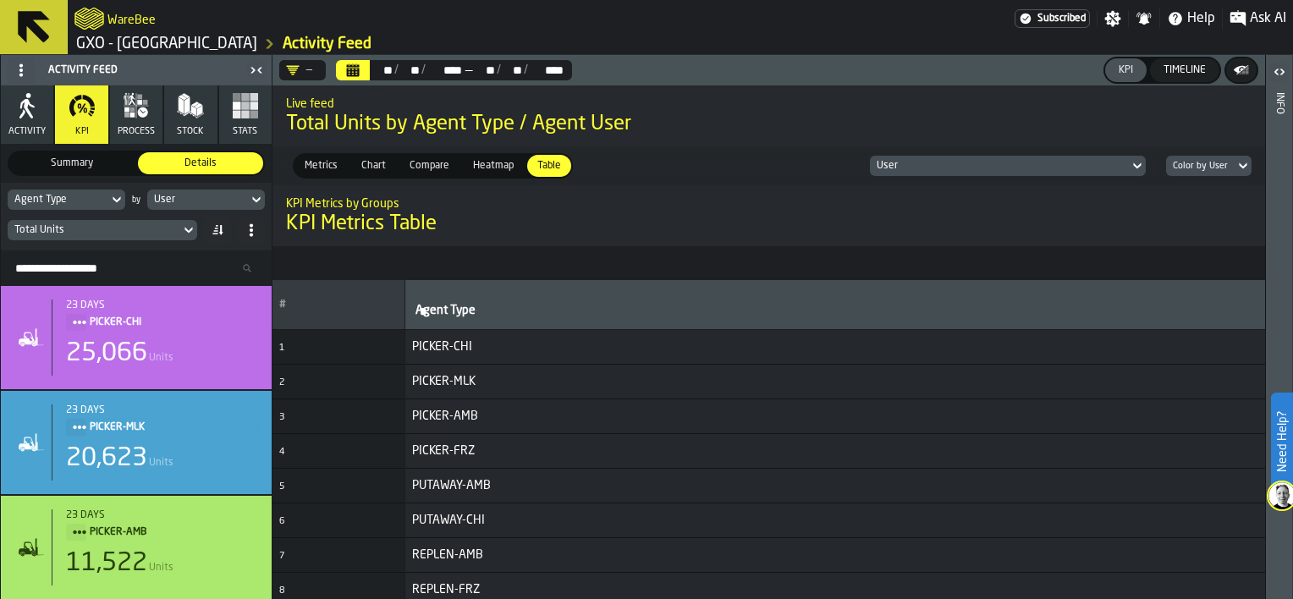
click at [494, 163] on span "Heatmap" at bounding box center [493, 165] width 54 height 15
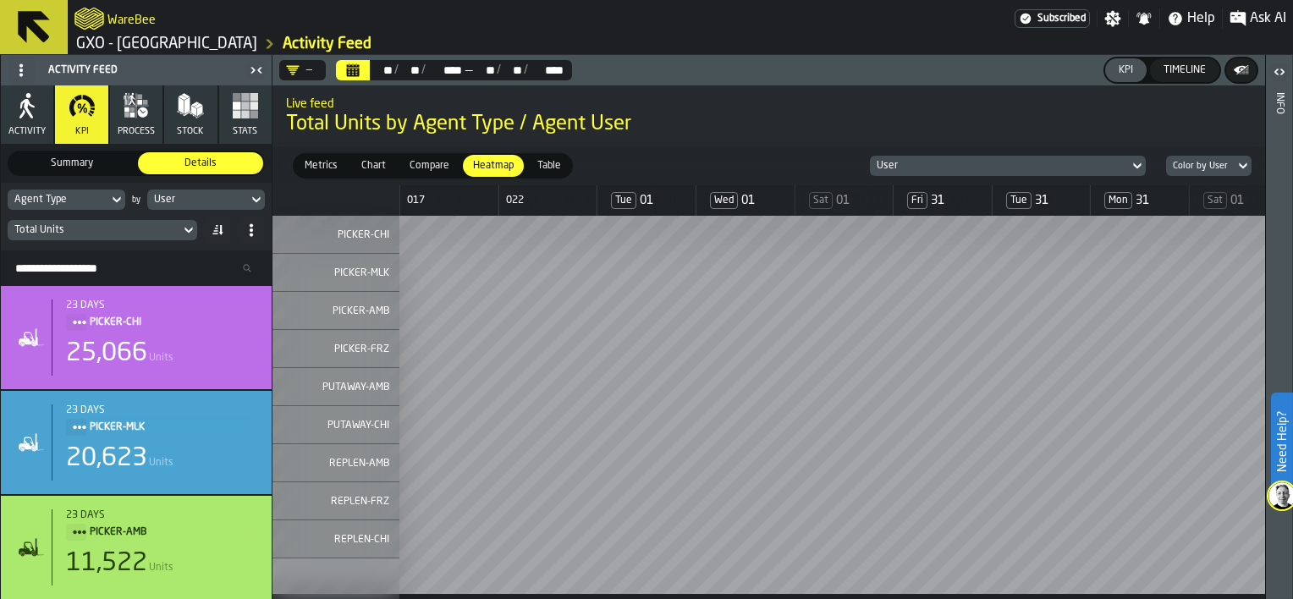
click at [109, 201] on icon at bounding box center [116, 200] width 17 height 20
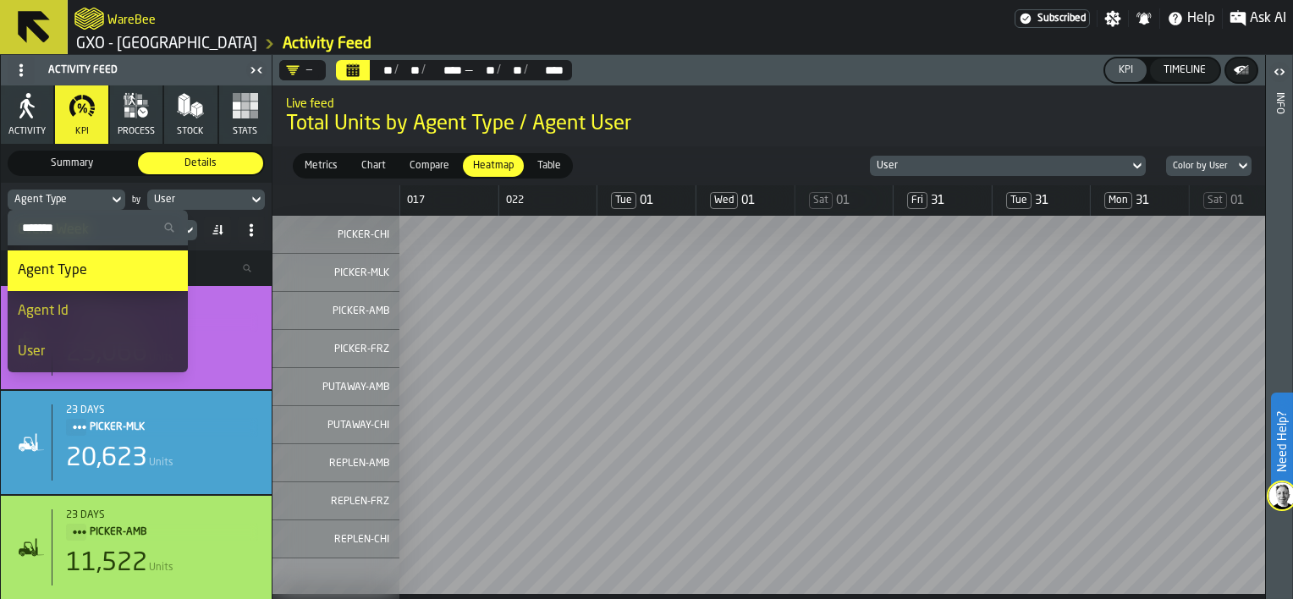
scroll to position [130, 0]
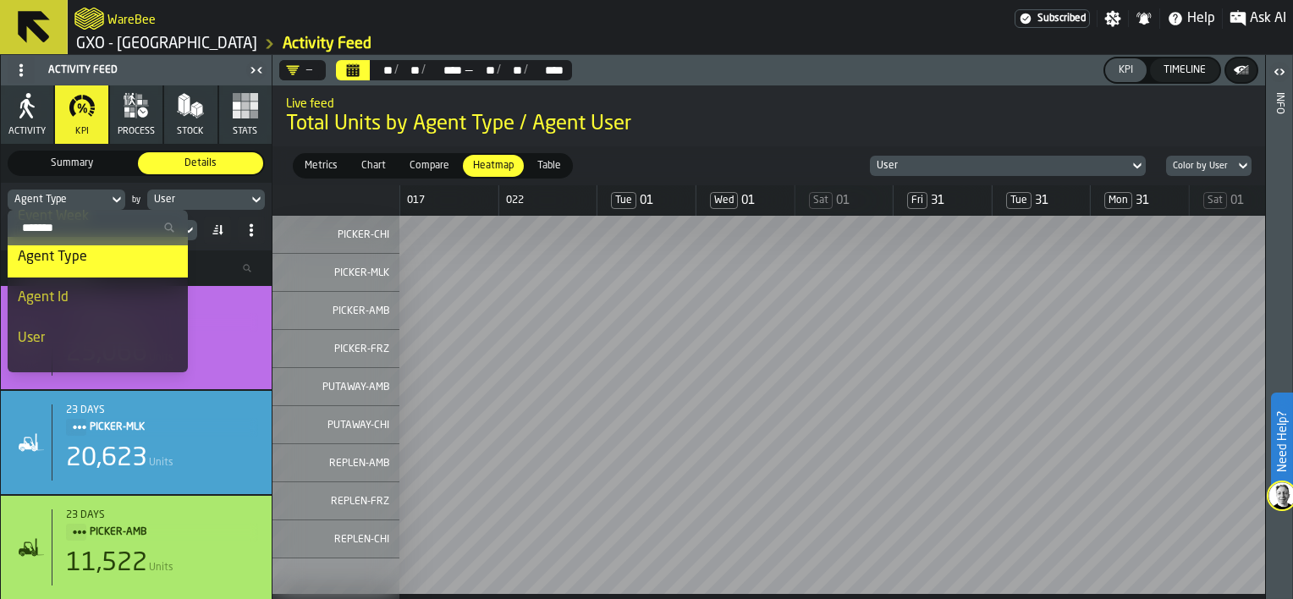
click at [150, 291] on div "Agent Id" at bounding box center [98, 298] width 160 height 20
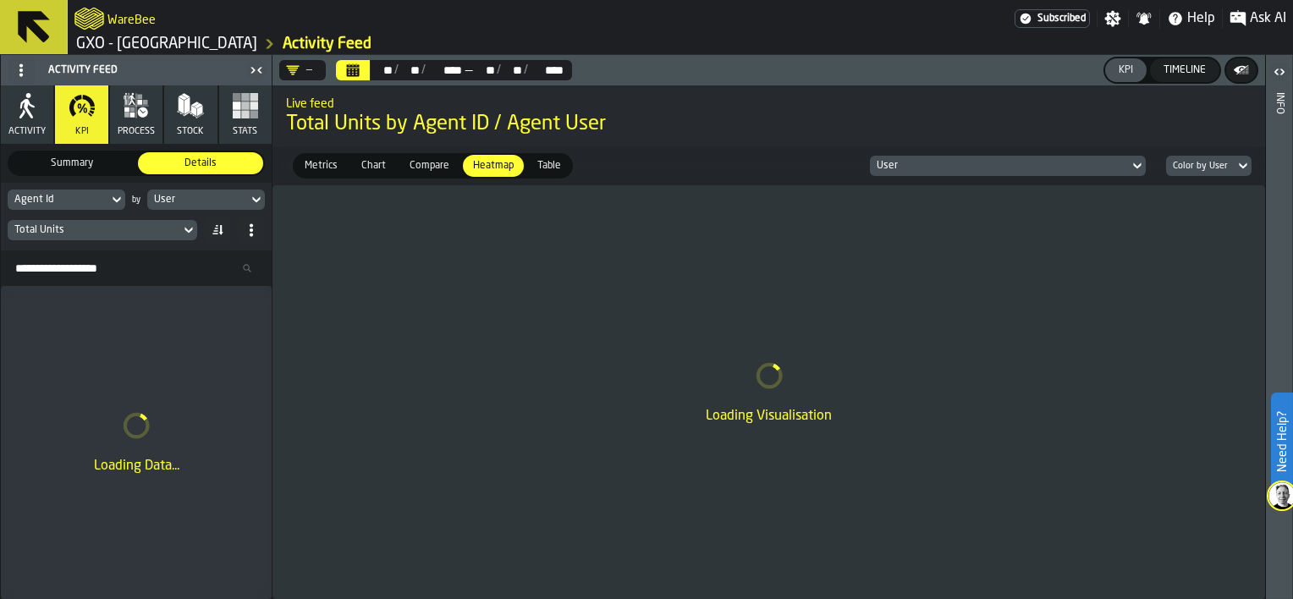
click at [251, 201] on icon at bounding box center [256, 200] width 17 height 20
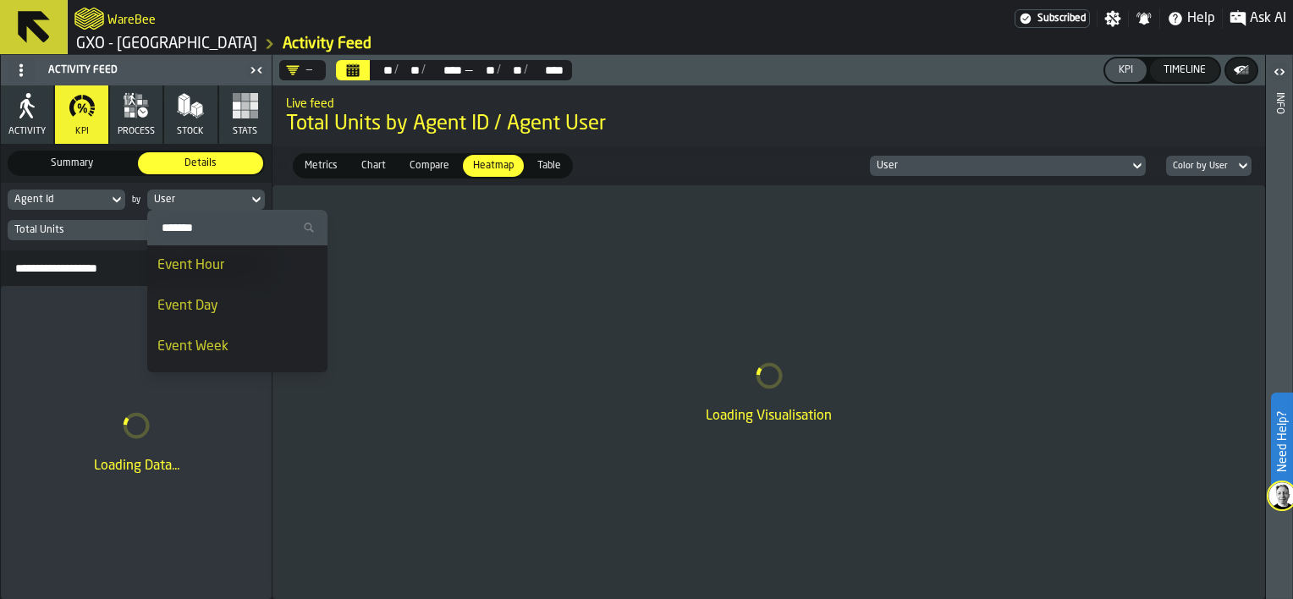
click at [236, 272] on div "Event Hour" at bounding box center [237, 266] width 160 height 20
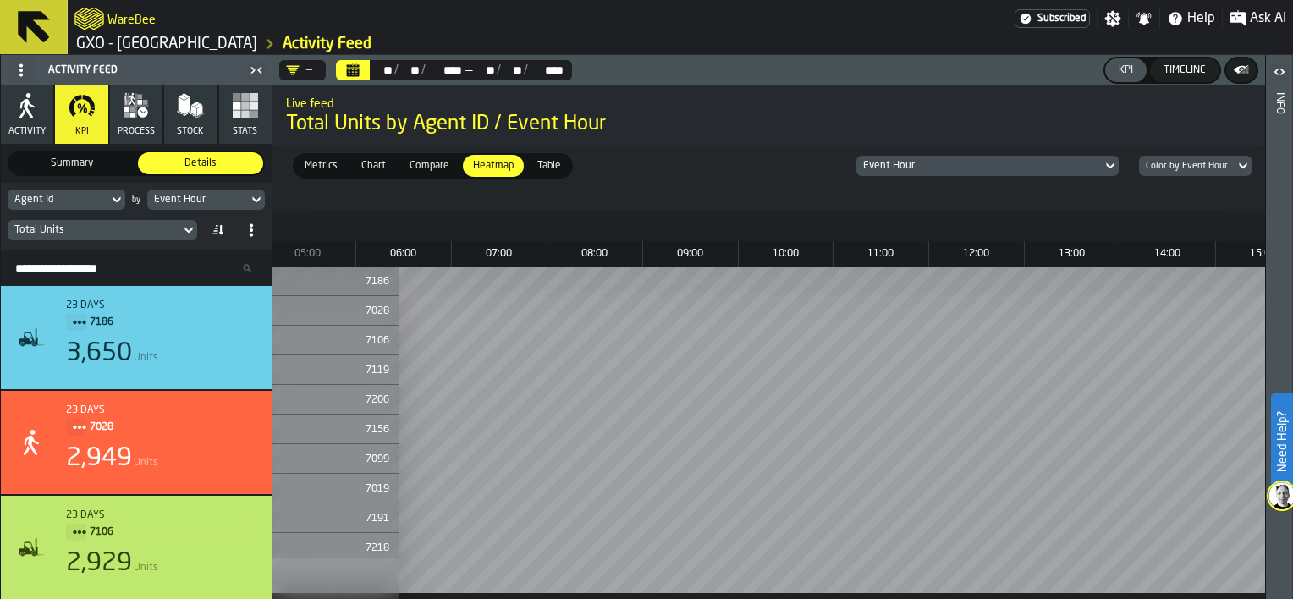
scroll to position [0, 0]
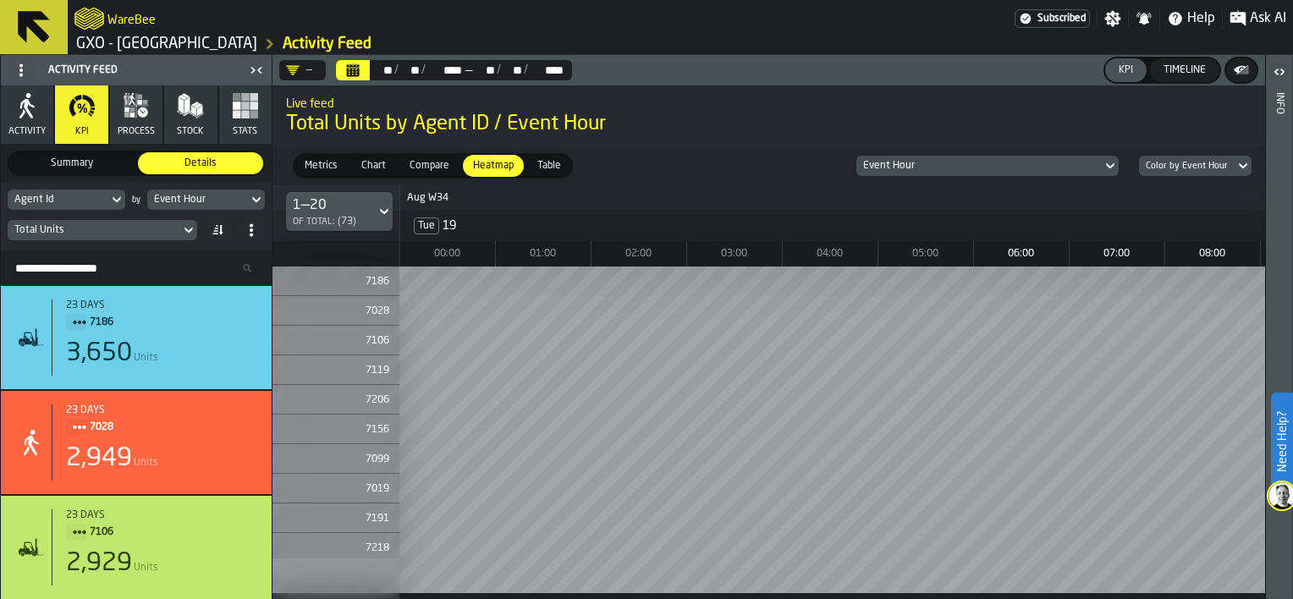
click at [108, 270] on input "Search Resources..." at bounding box center [136, 268] width 257 height 22
type input "****"
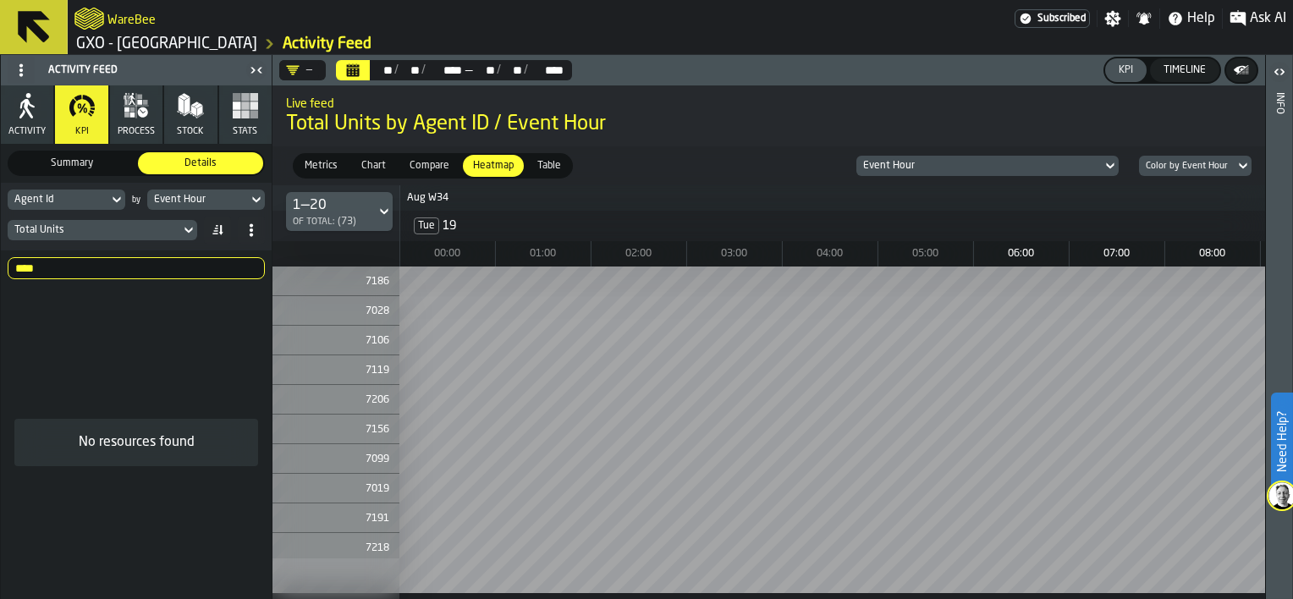
click at [77, 268] on input "****" at bounding box center [136, 268] width 257 height 22
click at [356, 74] on icon "Calendar" at bounding box center [353, 70] width 14 height 14
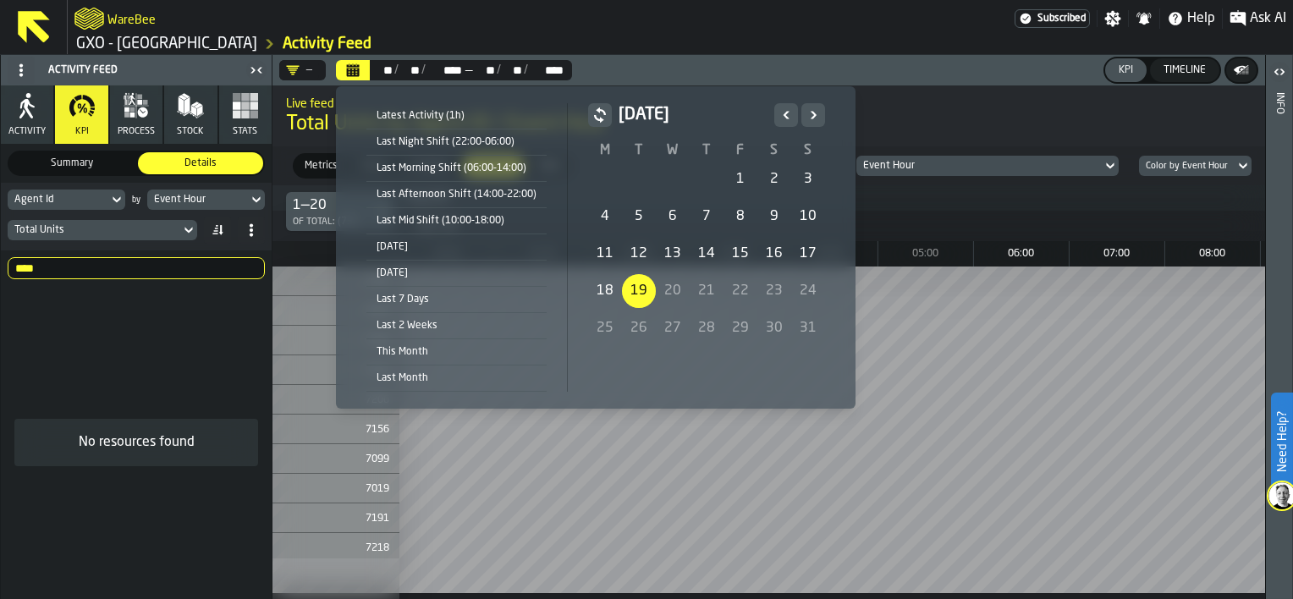
click at [640, 294] on div "19" at bounding box center [639, 291] width 34 height 34
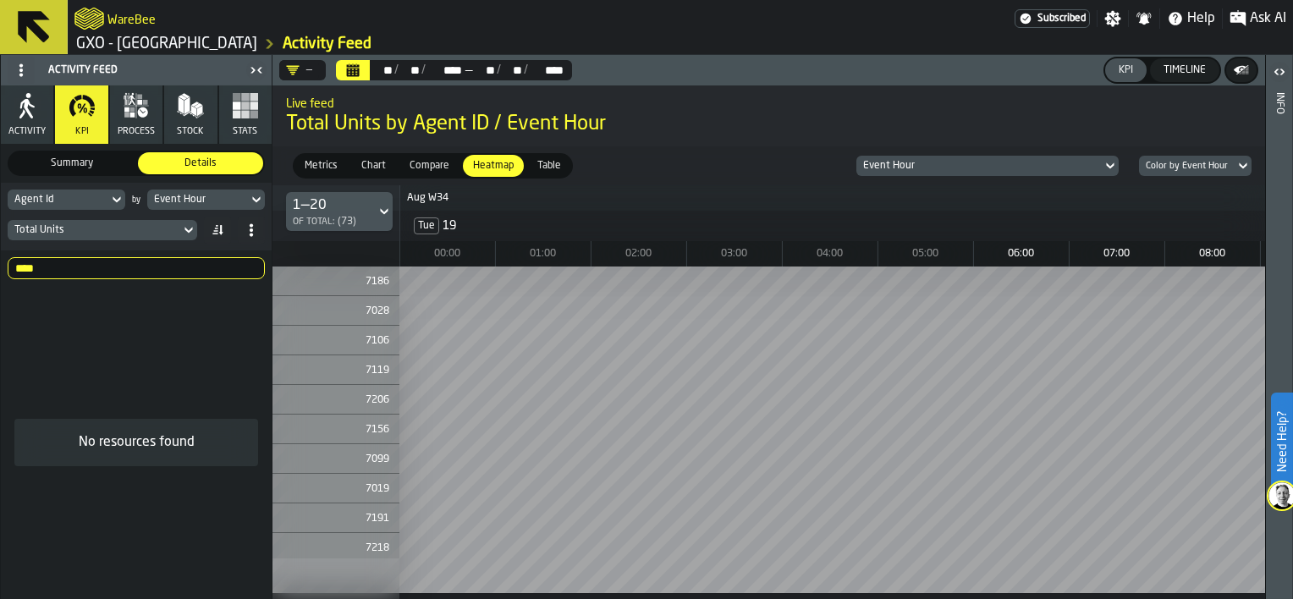
click at [190, 227] on icon at bounding box center [188, 230] width 17 height 20
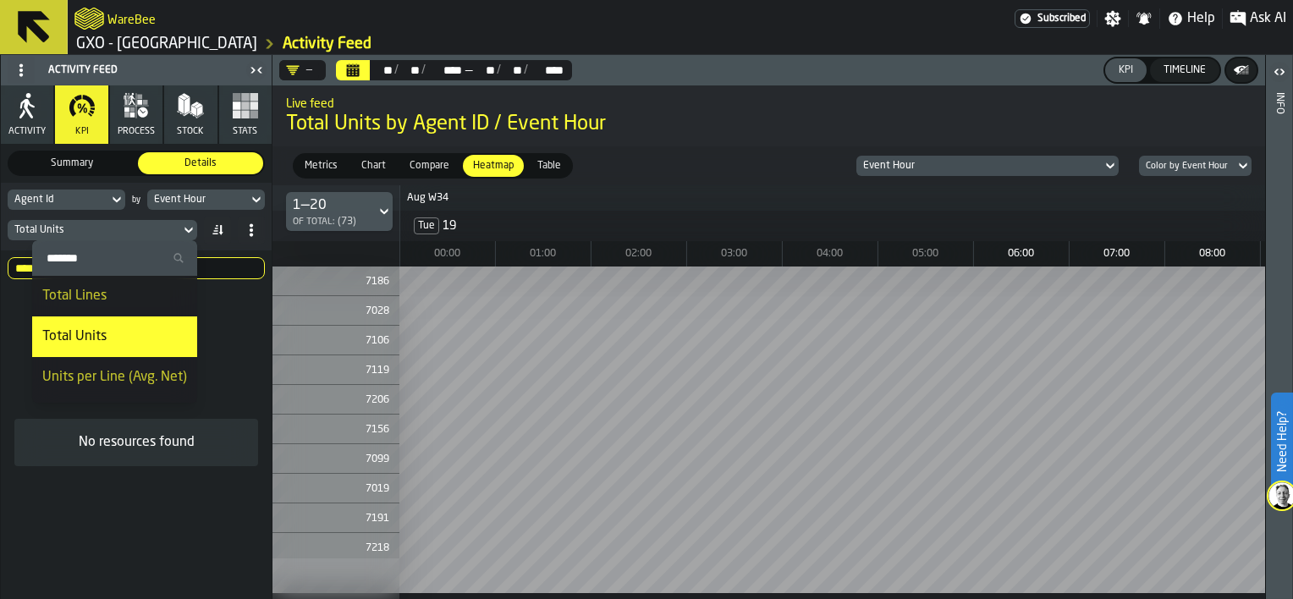
click at [169, 229] on div "Total Units" at bounding box center [93, 230] width 159 height 12
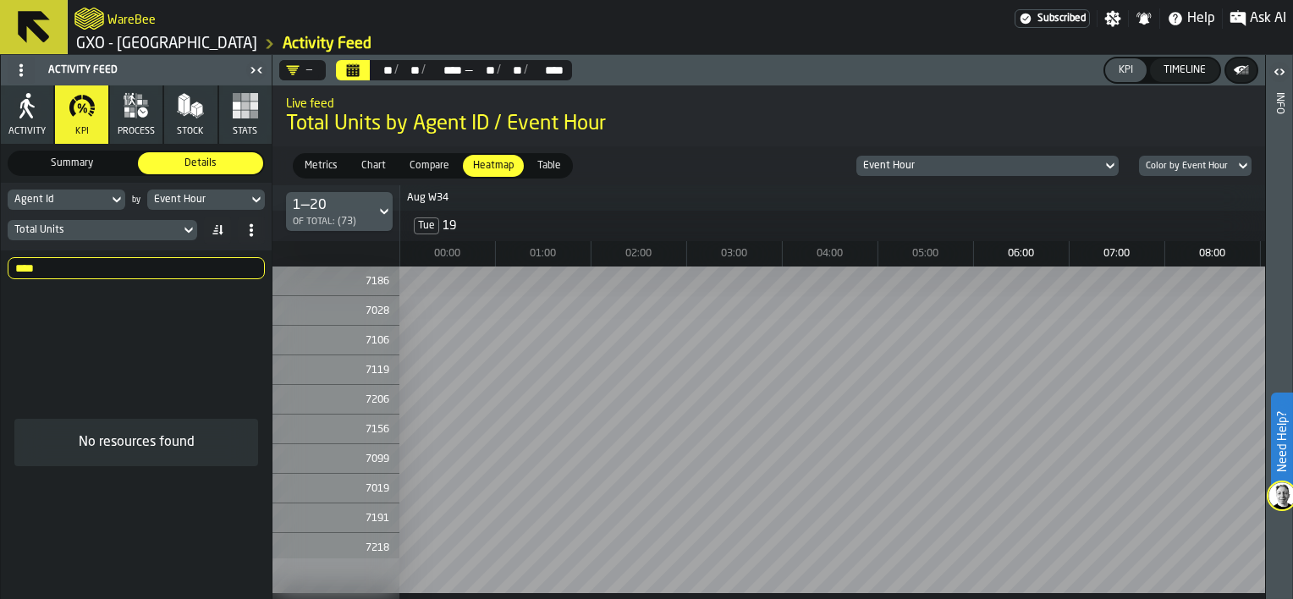
drag, startPoint x: 67, startPoint y: 267, endPoint x: 4, endPoint y: 263, distance: 62.7
click at [7, 263] on div "**** 7088" at bounding box center [136, 269] width 271 height 36
click at [840, 598] on html "Need Help? WareBee Subscribed Settings Notifications Help Ask AI GXO - Costa - …" at bounding box center [646, 299] width 1293 height 599
click at [302, 68] on div "—" at bounding box center [299, 70] width 26 height 14
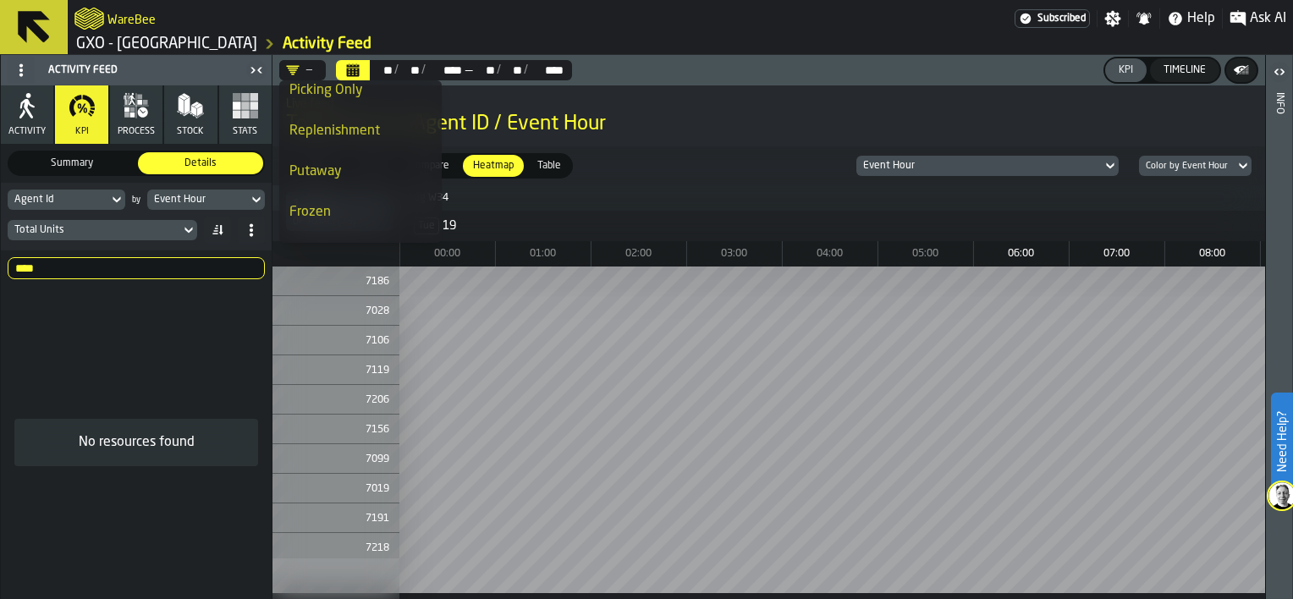
scroll to position [169, 0]
click at [342, 138] on div "Milk" at bounding box center [360, 134] width 142 height 20
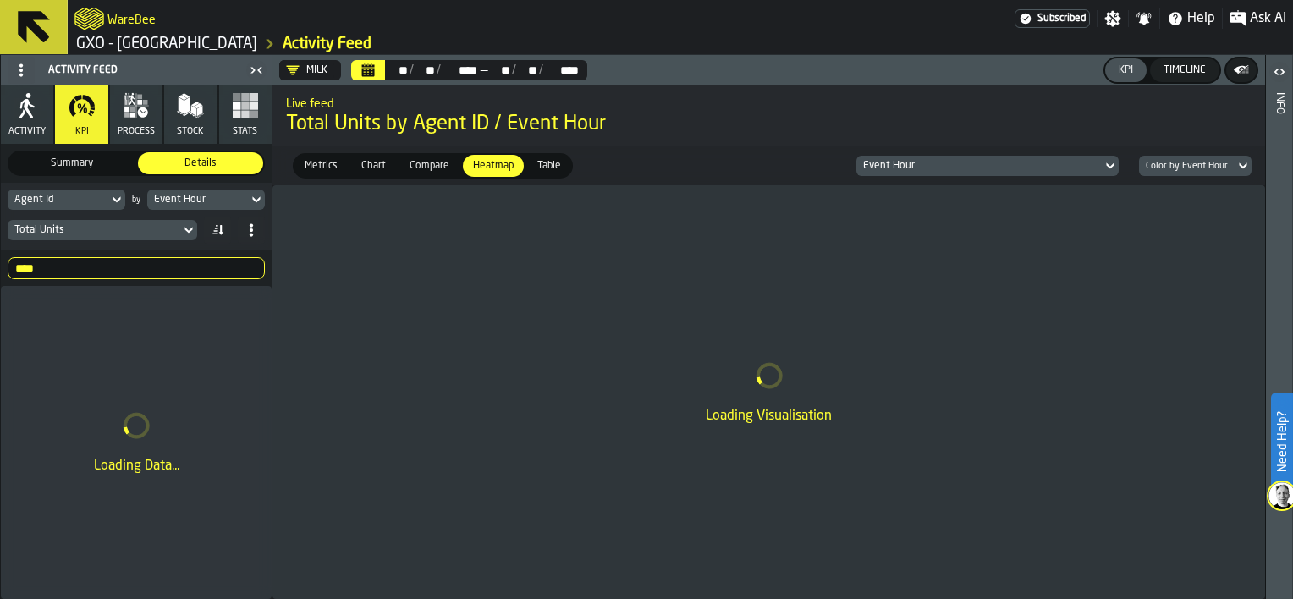
click at [71, 272] on input "****" at bounding box center [136, 268] width 257 height 22
click at [247, 264] on input "****" at bounding box center [136, 268] width 257 height 22
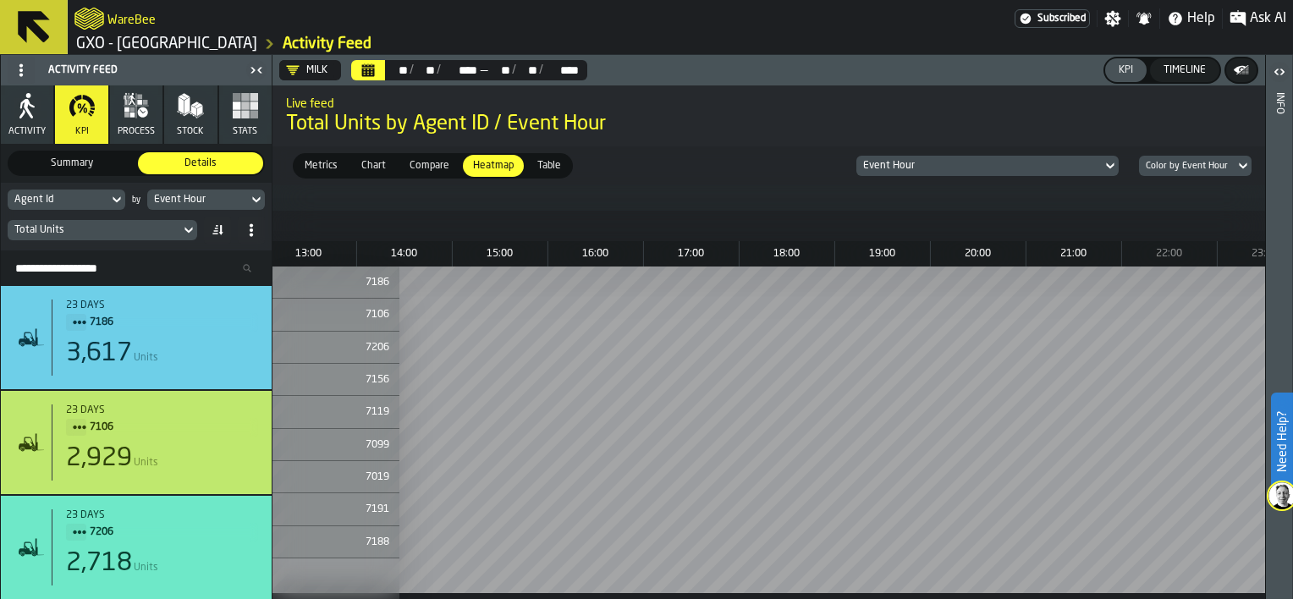
scroll to position [0, 1444]
click at [290, 74] on icon "DropdownMenuValue-PWxu1G1c-bias9K3b0PzO" at bounding box center [293, 70] width 14 height 14
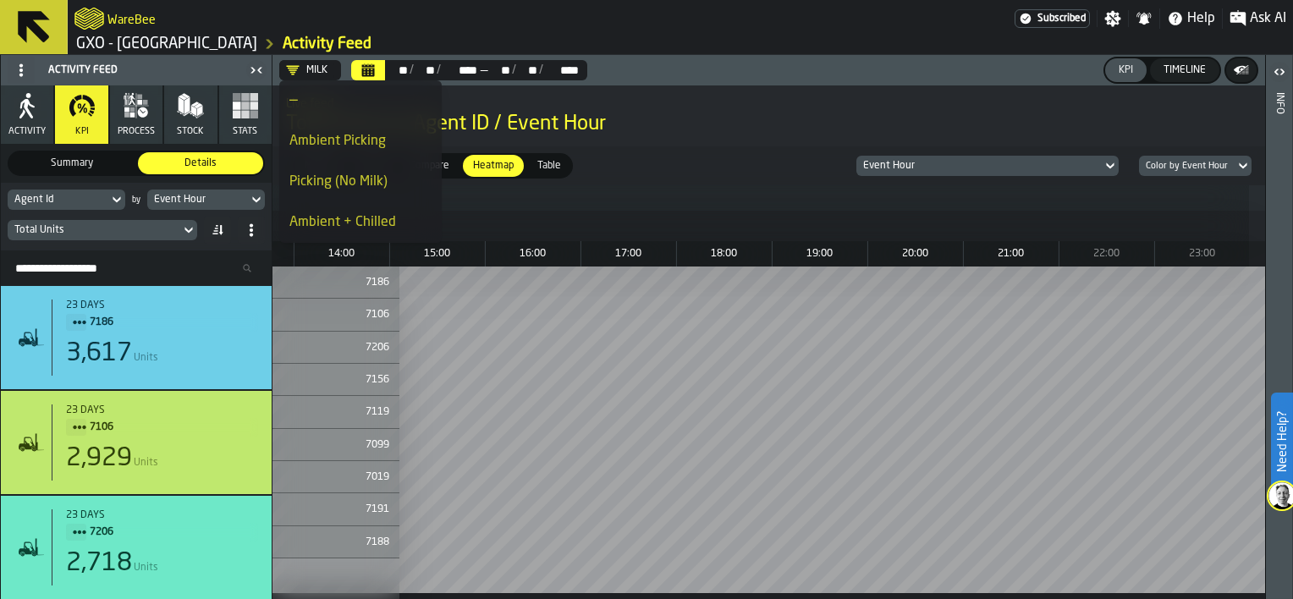
click at [333, 179] on div "Picking (No Milk)" at bounding box center [360, 182] width 142 height 20
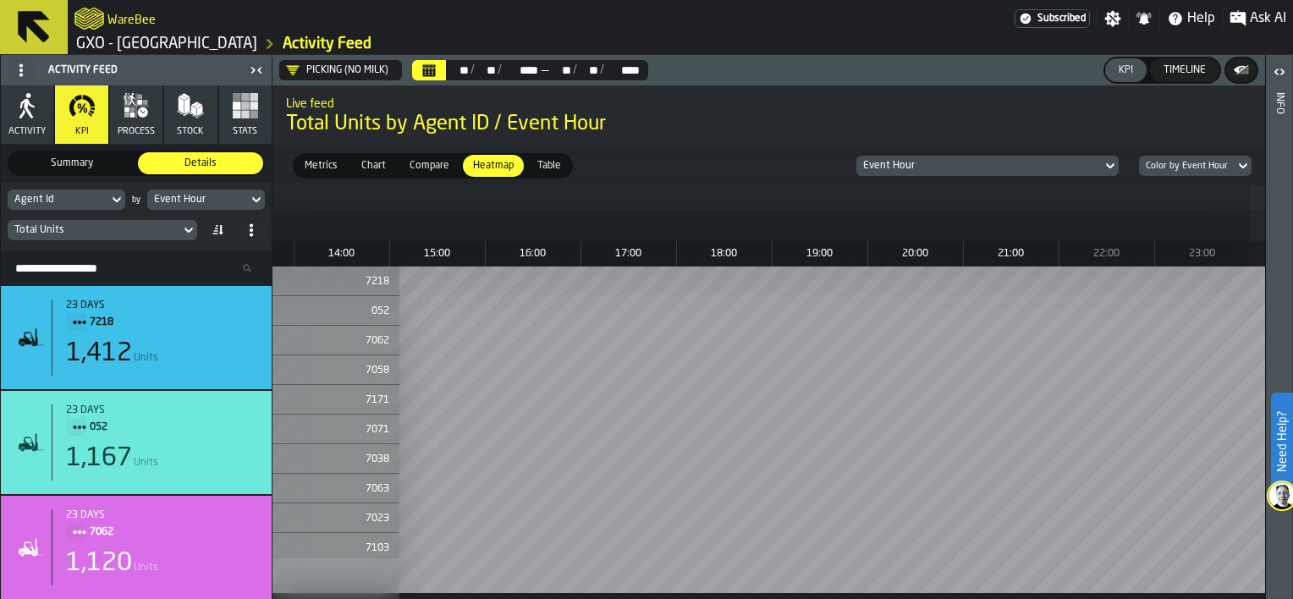
scroll to position [0, 575]
click at [863, 598] on html "Need Help? WareBee Subscribed Settings Notifications Help Ask AI GXO - [GEOGRAP…" at bounding box center [646, 299] width 1293 height 599
click at [434, 73] on icon "Calendar" at bounding box center [429, 72] width 13 height 8
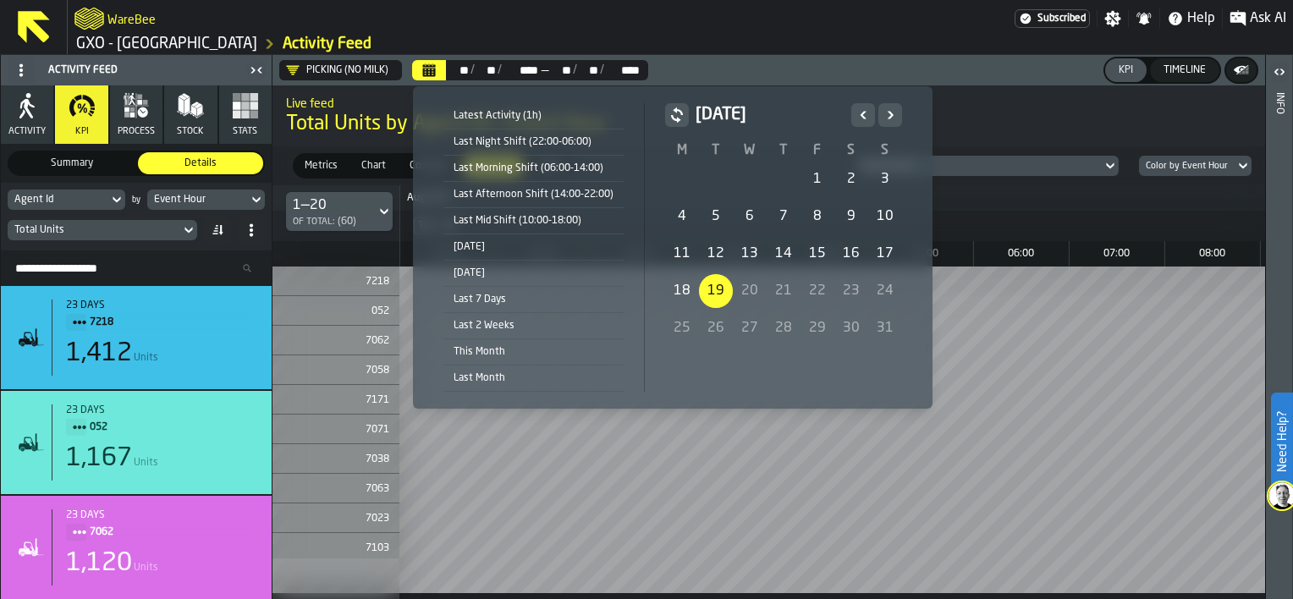
click at [864, 116] on icon "Previous" at bounding box center [863, 115] width 17 height 20
click at [879, 116] on button "Next" at bounding box center [891, 115] width 24 height 24
